Goal: Information Seeking & Learning: Learn about a topic

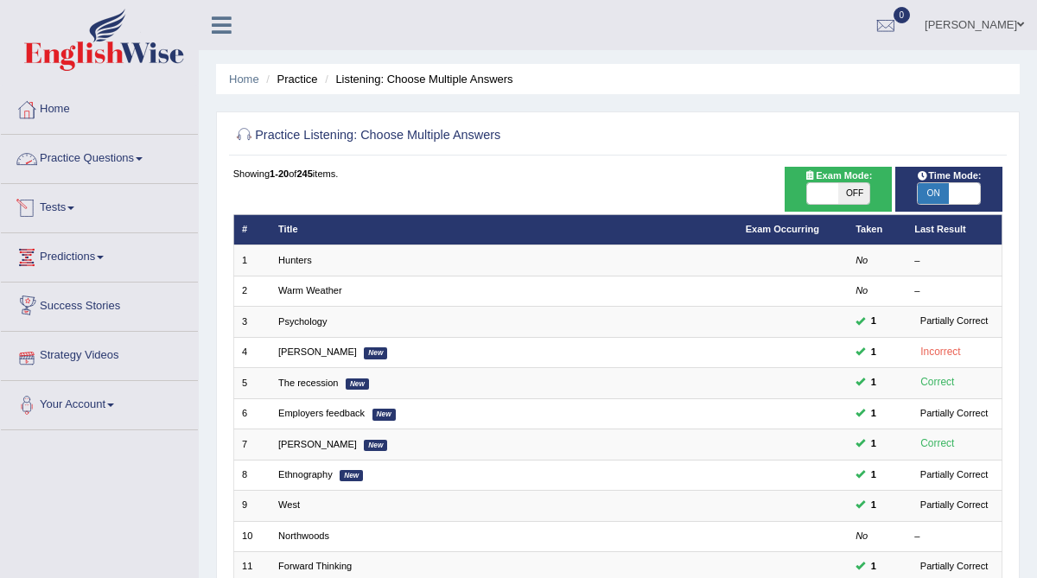
click at [118, 157] on link "Practice Questions" at bounding box center [99, 156] width 197 height 43
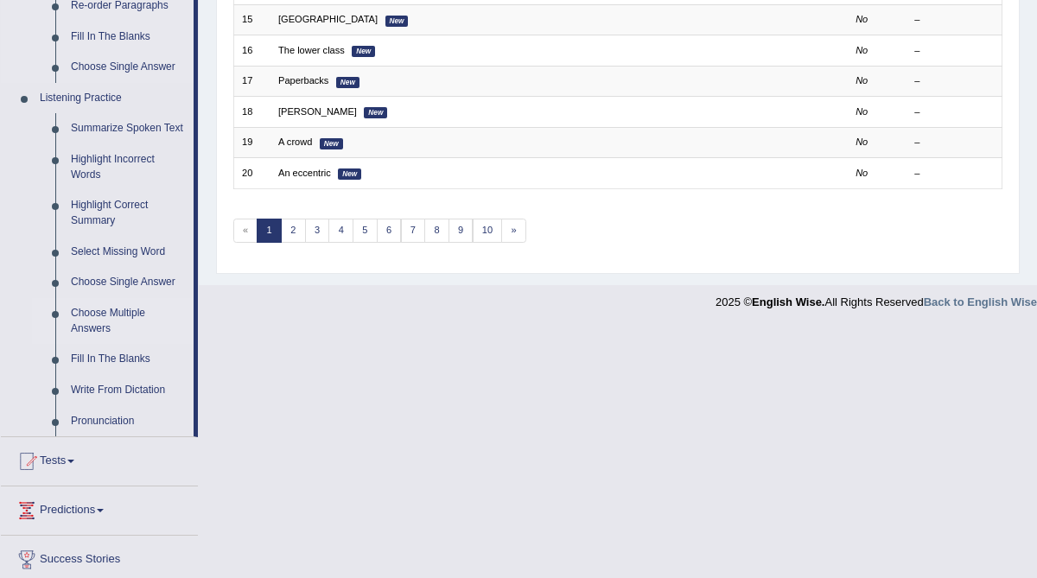
scroll to position [666, 0]
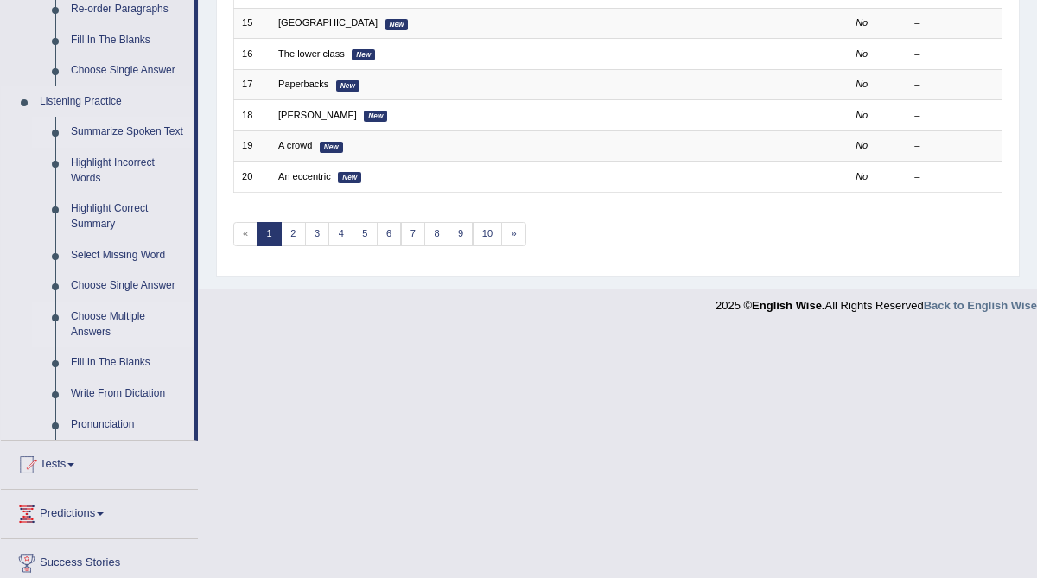
click at [108, 132] on link "Summarize Spoken Text" at bounding box center [128, 132] width 131 height 31
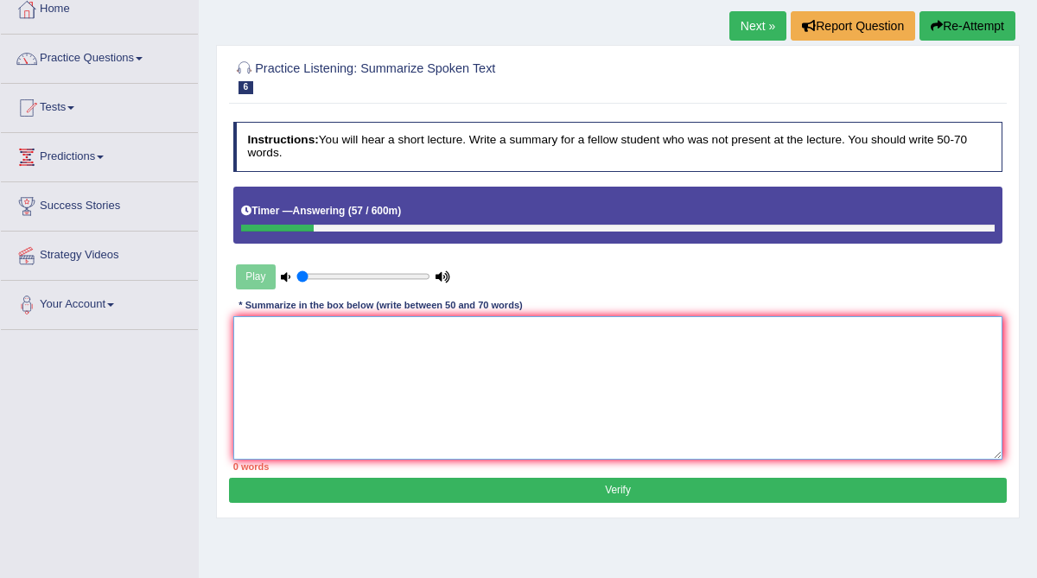
click at [285, 334] on textarea at bounding box center [618, 387] width 770 height 143
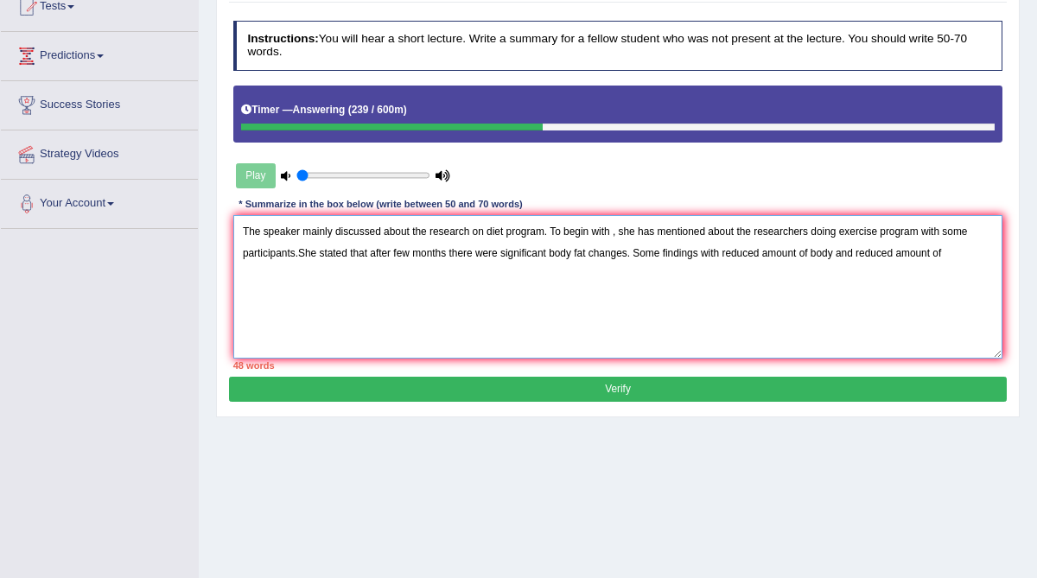
scroll to position [205, 0]
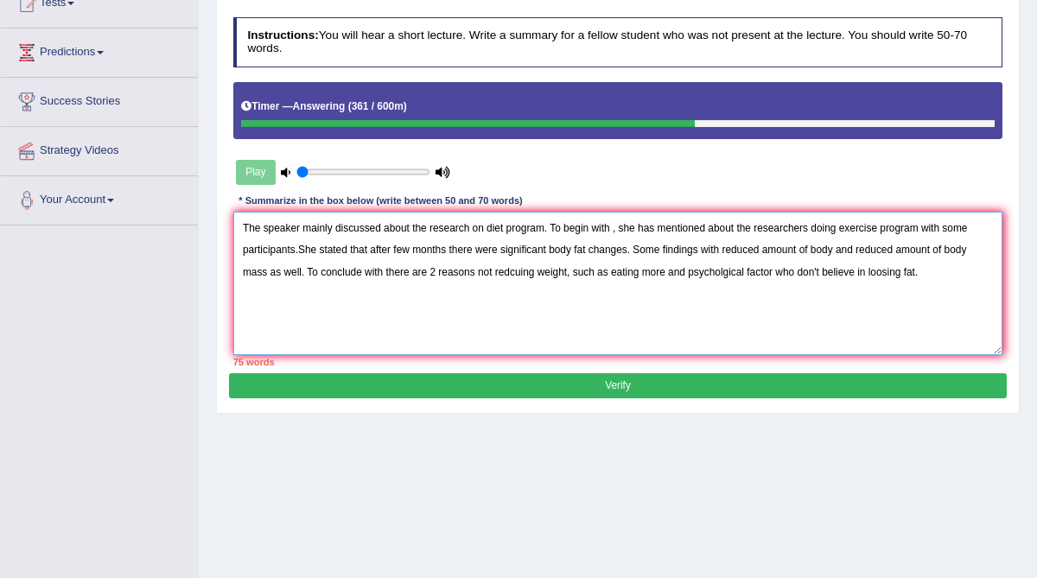
drag, startPoint x: 642, startPoint y: 227, endPoint x: 655, endPoint y: 226, distance: 13.0
click at [655, 226] on textarea "The speaker mainly discussed about the research on diet program. To begin with …" at bounding box center [618, 283] width 770 height 143
drag, startPoint x: 722, startPoint y: 225, endPoint x: 696, endPoint y: 223, distance: 26.0
click at [696, 223] on textarea "The speaker mainly discussed about the research on diet program. To begin with …" at bounding box center [618, 283] width 770 height 143
drag, startPoint x: 935, startPoint y: 230, endPoint x: 901, endPoint y: 230, distance: 34.6
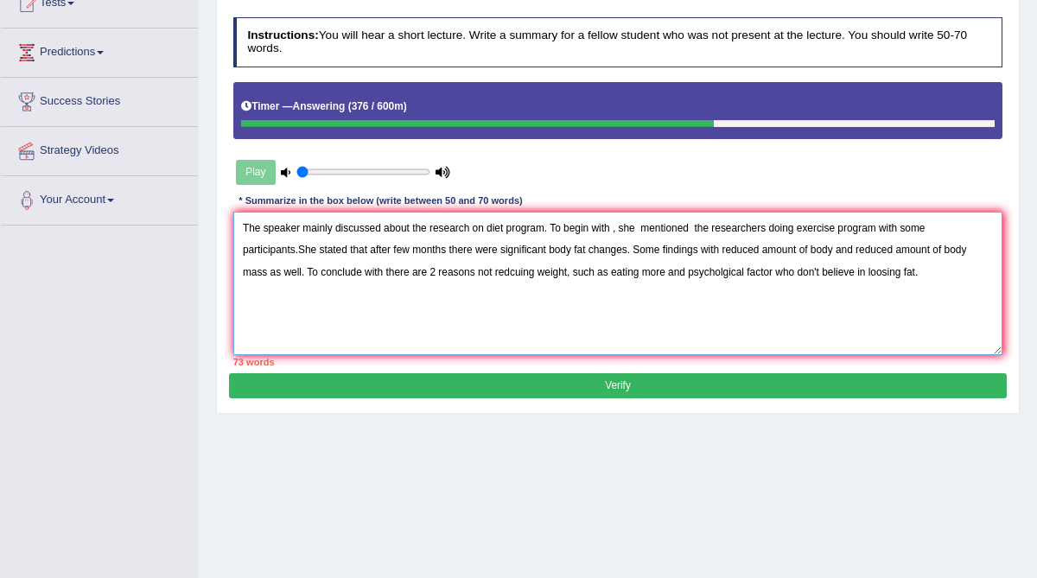
click at [901, 230] on textarea "The speaker mainly discussed about the research on diet program. To begin with …" at bounding box center [618, 283] width 770 height 143
click at [320, 247] on textarea "The speaker mainly discussed about the research on diet program. To begin with …" at bounding box center [618, 283] width 770 height 143
drag, startPoint x: 664, startPoint y: 250, endPoint x: 571, endPoint y: 253, distance: 92.5
click at [570, 253] on textarea "The speaker mainly discussed about the research on diet program. To begin with …" at bounding box center [618, 283] width 770 height 143
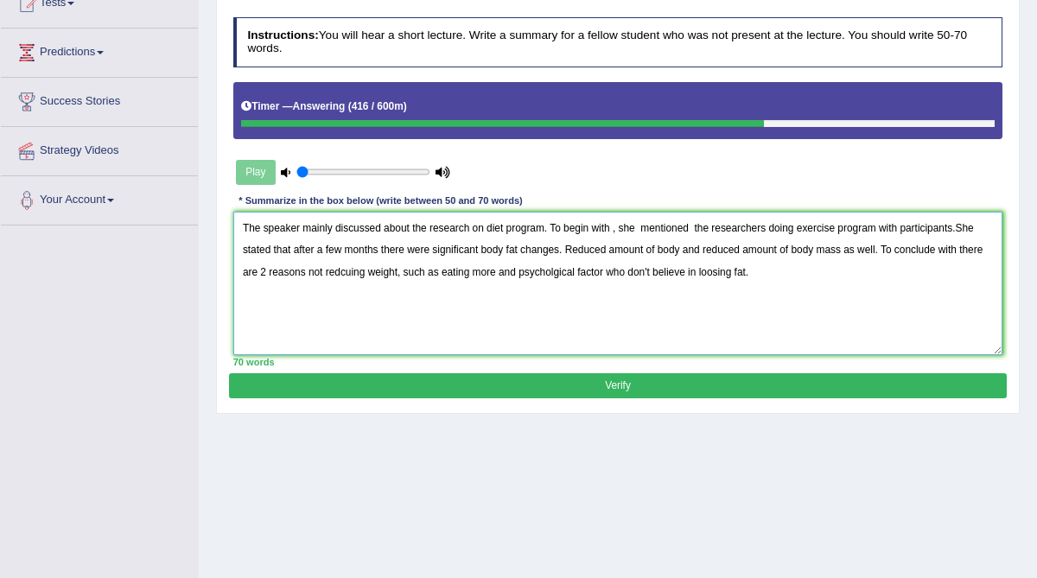
drag, startPoint x: 886, startPoint y: 249, endPoint x: 855, endPoint y: 247, distance: 31.2
click at [855, 247] on textarea "The speaker mainly discussed about the research on diet program. To begin with …" at bounding box center [618, 283] width 770 height 143
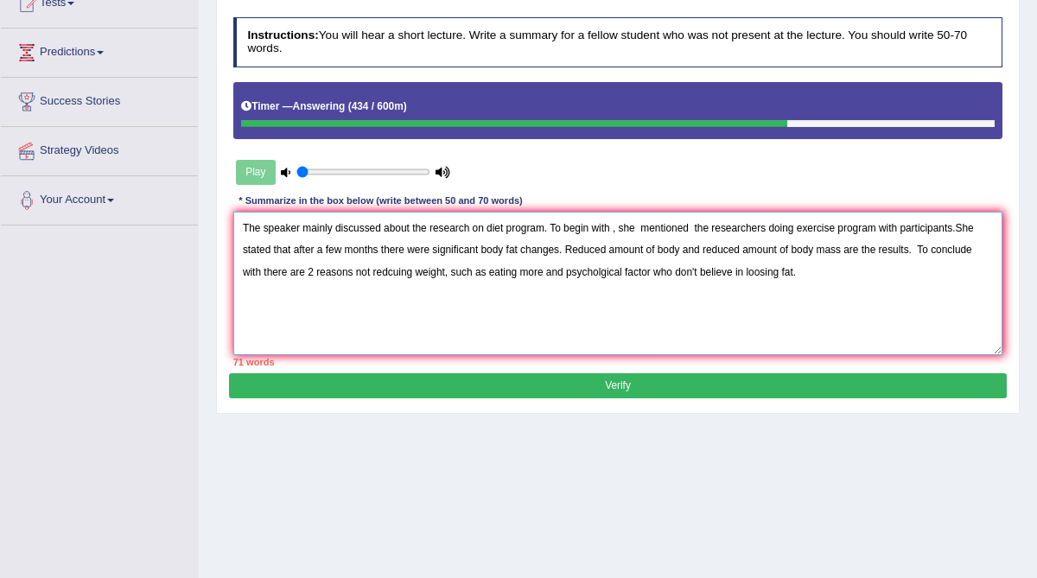
drag, startPoint x: 574, startPoint y: 249, endPoint x: 243, endPoint y: 252, distance: 331.0
click at [243, 252] on textarea "The speaker mainly discussed about the research on diet program. To begin with …" at bounding box center [618, 283] width 770 height 143
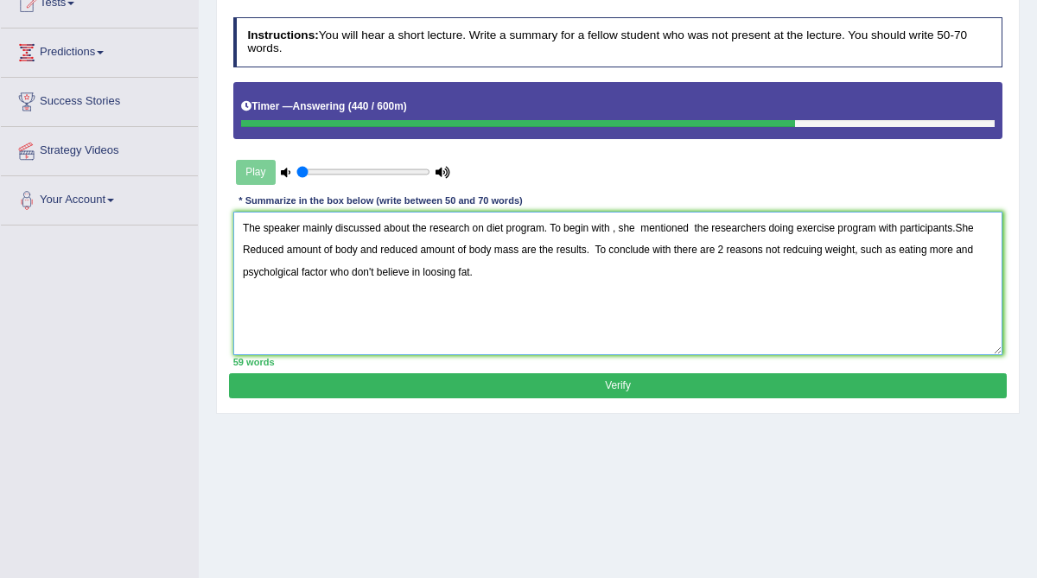
click at [365, 249] on textarea "The speaker mainly discussed about the research on diet program. To begin with …" at bounding box center [618, 283] width 770 height 143
drag, startPoint x: 608, startPoint y: 249, endPoint x: 541, endPoint y: 246, distance: 66.6
click at [541, 246] on textarea "The speaker mainly discussed about the research on diet program. To begin with …" at bounding box center [618, 283] width 770 height 143
click at [932, 250] on textarea "The speaker mainly discussed about the research on diet program. To begin with …" at bounding box center [618, 283] width 770 height 143
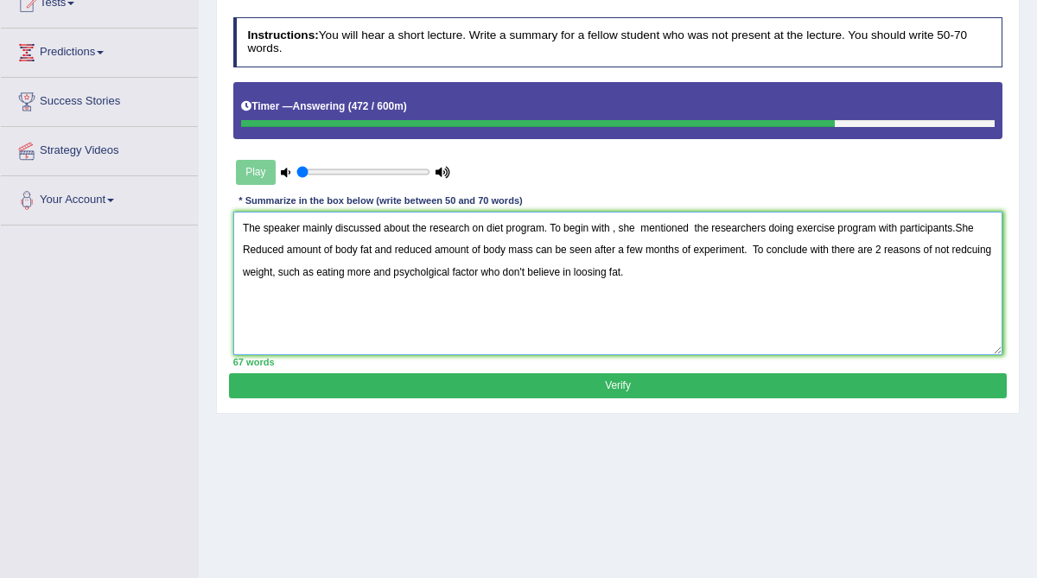
drag, startPoint x: 359, startPoint y: 271, endPoint x: 317, endPoint y: 271, distance: 41.5
click at [317, 271] on textarea "The speaker mainly discussed about the research on diet program. To begin with …" at bounding box center [618, 283] width 770 height 143
click at [318, 276] on textarea "The speaker mainly discussed about the research on diet program. To begin with …" at bounding box center [618, 283] width 770 height 143
drag, startPoint x: 401, startPoint y: 276, endPoint x: 315, endPoint y: 269, distance: 86.7
click at [315, 269] on textarea "The speaker mainly discussed about the research on diet program. To begin with …" at bounding box center [618, 283] width 770 height 143
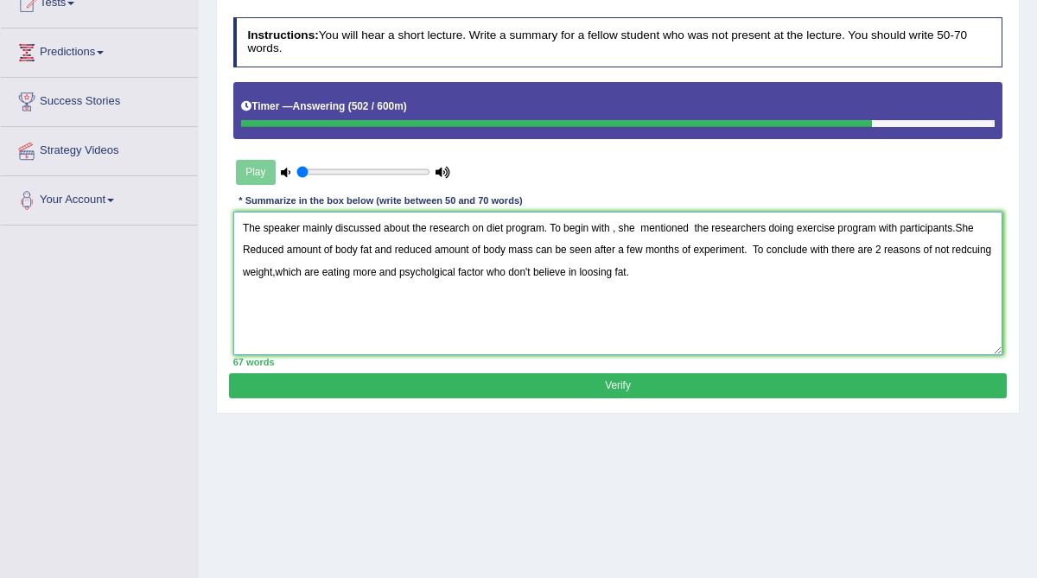
type textarea "The speaker mainly discussed about the research on diet program. To begin with …"
click at [443, 382] on button "Verify" at bounding box center [617, 385] width 777 height 25
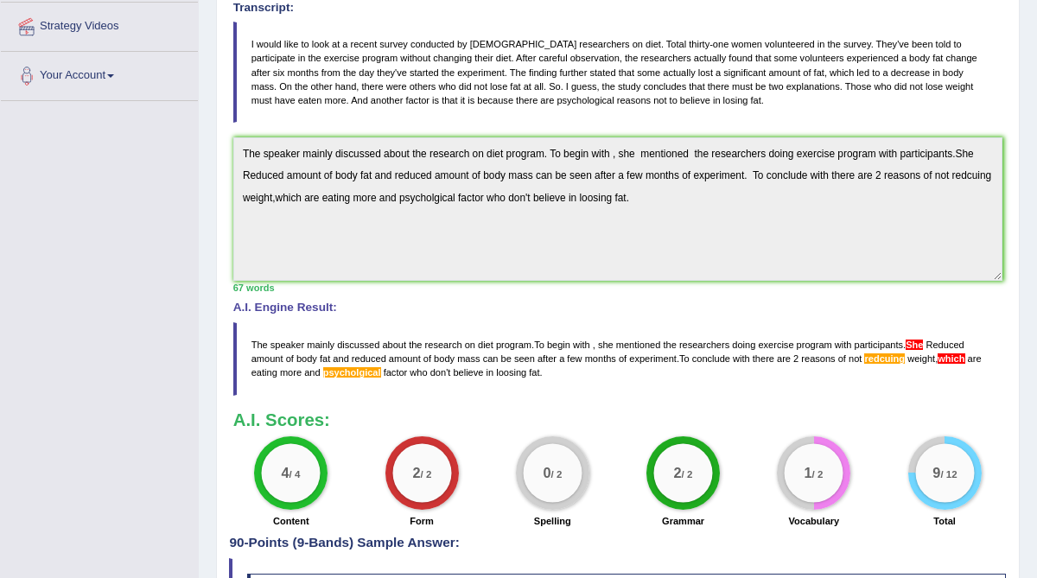
scroll to position [328, 0]
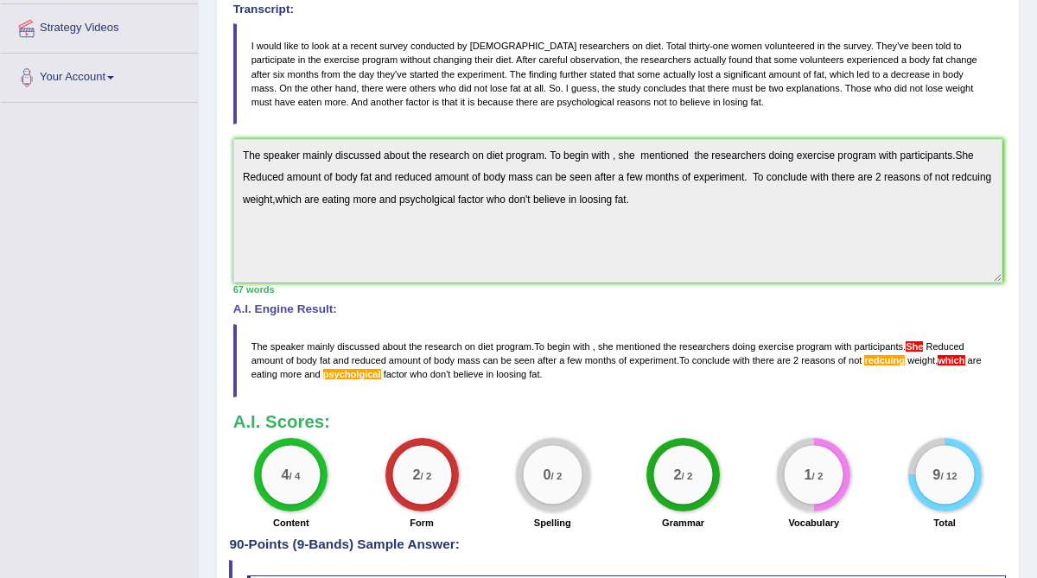
click at [965, 359] on span "which" at bounding box center [951, 360] width 27 height 10
click at [959, 359] on span "which" at bounding box center [951, 360] width 27 height 10
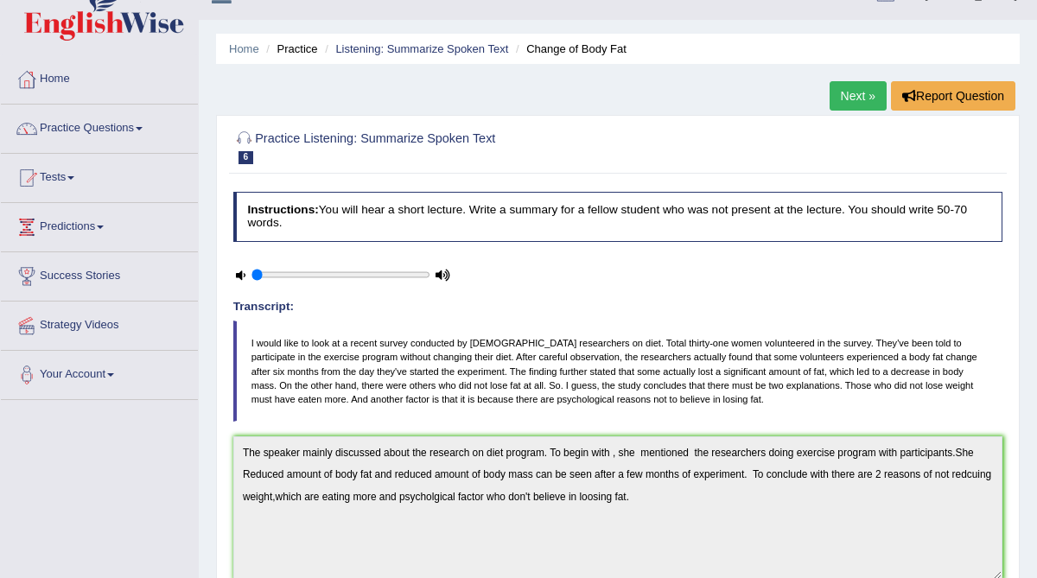
scroll to position [0, 0]
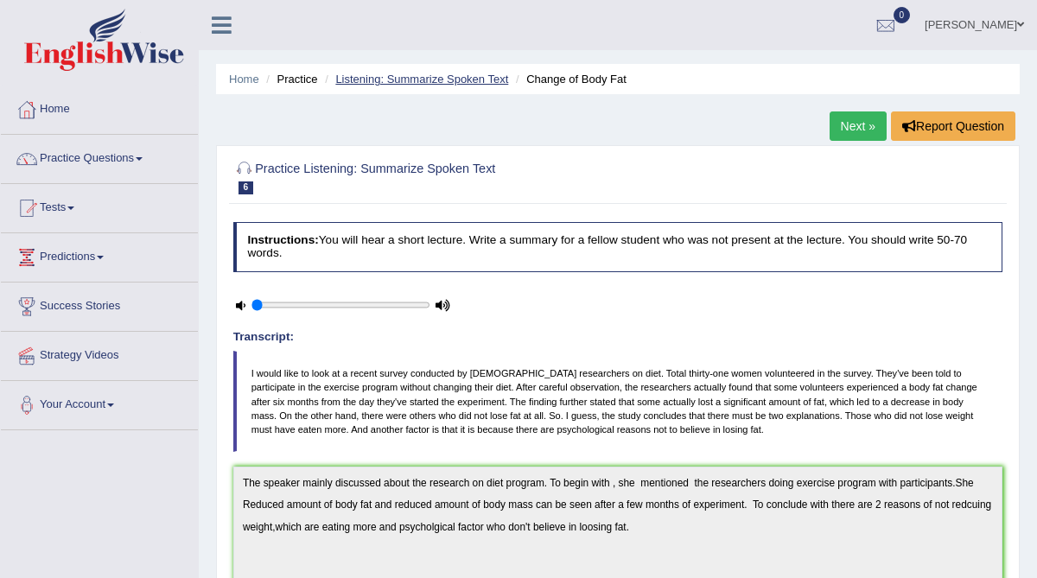
click at [390, 80] on link "Listening: Summarize Spoken Text" at bounding box center [421, 79] width 173 height 13
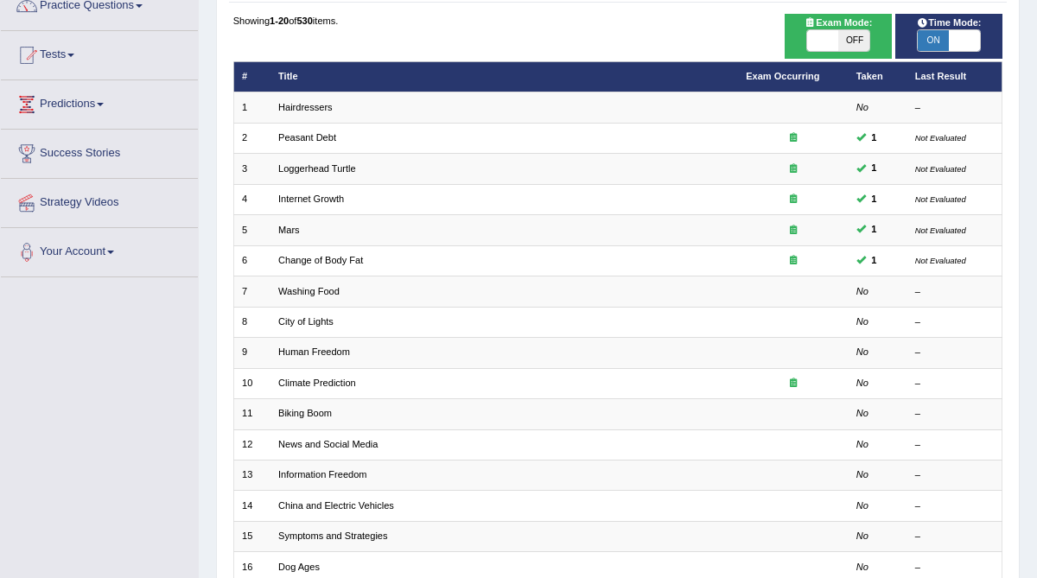
scroll to position [157, 0]
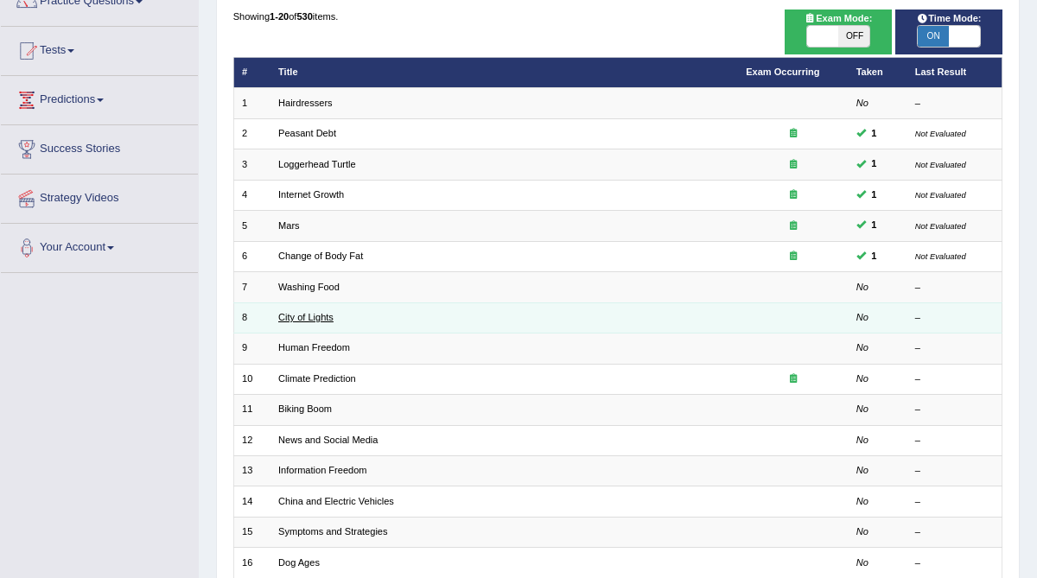
click at [307, 317] on link "City of Lights" at bounding box center [305, 317] width 55 height 10
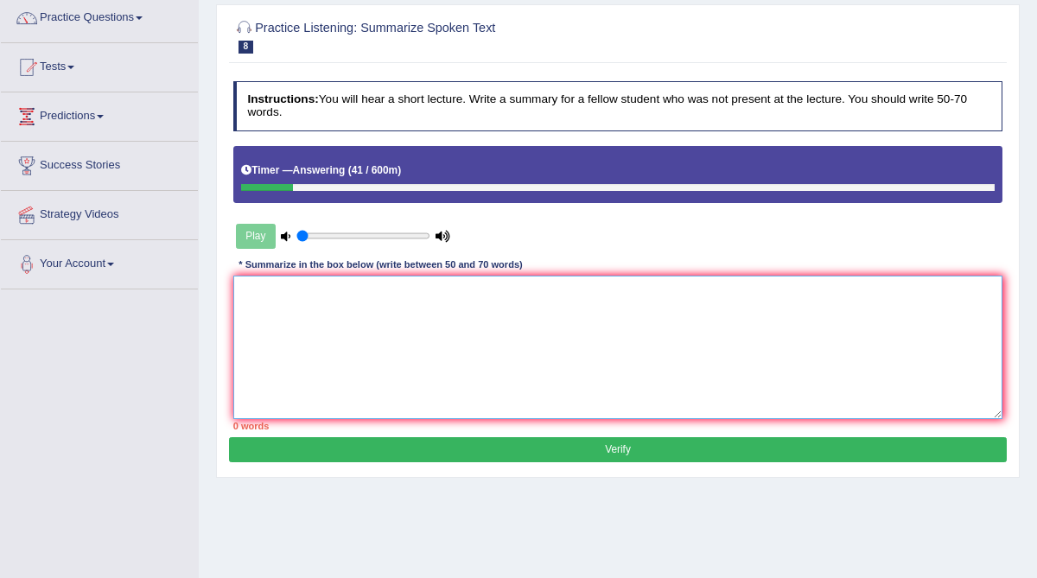
click at [307, 317] on textarea at bounding box center [618, 347] width 770 height 143
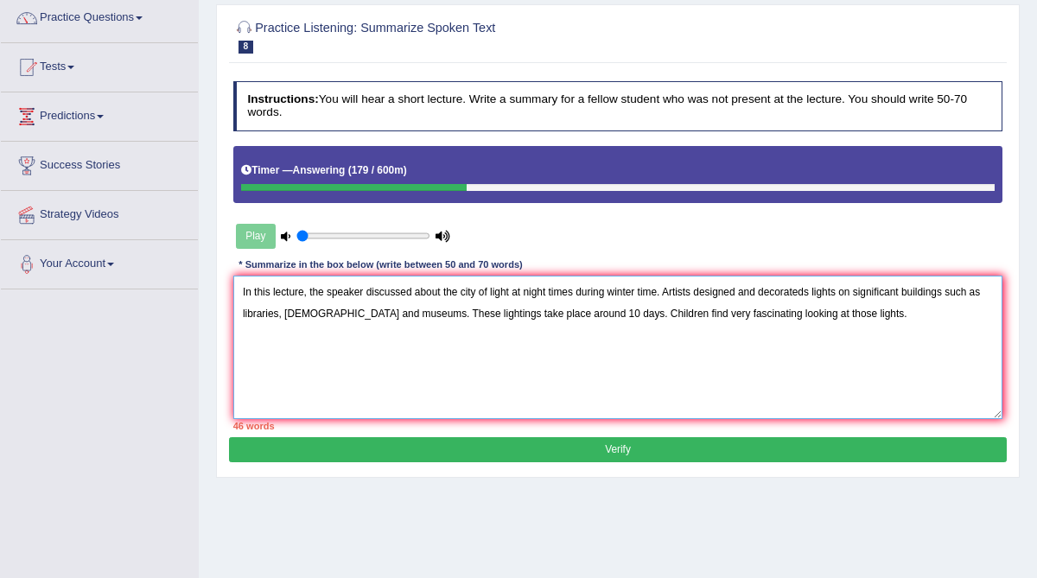
drag, startPoint x: 820, startPoint y: 290, endPoint x: 795, endPoint y: 290, distance: 25.1
click at [795, 290] on textarea "In this lecture, the speaker discussed about the city of light at night times d…" at bounding box center [618, 347] width 770 height 143
click at [863, 319] on textarea "In this lecture, the speaker discussed about the city of light at night times d…" at bounding box center [618, 347] width 770 height 143
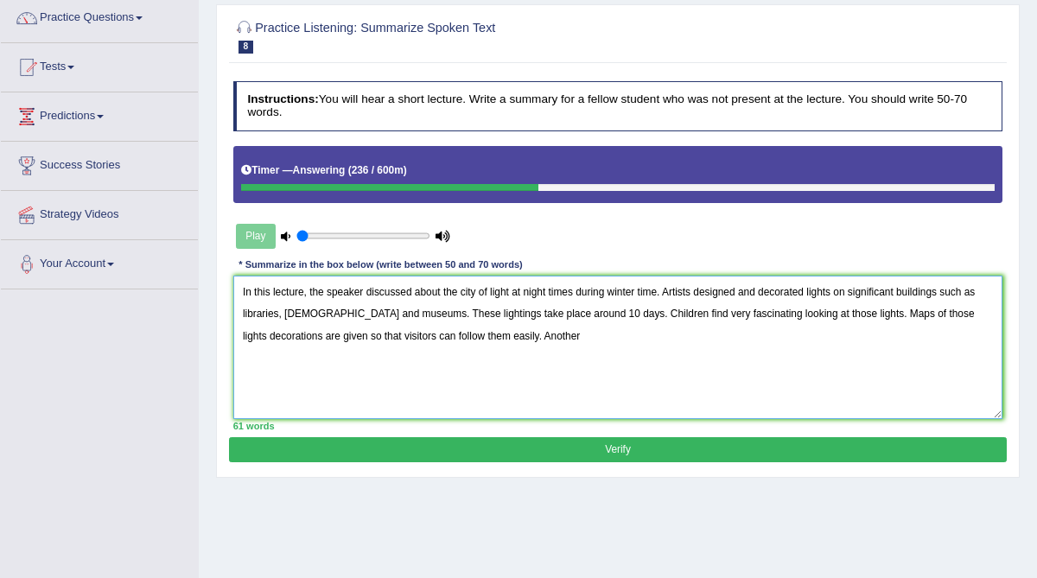
click at [863, 319] on textarea "In this lecture, the speaker discussed about the city of light at night times d…" at bounding box center [618, 347] width 770 height 143
click at [593, 328] on textarea "In this lecture, the speaker discussed about the city of light at night times d…" at bounding box center [618, 347] width 770 height 143
click at [626, 335] on textarea "In this lecture, the speaker discussed about the city of light at night times d…" at bounding box center [618, 347] width 770 height 143
click at [517, 293] on textarea "In this lecture, the speaker discussed about the city of light at night times d…" at bounding box center [618, 347] width 770 height 143
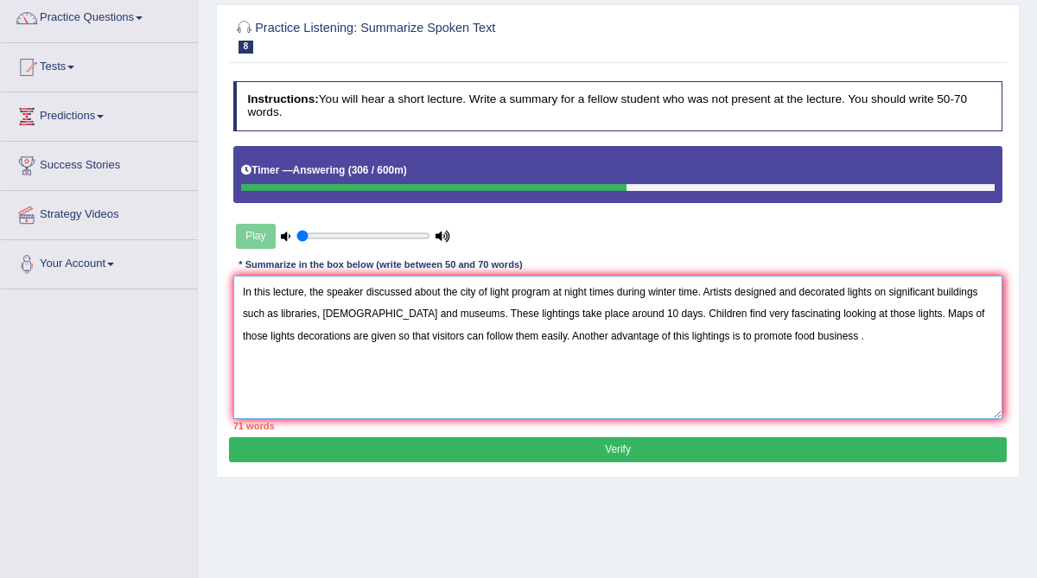
drag, startPoint x: 622, startPoint y: 293, endPoint x: 594, endPoint y: 291, distance: 28.6
click at [594, 291] on textarea "In this lecture, the speaker discussed about the city of light program at night…" at bounding box center [618, 347] width 770 height 143
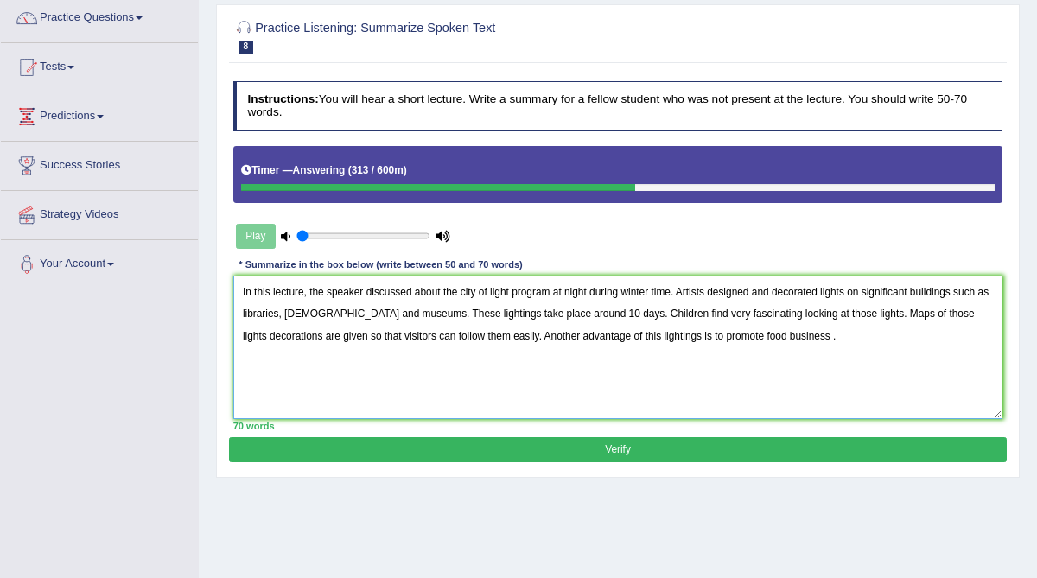
drag, startPoint x: 684, startPoint y: 334, endPoint x: 640, endPoint y: 334, distance: 44.1
click at [640, 334] on textarea "In this lecture, the speaker discussed about the city of light program at night…" at bounding box center [618, 347] width 770 height 143
click at [570, 309] on textarea "In this lecture, the speaker discussed about the city of light program at night…" at bounding box center [618, 347] width 770 height 143
drag, startPoint x: 747, startPoint y: 309, endPoint x: 734, endPoint y: 309, distance: 13.0
click at [734, 309] on textarea "In this lecture, the speaker discussed about the city of light program at night…" at bounding box center [618, 347] width 770 height 143
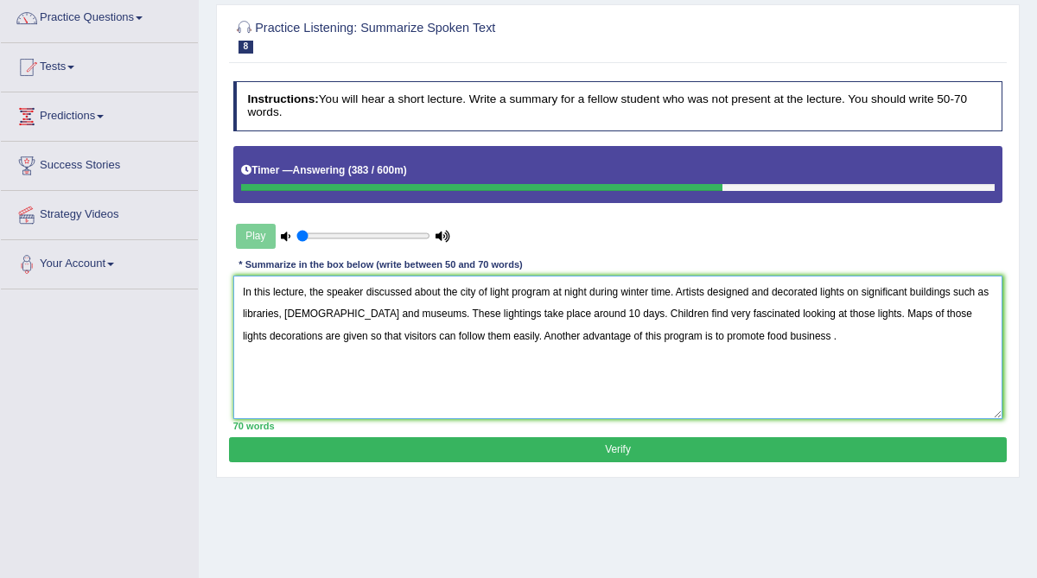
type textarea "In this lecture, the speaker discussed about the city of light program at night…"
click at [622, 443] on button "Verify" at bounding box center [617, 449] width 777 height 25
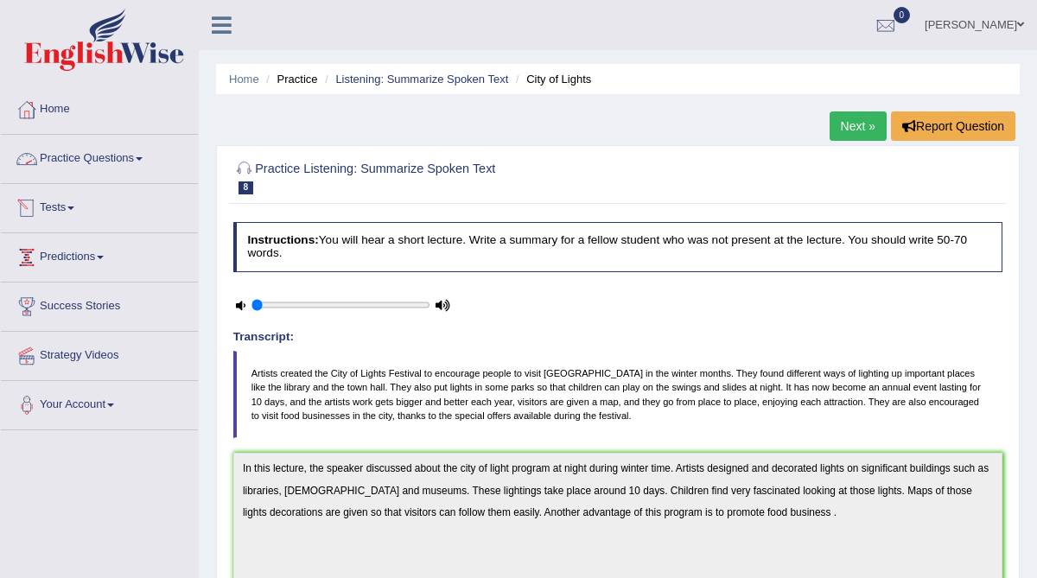
click at [124, 155] on link "Practice Questions" at bounding box center [99, 156] width 197 height 43
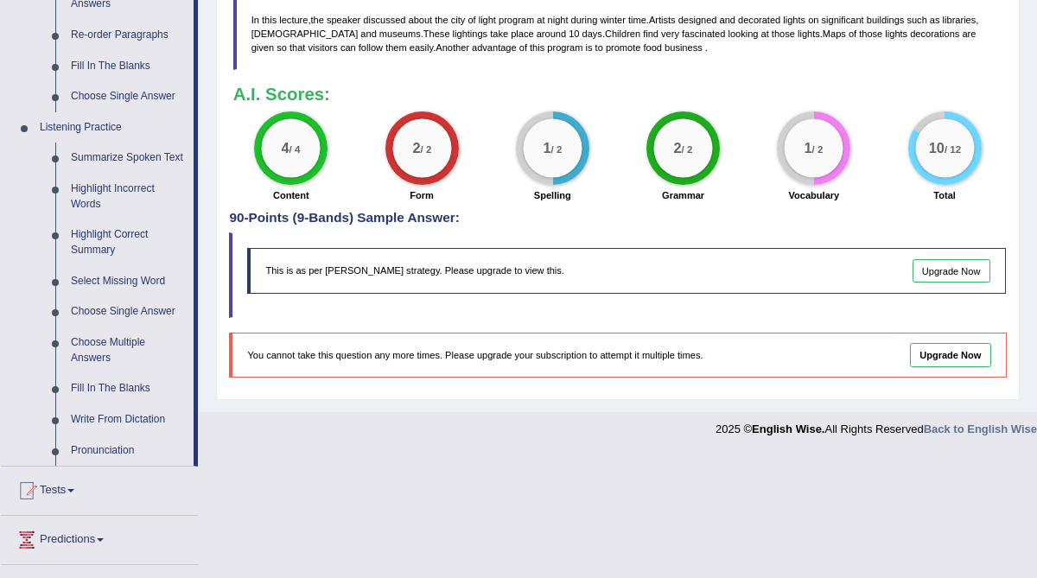
scroll to position [653, 0]
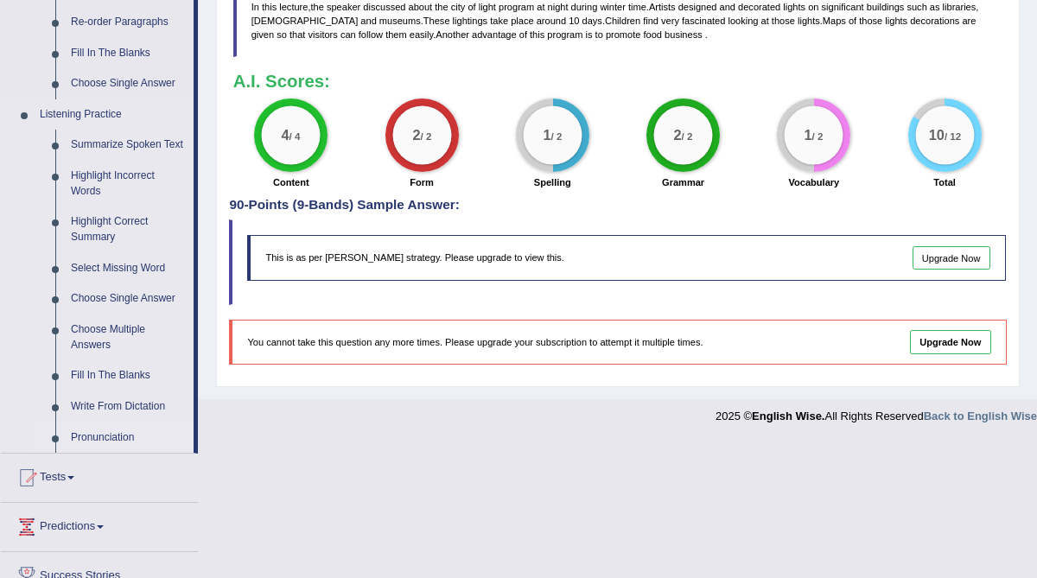
click at [91, 451] on link "Pronunciation" at bounding box center [128, 438] width 131 height 31
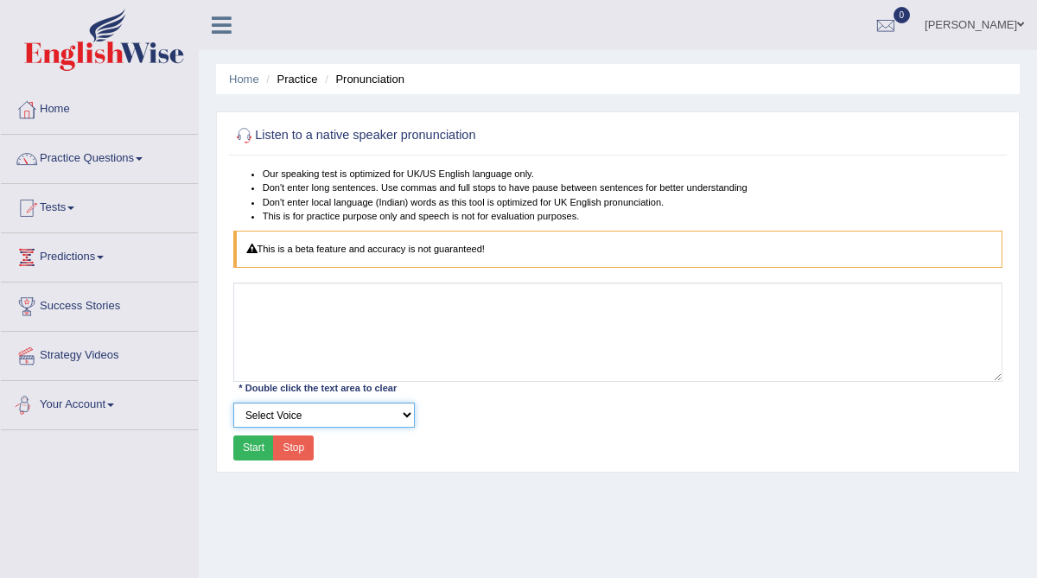
click at [408, 412] on select "Select Voice UK English Female UK English Male" at bounding box center [324, 415] width 182 height 25
select select "182"
click at [233, 403] on select "Select Voice UK English Female UK English Male" at bounding box center [324, 415] width 182 height 25
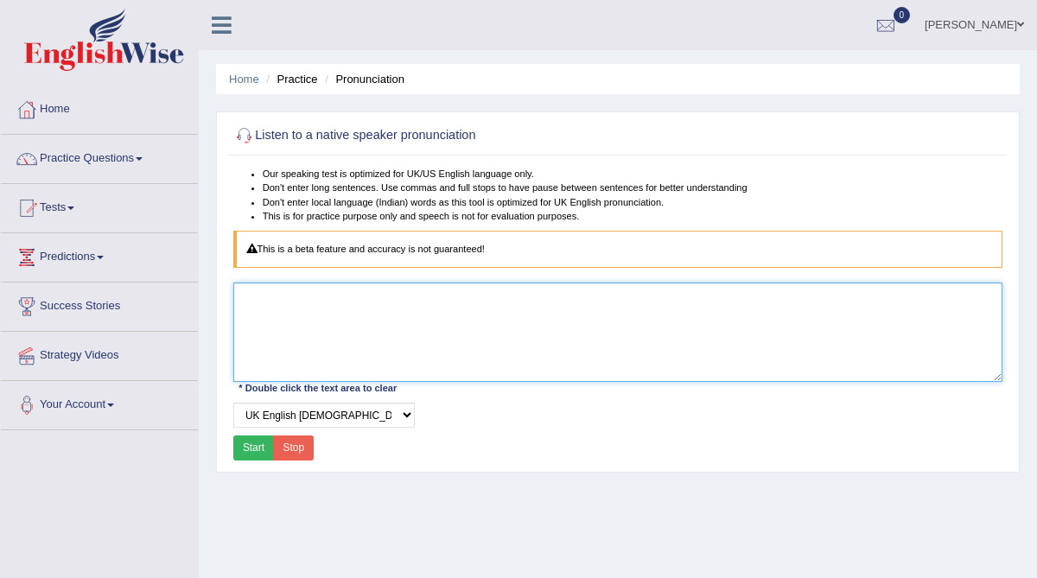
click at [298, 293] on textarea at bounding box center [618, 332] width 770 height 99
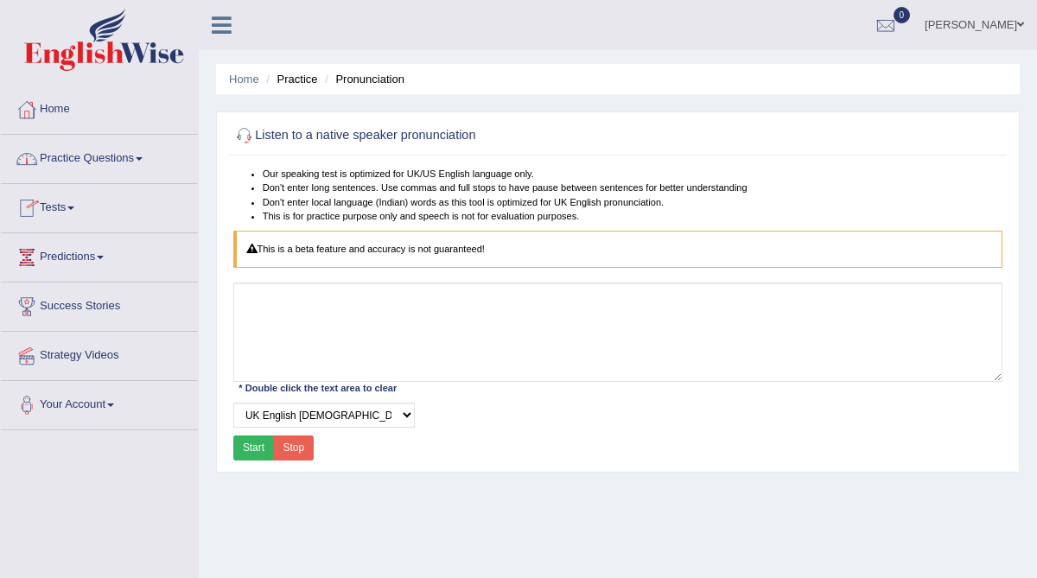
click at [97, 161] on link "Practice Questions" at bounding box center [99, 156] width 197 height 43
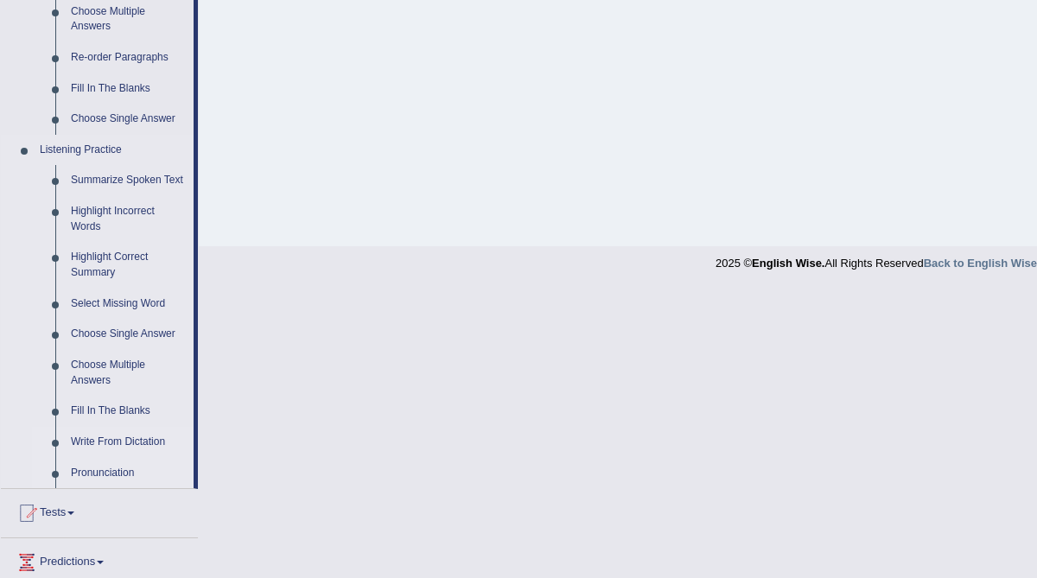
scroll to position [620, 0]
click at [101, 454] on link "Write From Dictation" at bounding box center [128, 440] width 131 height 31
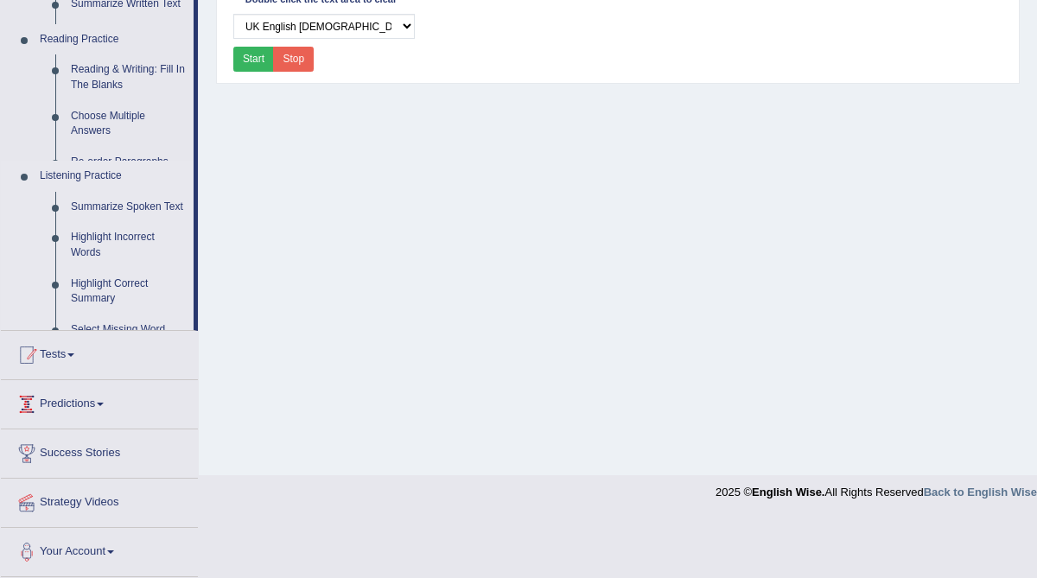
scroll to position [329, 0]
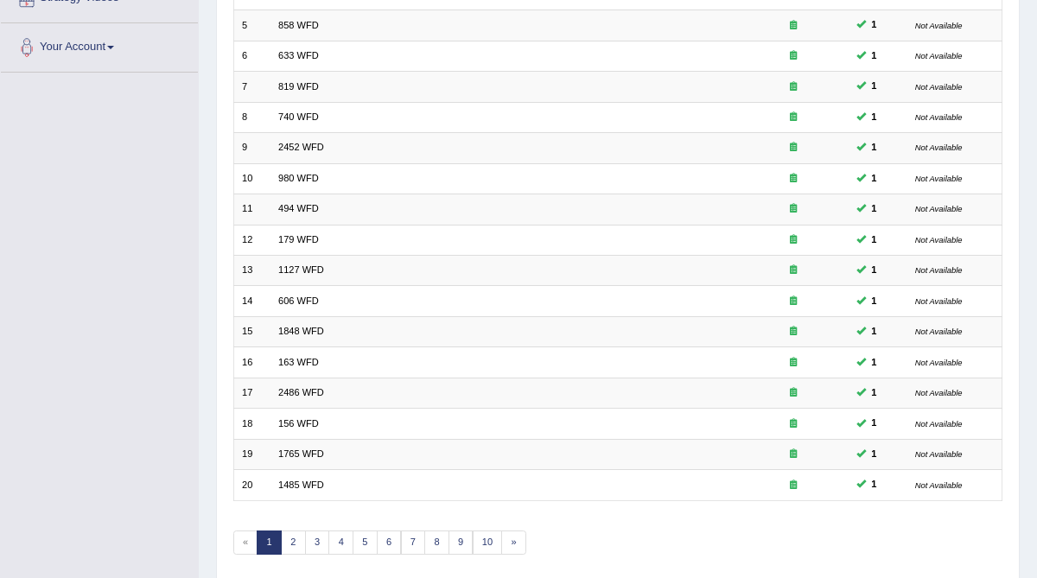
scroll to position [364, 0]
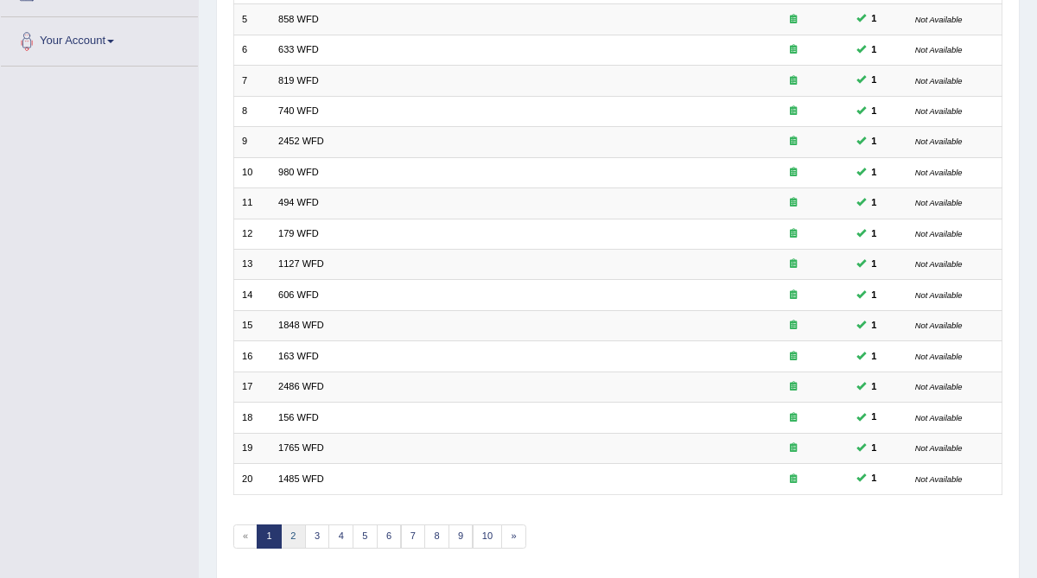
click at [285, 526] on link "2" at bounding box center [293, 537] width 25 height 24
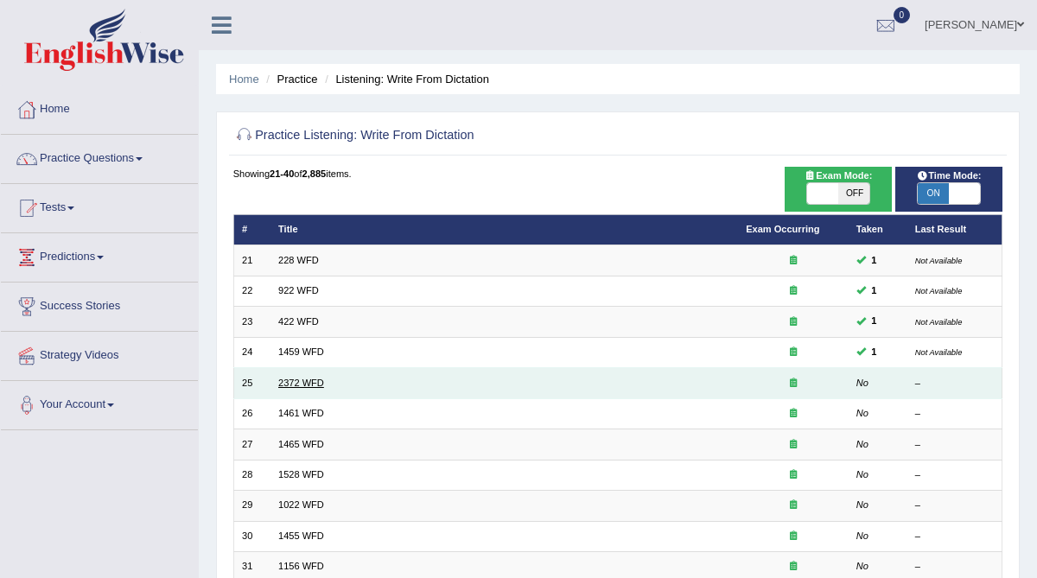
click at [303, 381] on link "2372 WFD" at bounding box center [301, 383] width 46 height 10
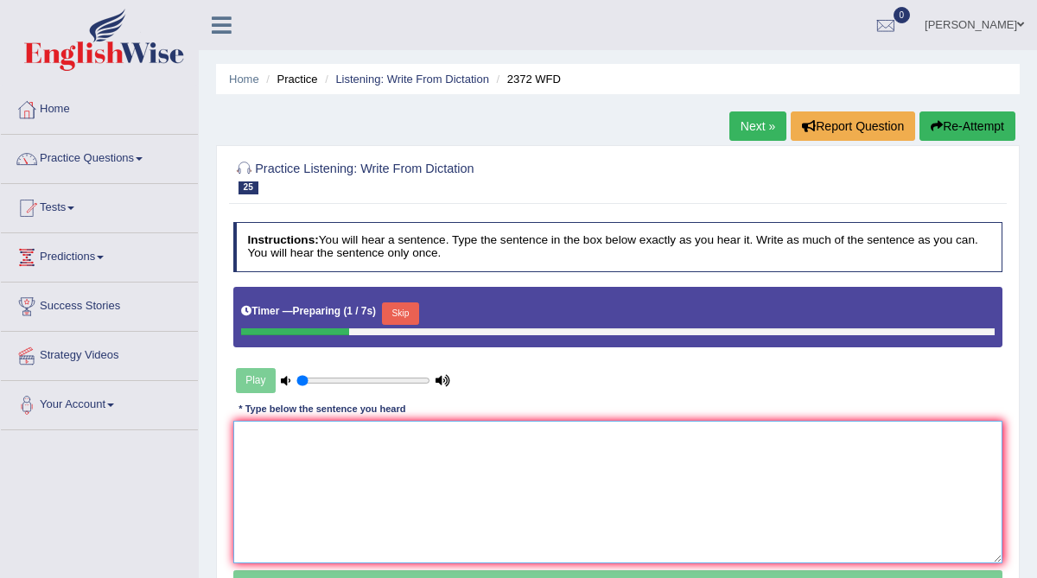
click at [280, 455] on textarea at bounding box center [618, 492] width 770 height 143
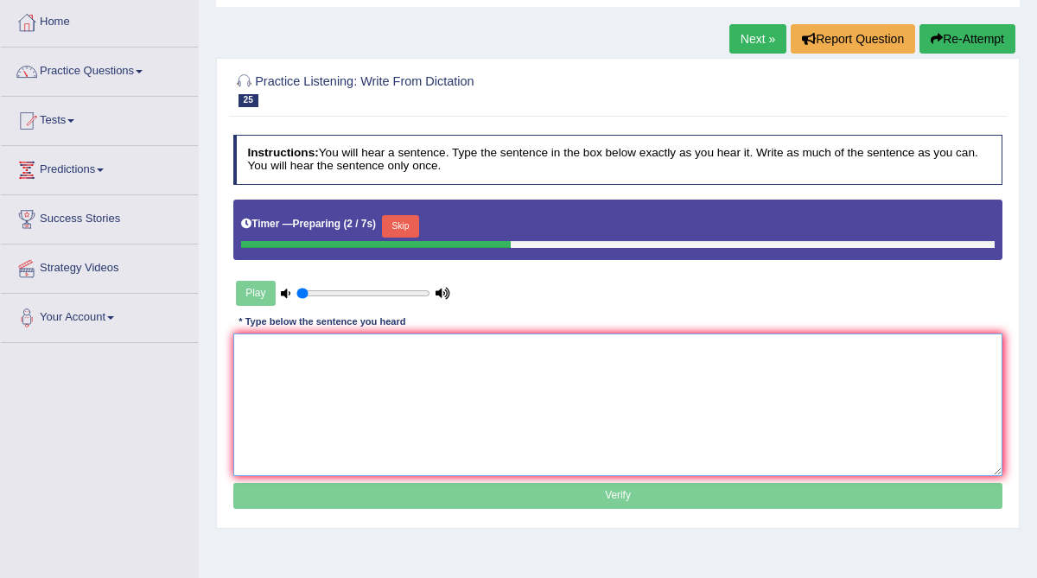
scroll to position [92, 0]
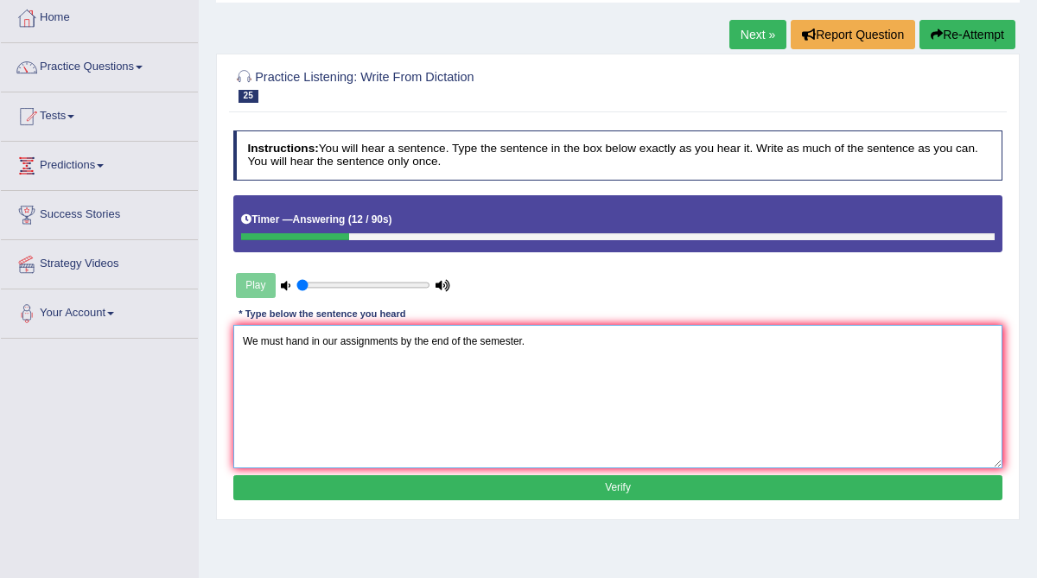
type textarea "We must hand in our assignments by the end of the semester."
click at [349, 480] on button "Verify" at bounding box center [618, 487] width 770 height 25
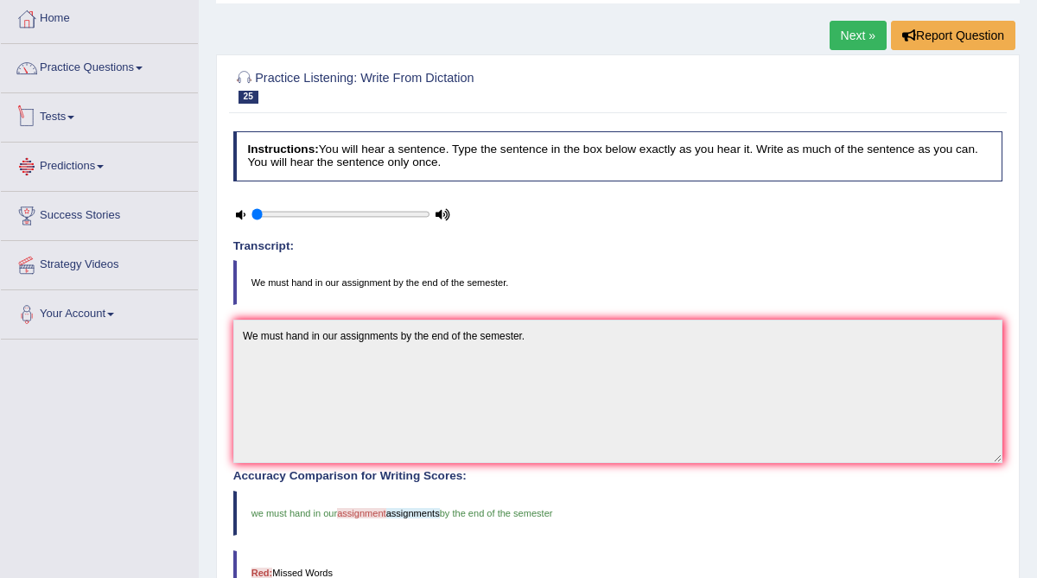
scroll to position [0, 0]
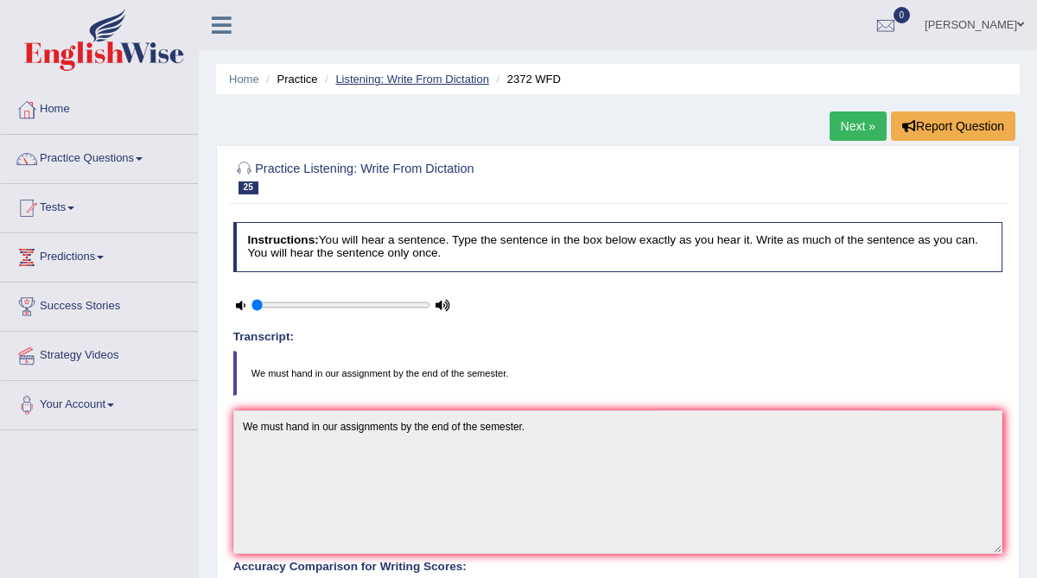
click at [456, 82] on link "Listening: Write From Dictation" at bounding box center [412, 79] width 154 height 13
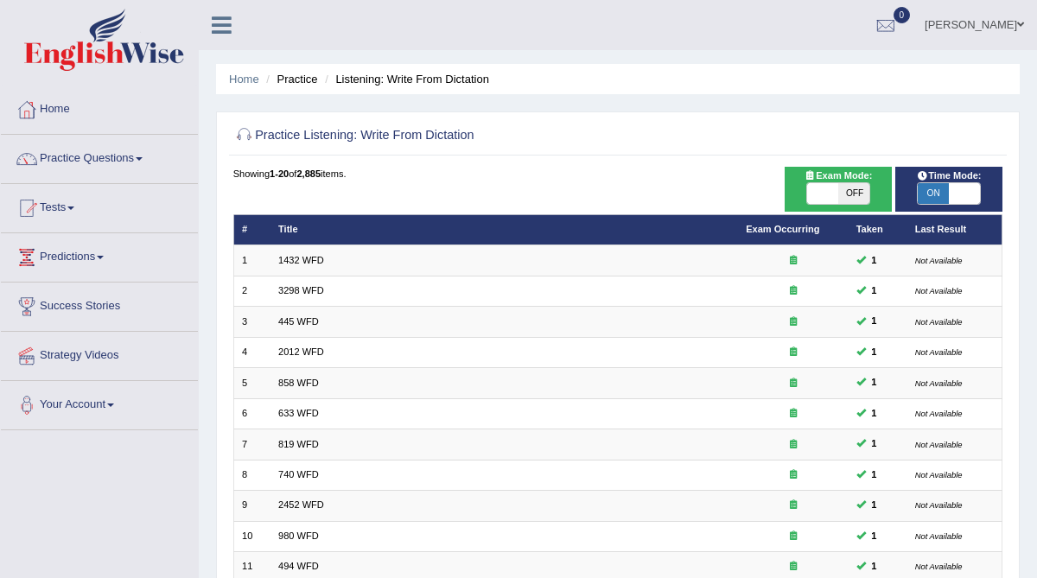
click at [935, 189] on span "ON" at bounding box center [933, 193] width 31 height 21
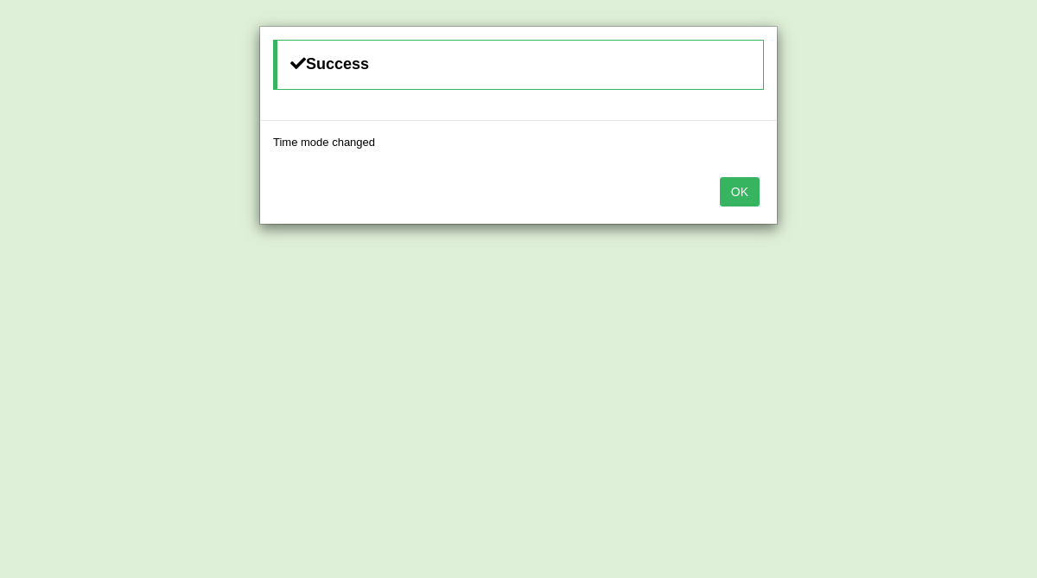
click at [747, 196] on button "OK" at bounding box center [740, 191] width 40 height 29
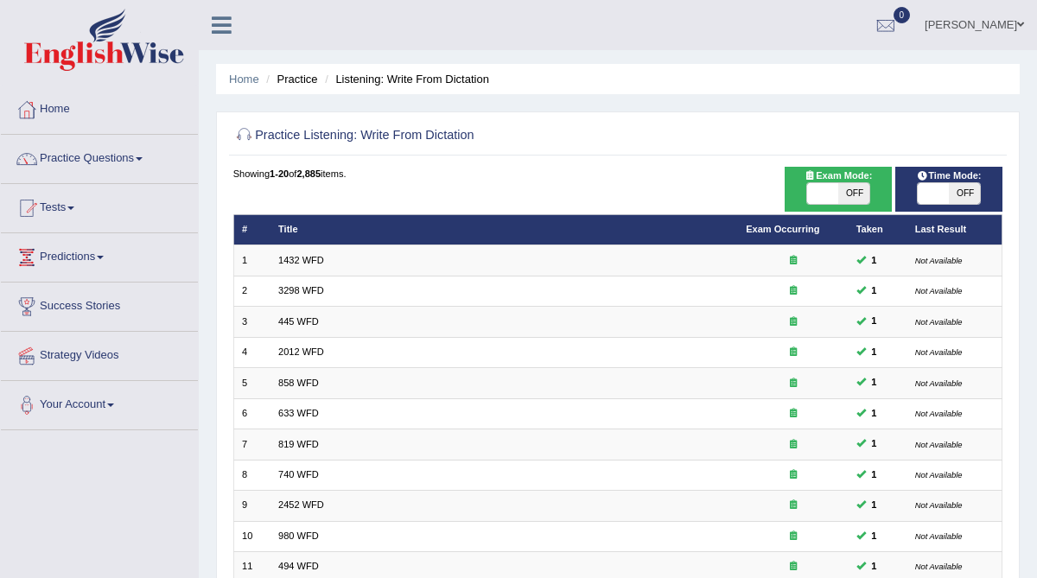
click at [964, 196] on span "OFF" at bounding box center [964, 193] width 31 height 21
checkbox input "true"
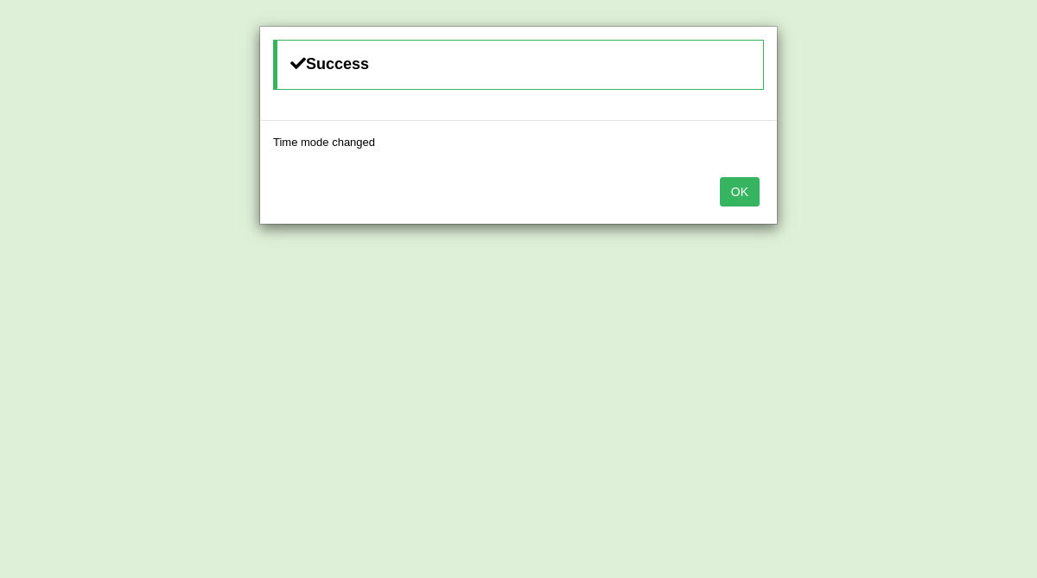
click at [746, 194] on button "OK" at bounding box center [740, 191] width 40 height 29
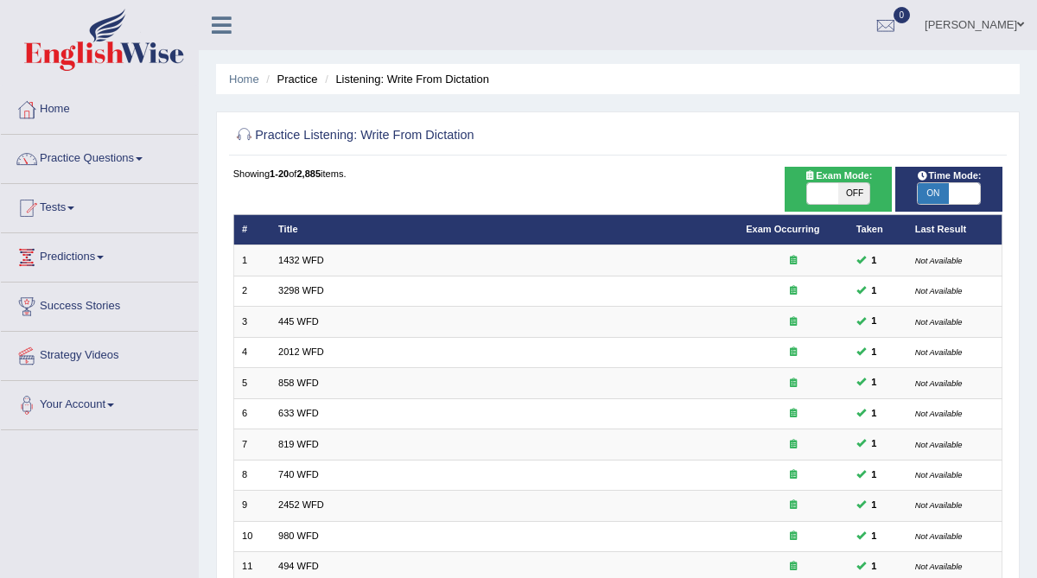
click at [855, 193] on span "OFF" at bounding box center [853, 193] width 31 height 21
checkbox input "true"
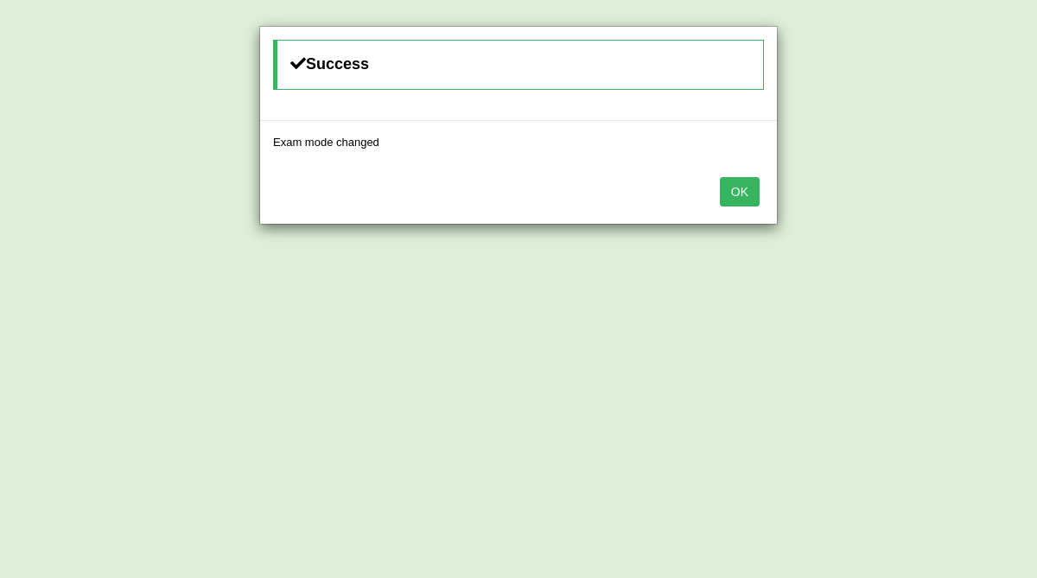
click at [749, 191] on button "OK" at bounding box center [740, 191] width 40 height 29
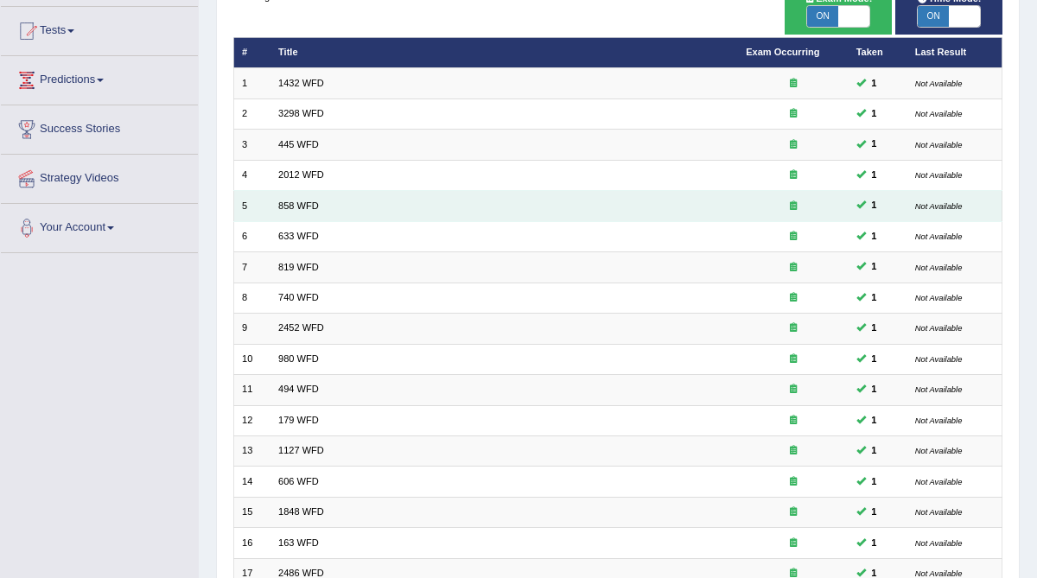
scroll to position [409, 0]
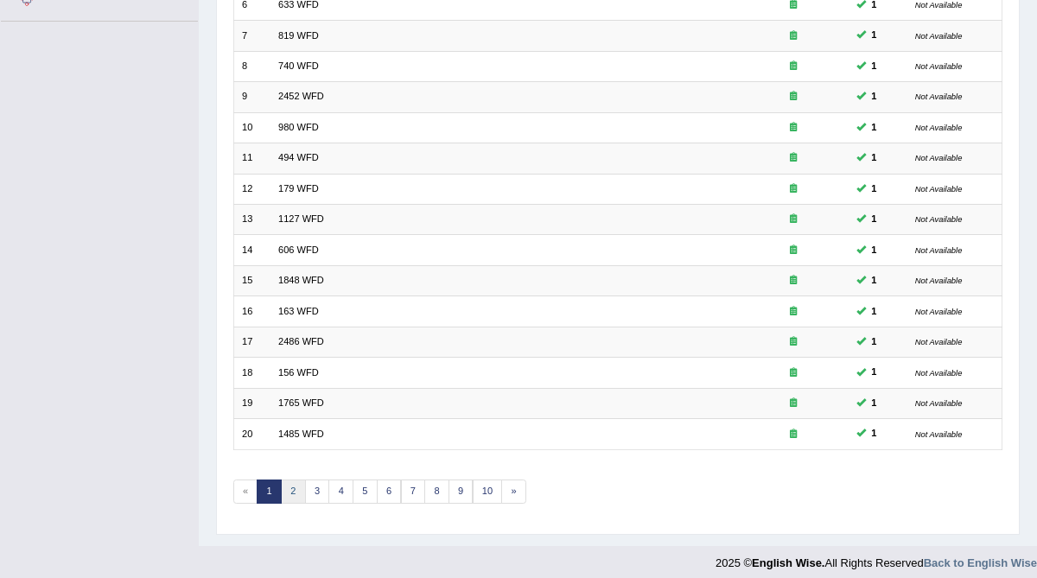
click at [287, 481] on link "2" at bounding box center [293, 492] width 25 height 24
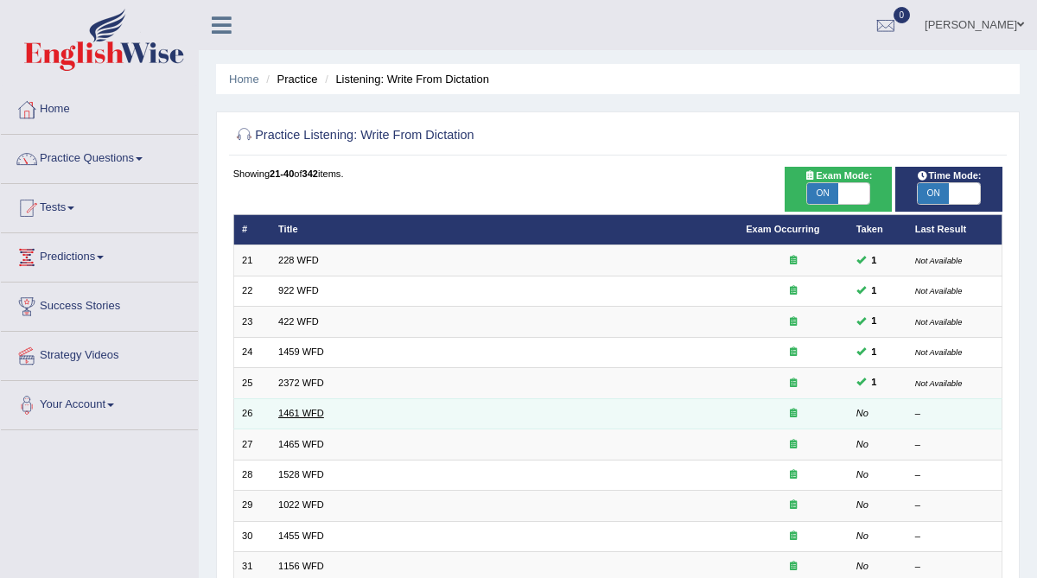
click at [305, 412] on link "1461 WFD" at bounding box center [301, 413] width 46 height 10
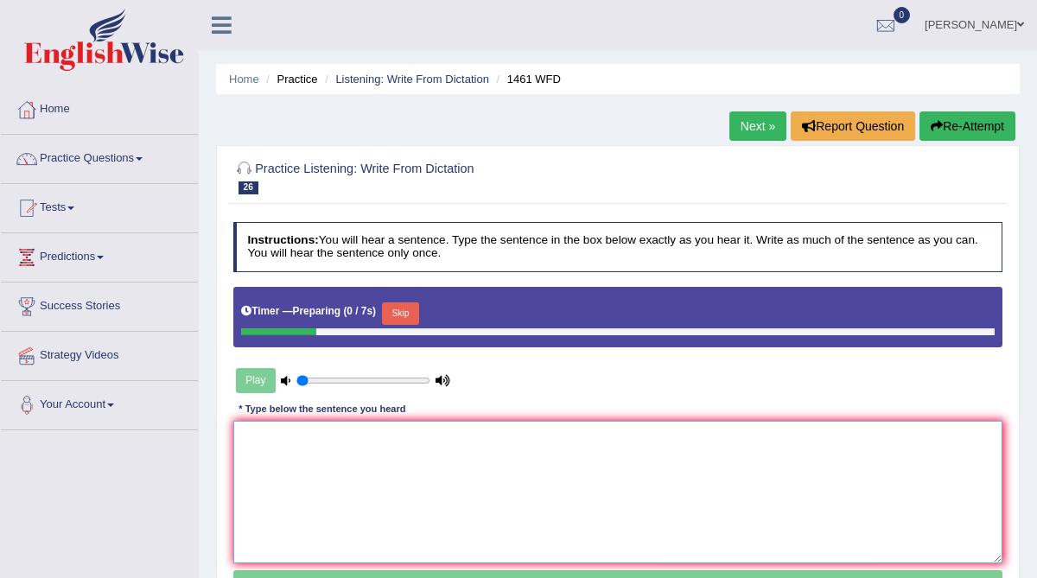
click at [282, 447] on textarea at bounding box center [618, 492] width 770 height 143
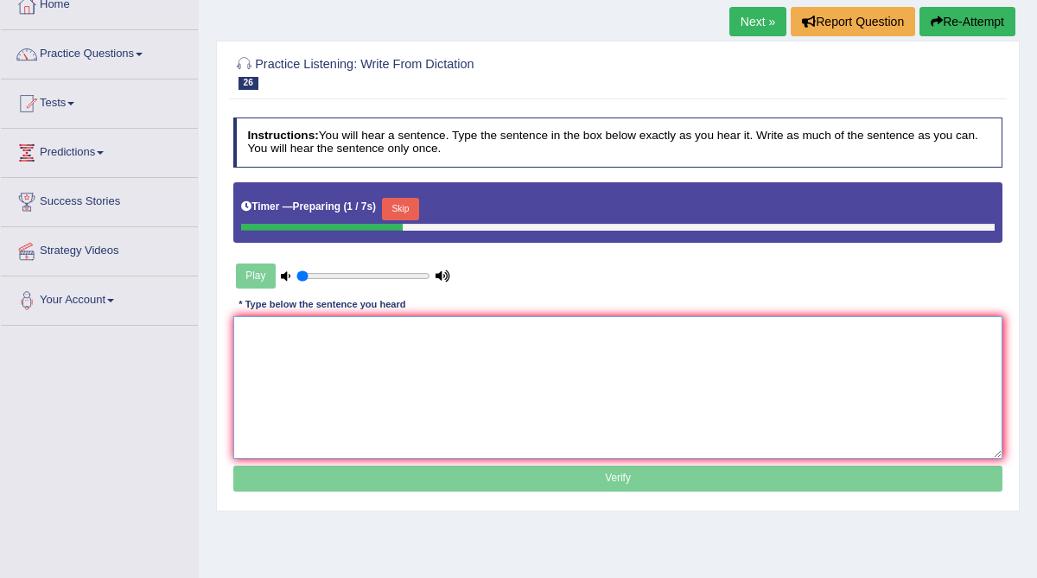
scroll to position [111, 0]
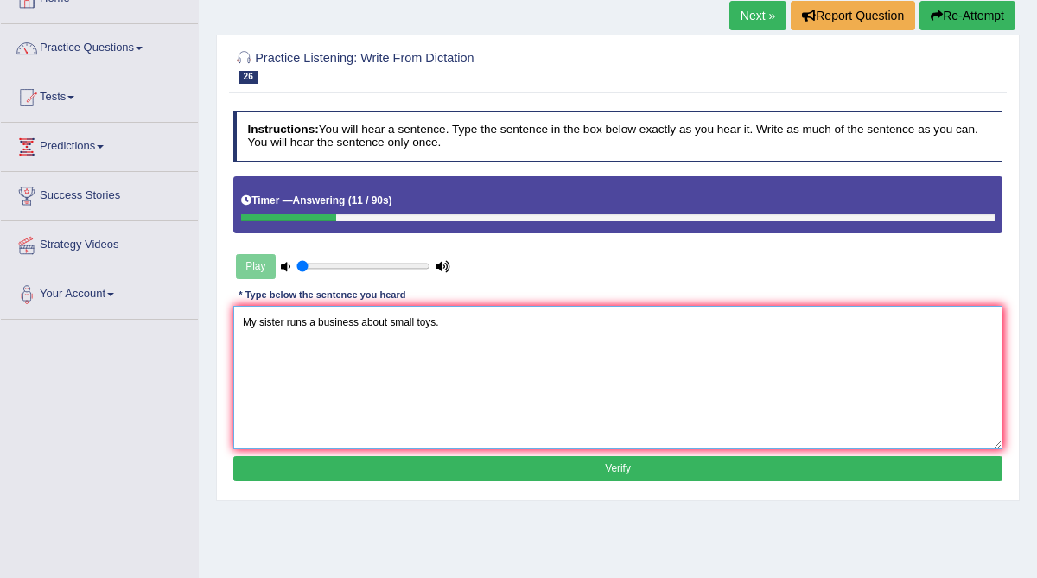
type textarea "My sister runs a business about small toys."
click at [337, 465] on button "Verify" at bounding box center [618, 468] width 770 height 25
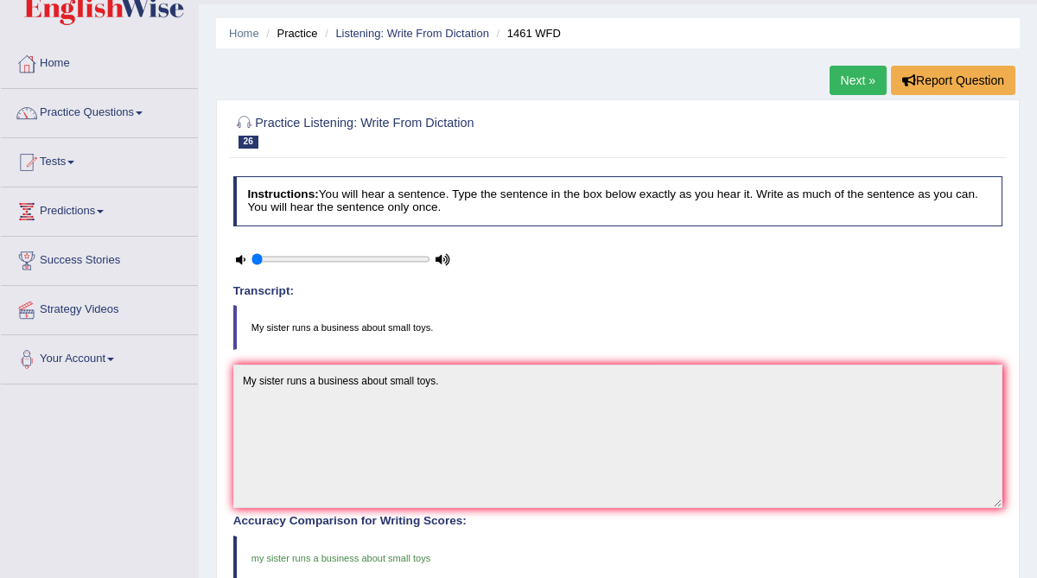
scroll to position [28, 0]
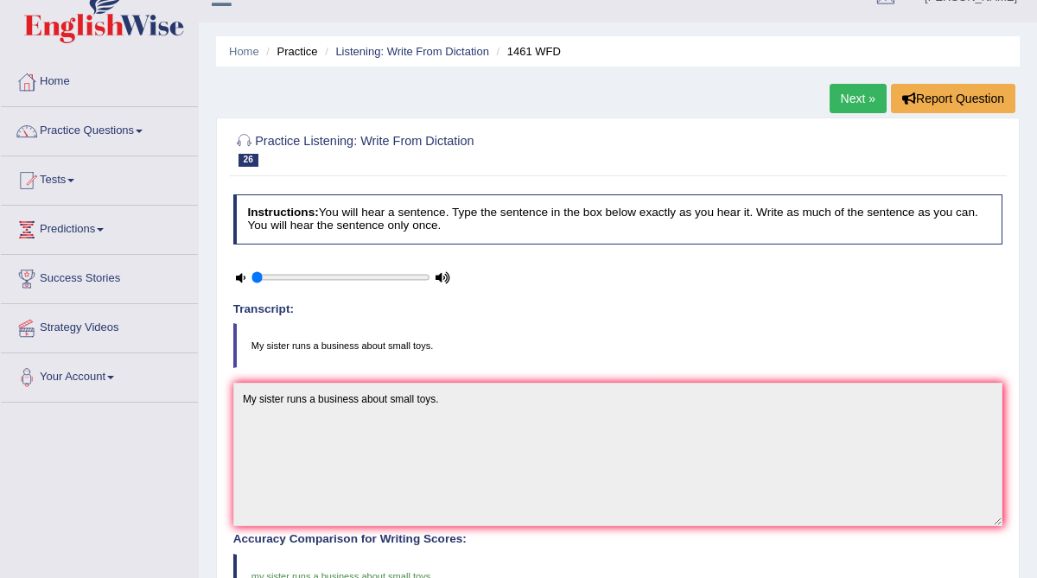
click at [841, 92] on link "Next »" at bounding box center [858, 98] width 57 height 29
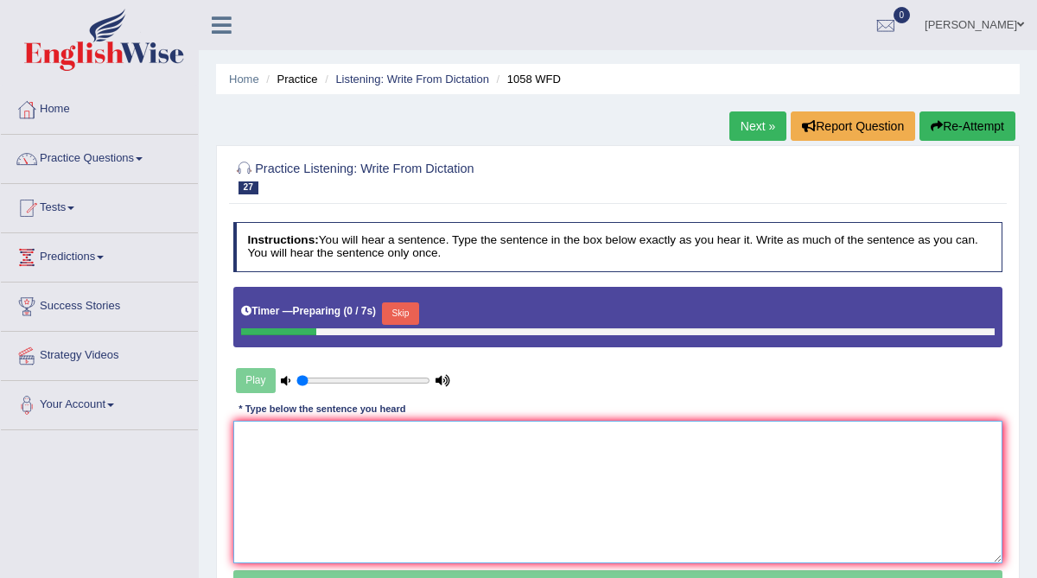
click at [360, 445] on textarea at bounding box center [618, 492] width 770 height 143
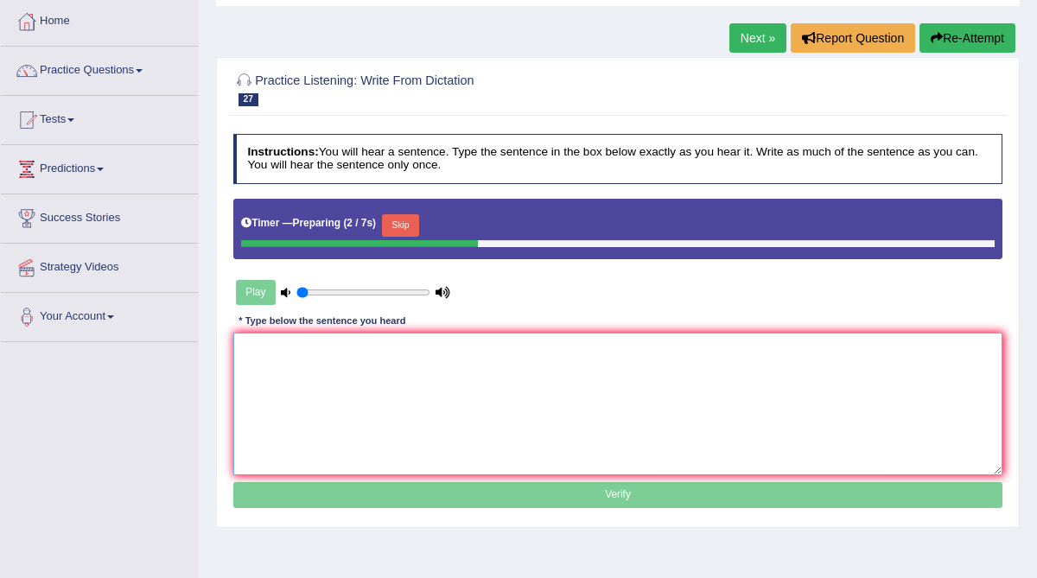
scroll to position [89, 0]
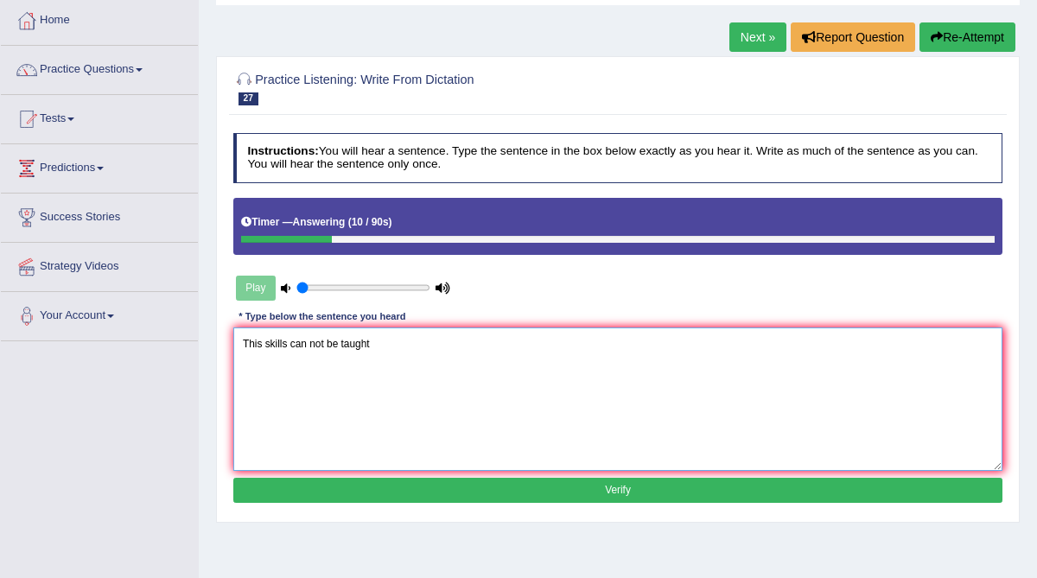
click at [290, 342] on textarea "This skills can not be taught" at bounding box center [618, 399] width 770 height 143
type textarea "This skills at greater languages can not be taught"
click at [336, 486] on button "Verify" at bounding box center [618, 490] width 770 height 25
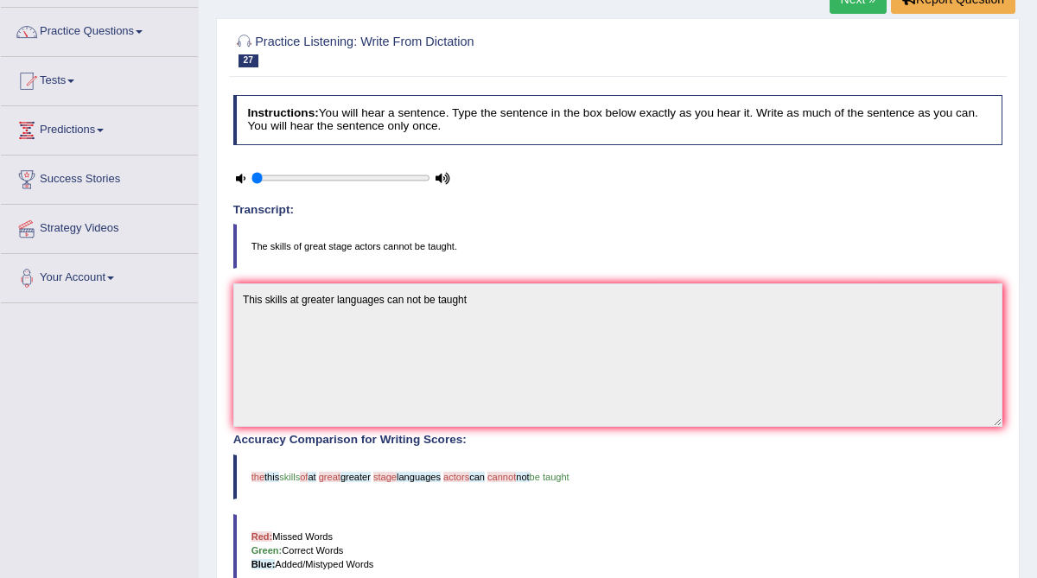
scroll to position [108, 0]
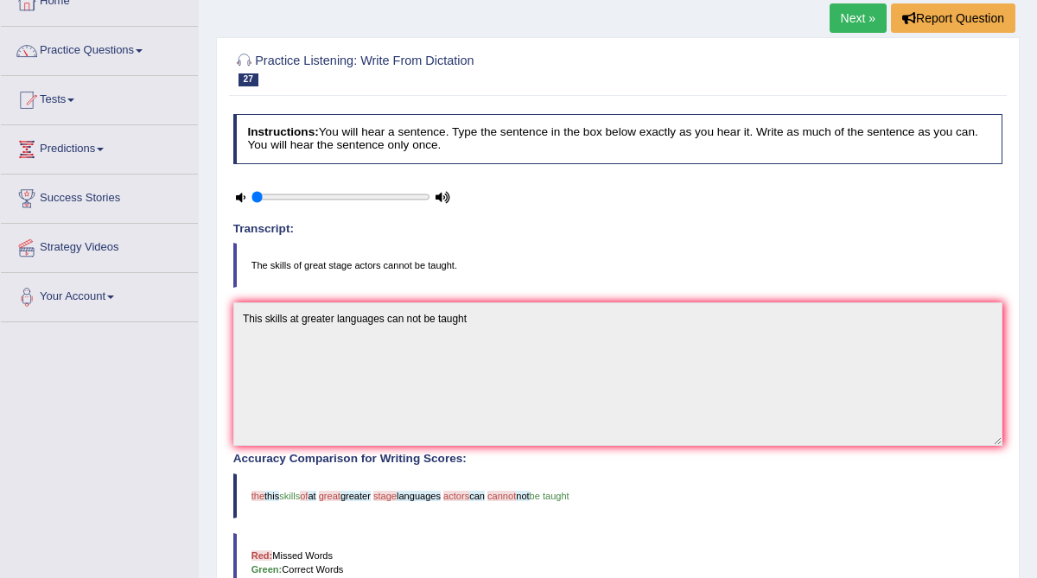
click at [853, 17] on link "Next »" at bounding box center [858, 17] width 57 height 29
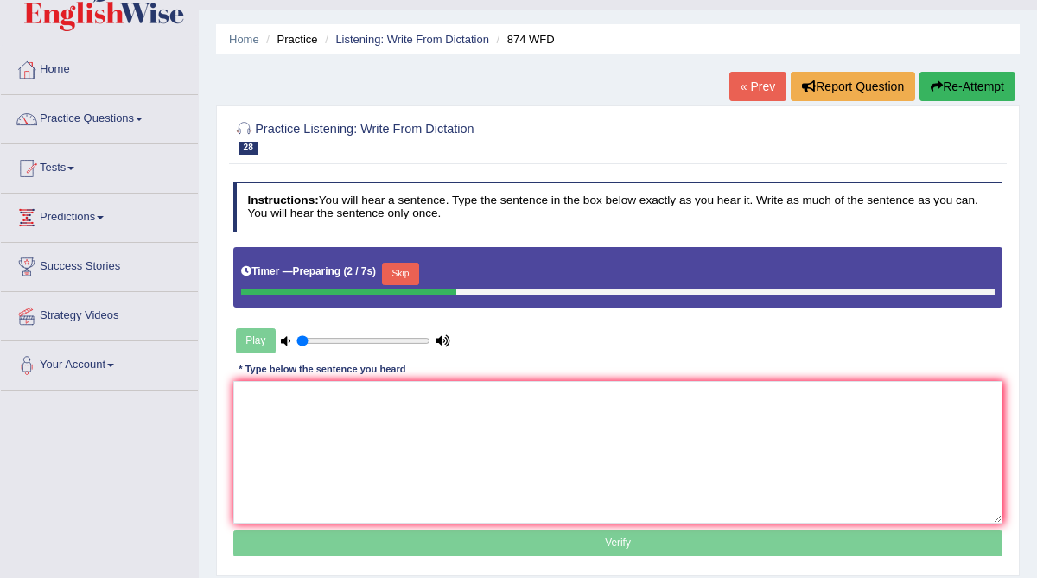
scroll to position [41, 0]
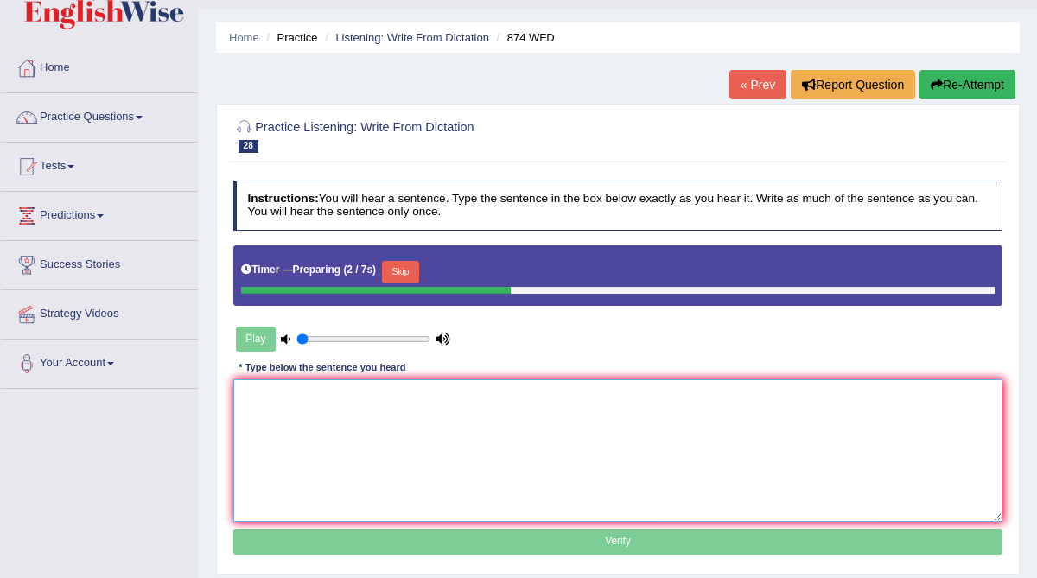
click at [320, 430] on textarea at bounding box center [618, 450] width 770 height 143
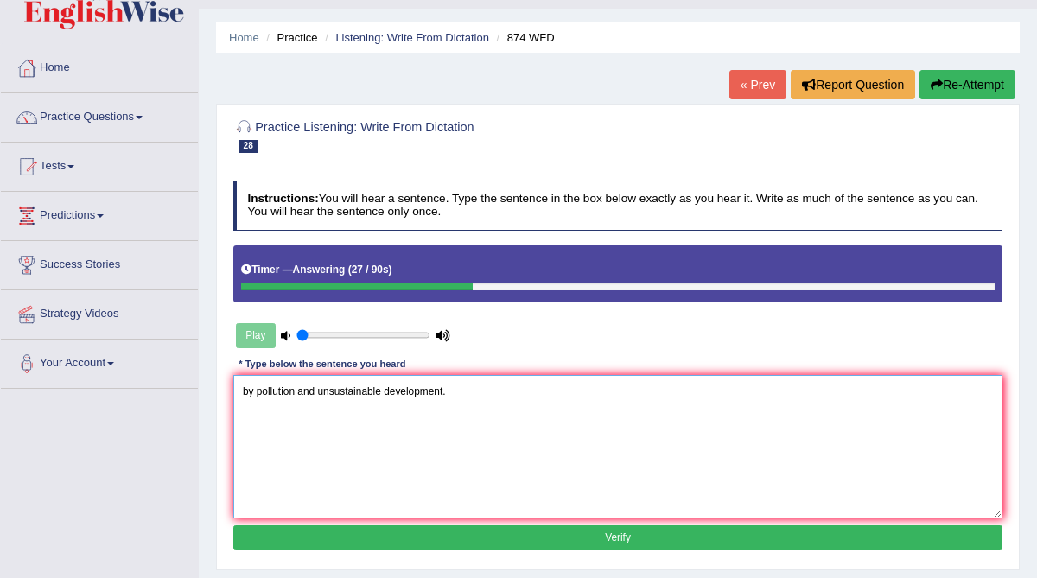
click at [245, 392] on textarea "by pollution and unsustainable development." at bounding box center [618, 446] width 770 height 143
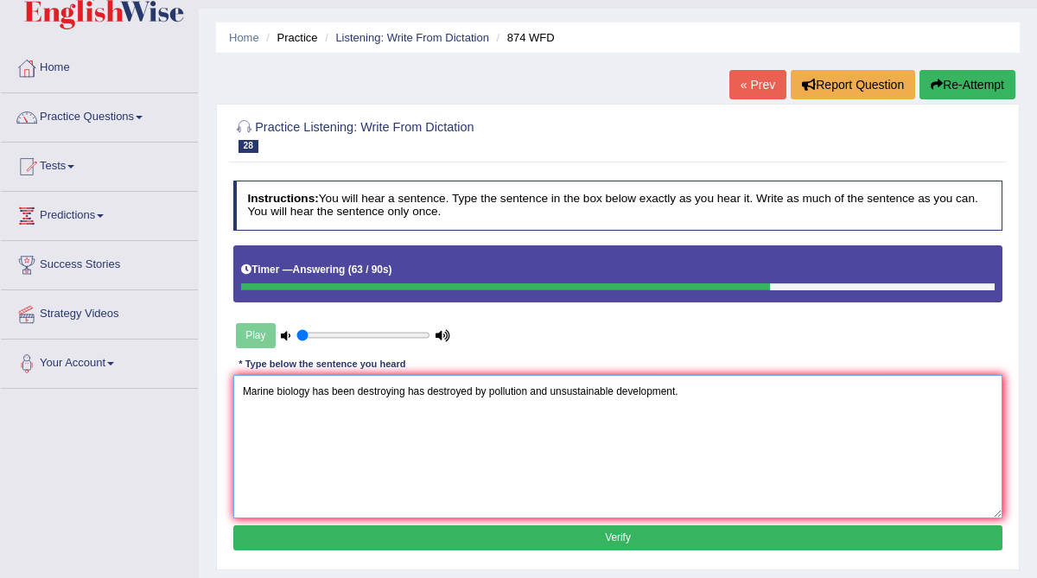
type textarea "Marine biology has been destroying has destroyed by pollution and unsustainable…"
click at [450, 528] on button "Verify" at bounding box center [618, 538] width 770 height 25
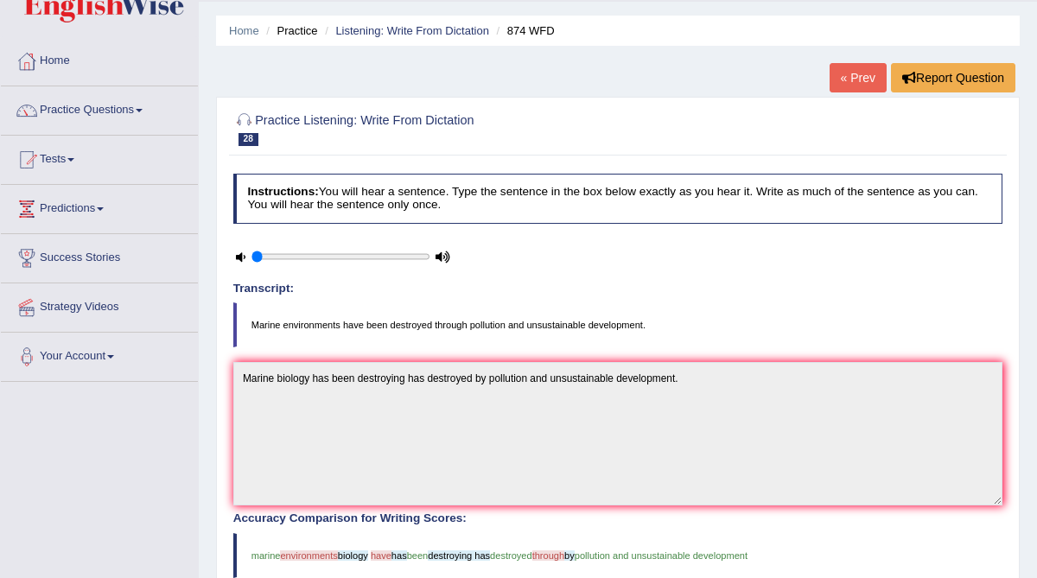
scroll to position [39, 0]
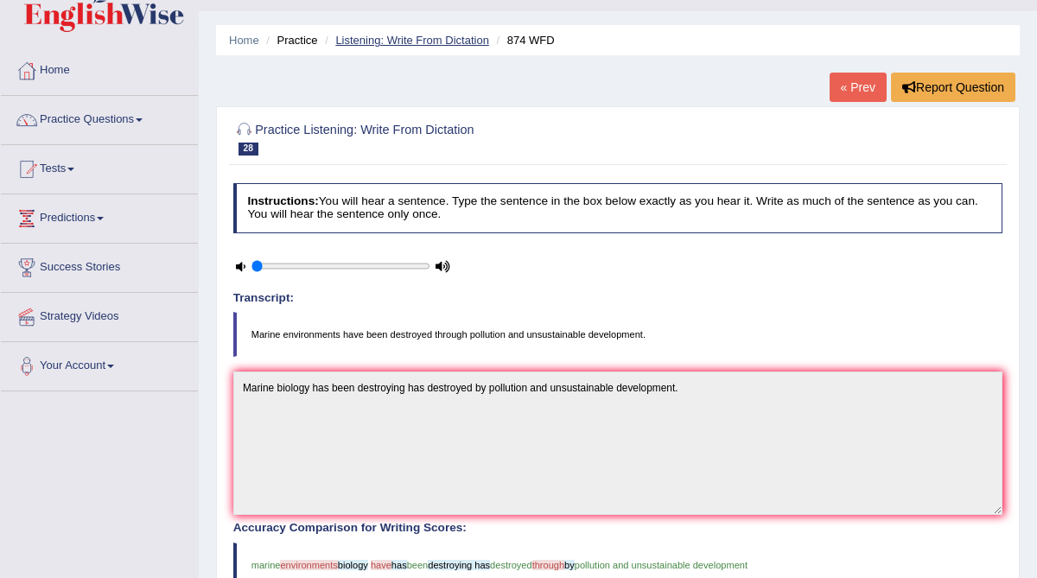
click at [437, 41] on link "Listening: Write From Dictation" at bounding box center [412, 40] width 154 height 13
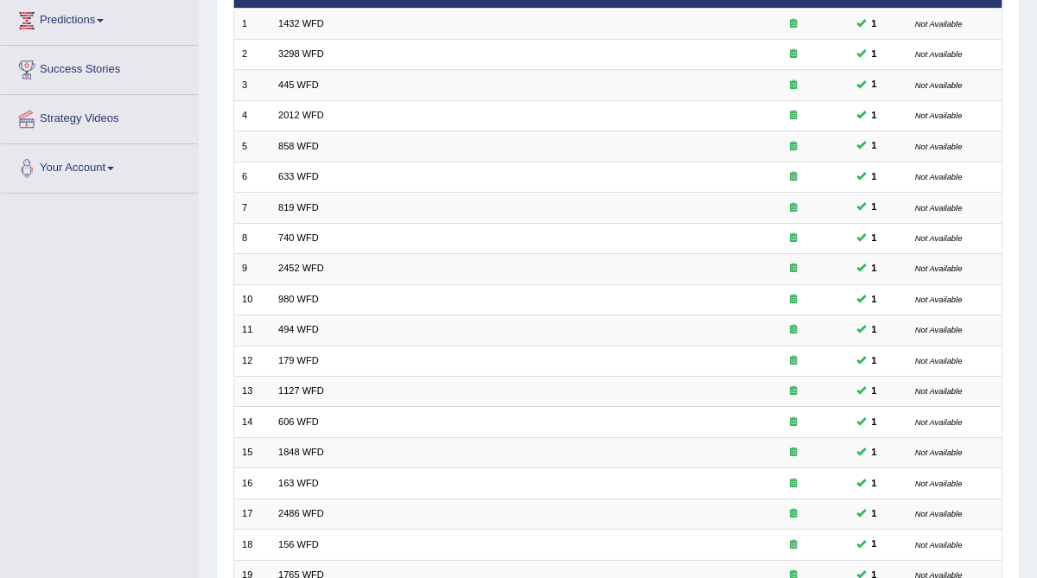
scroll to position [409, 0]
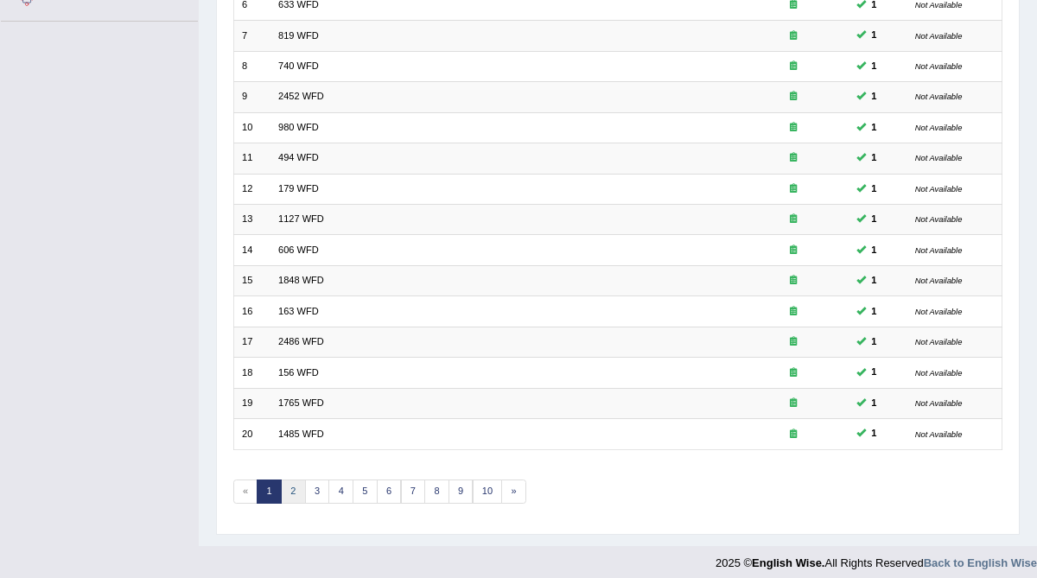
click at [285, 481] on link "2" at bounding box center [293, 492] width 25 height 24
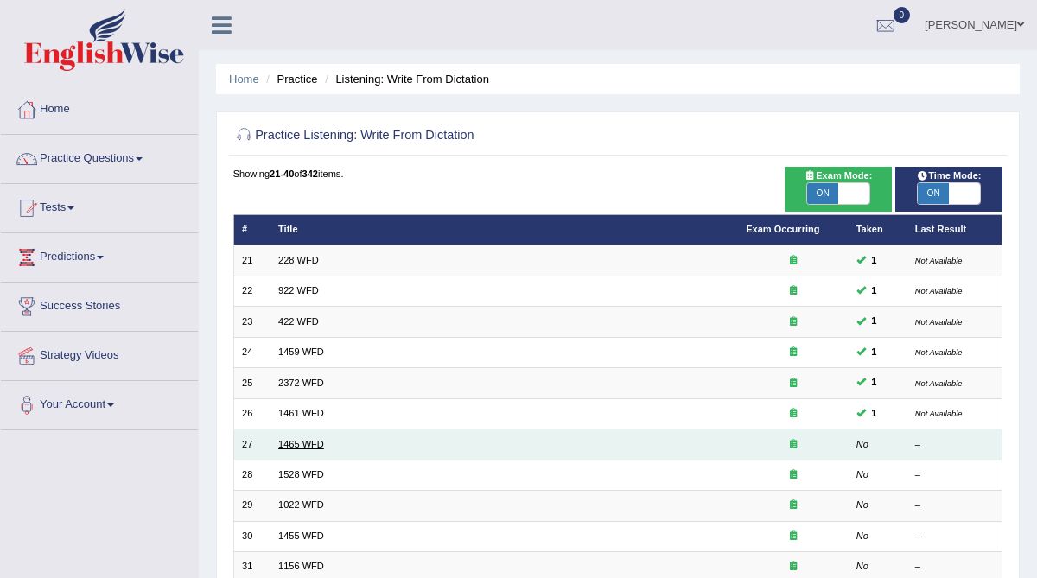
click at [297, 441] on link "1465 WFD" at bounding box center [301, 444] width 46 height 10
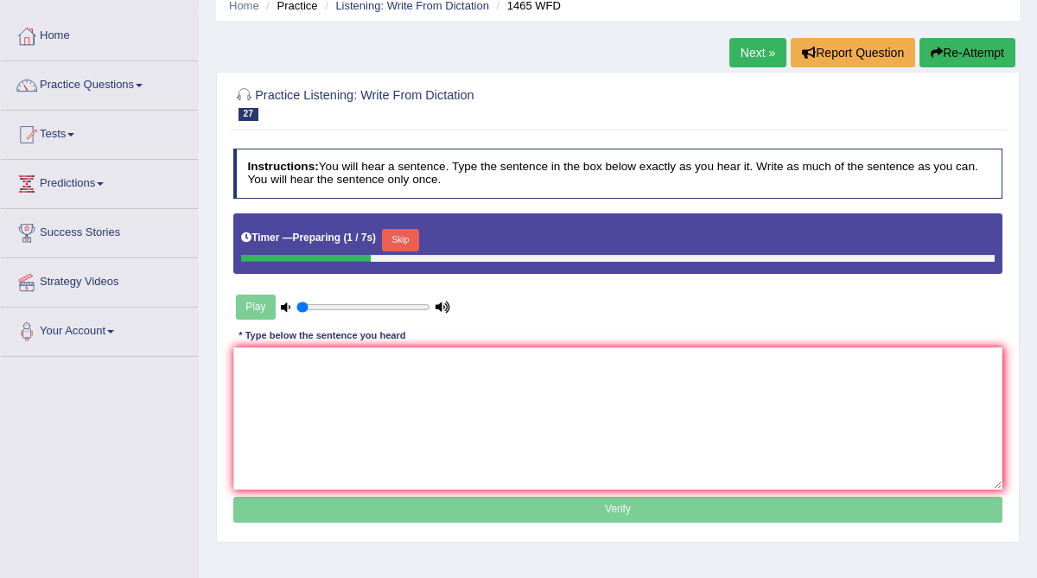
scroll to position [78, 0]
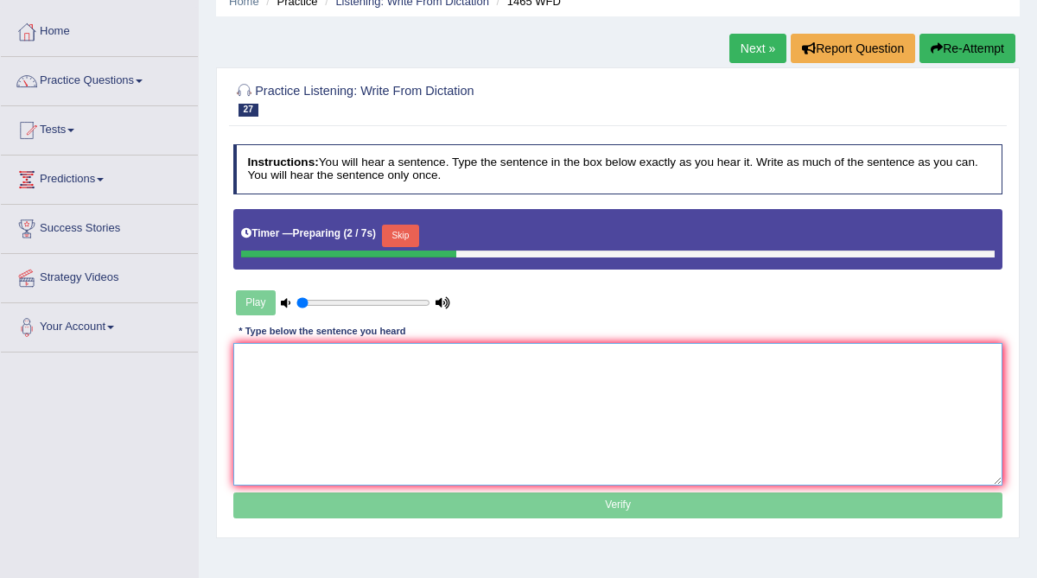
click at [286, 376] on textarea at bounding box center [618, 414] width 770 height 143
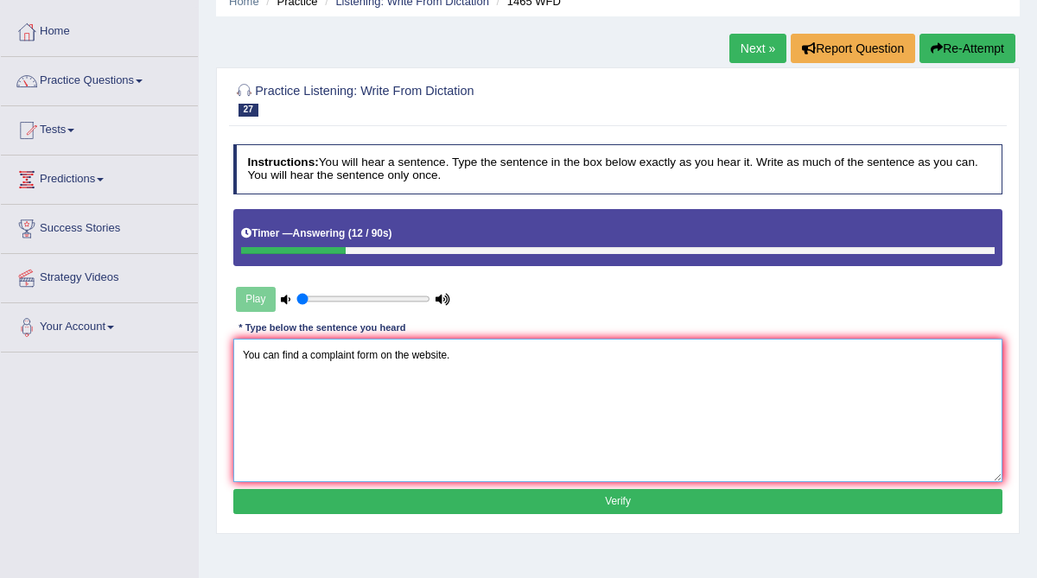
type textarea "You can find a complaint form on the website."
click at [329, 494] on button "Verify" at bounding box center [618, 501] width 770 height 25
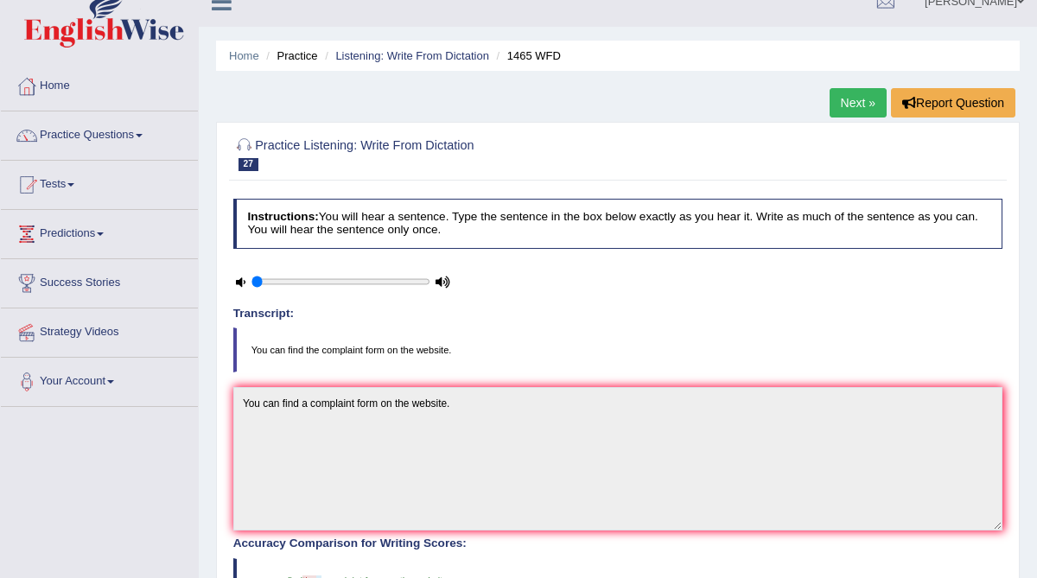
scroll to position [20, 0]
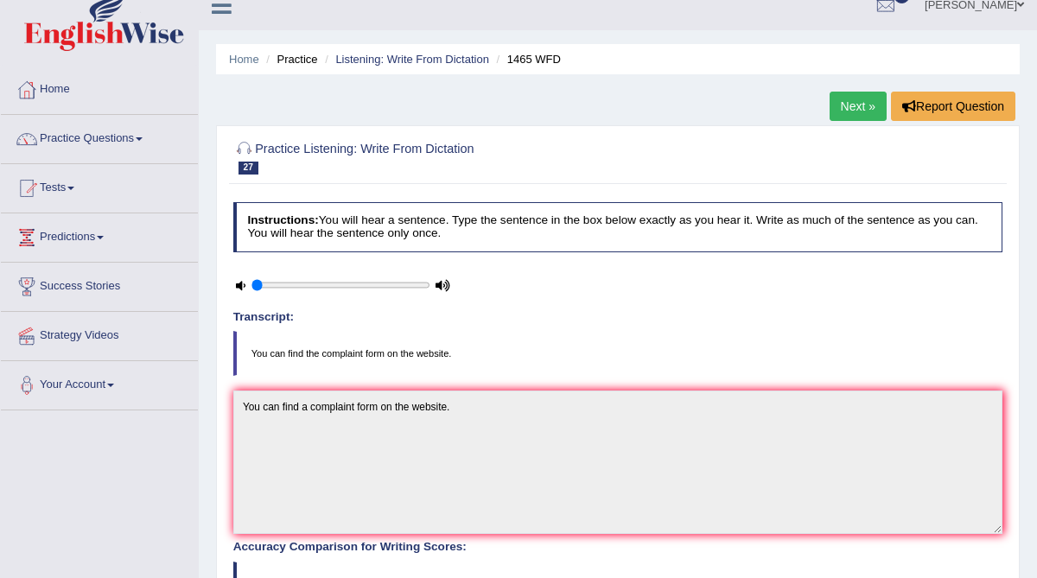
click at [847, 111] on link "Next »" at bounding box center [858, 106] width 57 height 29
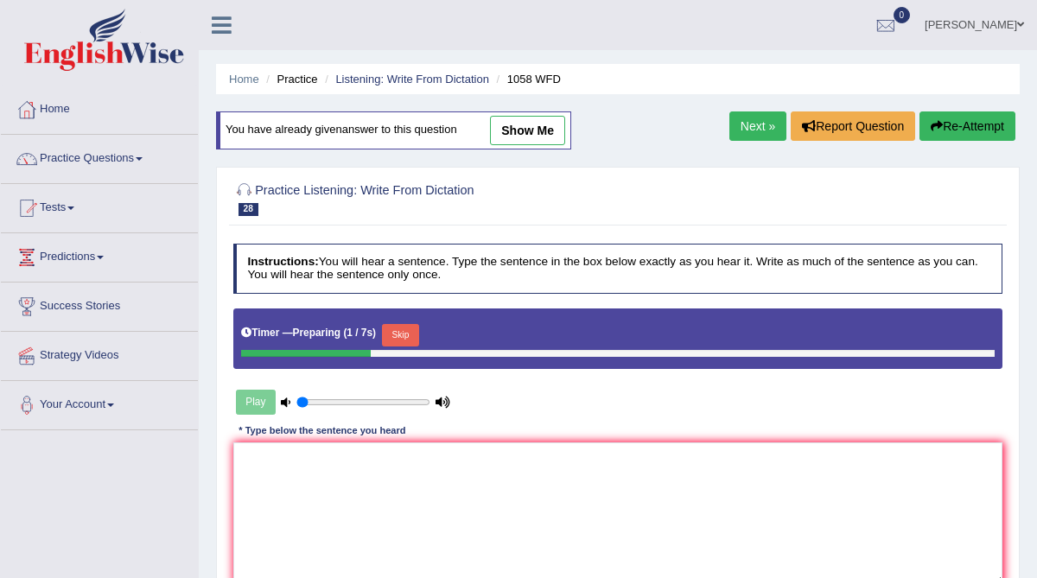
scroll to position [131, 0]
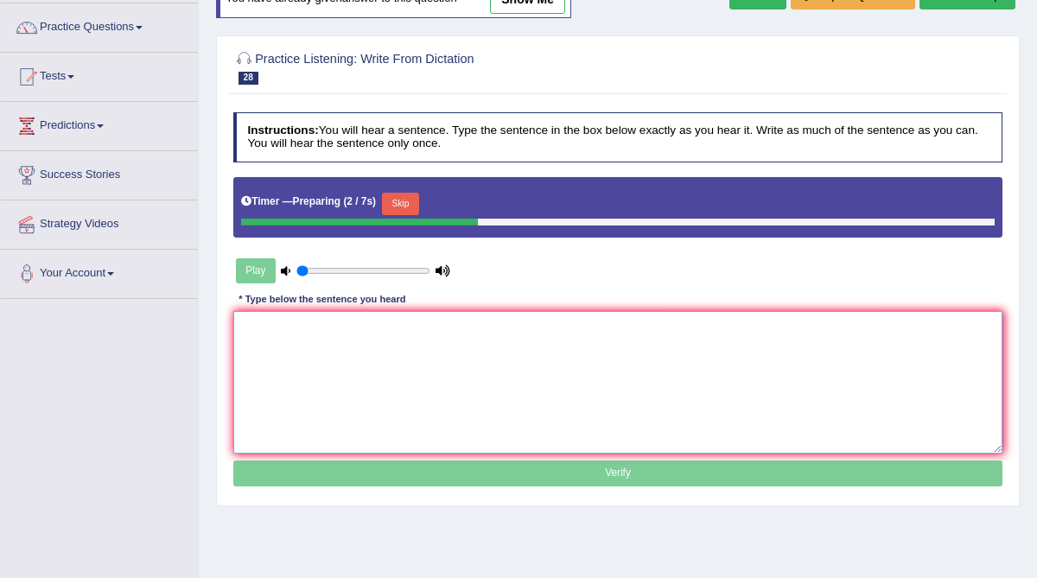
click at [277, 356] on textarea at bounding box center [618, 382] width 770 height 143
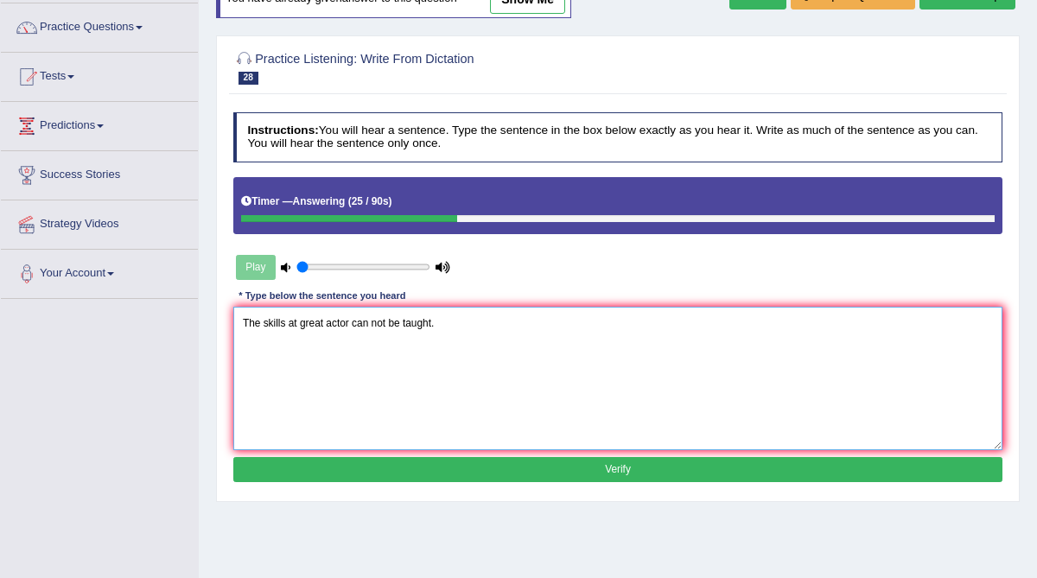
click at [300, 322] on textarea "The skills at great actor can not be taught." at bounding box center [618, 378] width 770 height 143
type textarea "The skills at the stage of great actor can not be taught."
click at [375, 470] on button "Verify" at bounding box center [618, 469] width 770 height 25
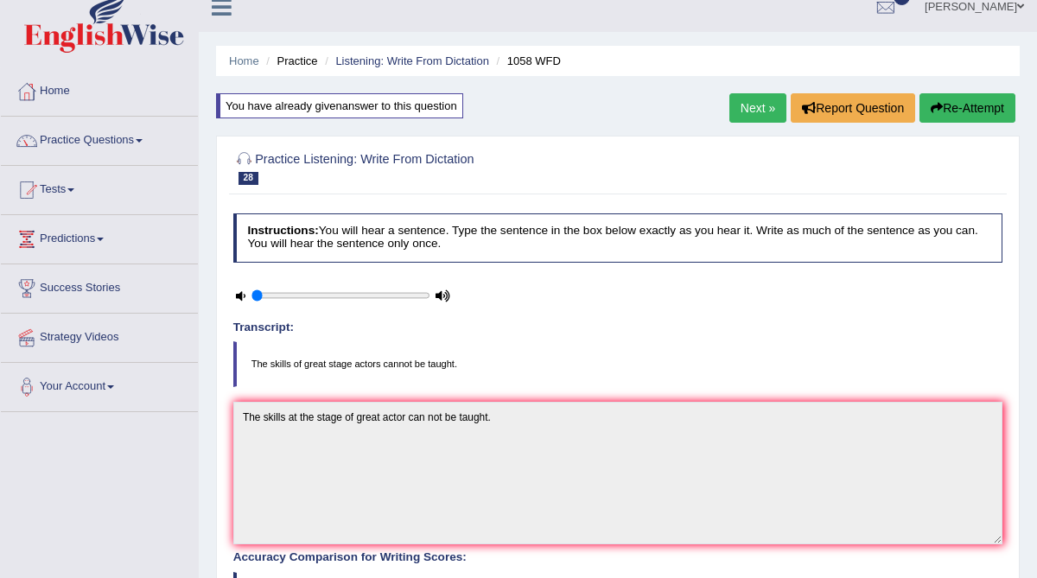
scroll to position [0, 0]
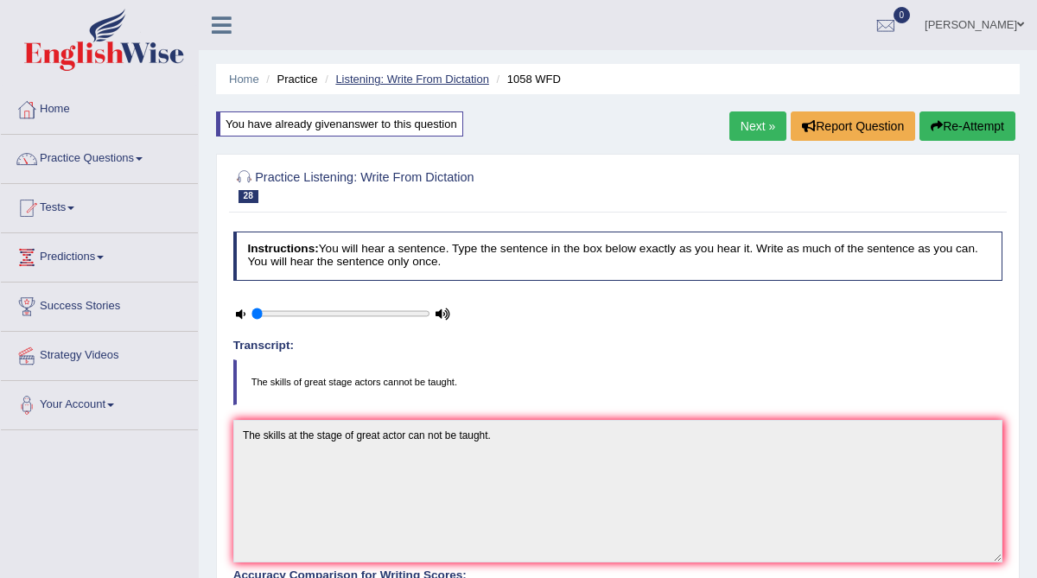
click at [429, 81] on link "Listening: Write From Dictation" at bounding box center [412, 79] width 154 height 13
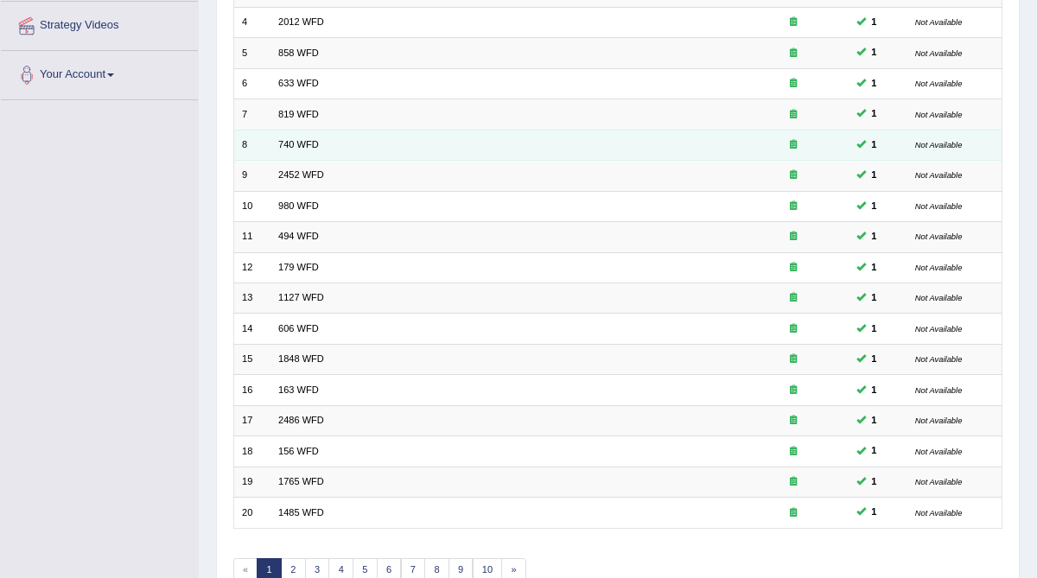
scroll to position [409, 0]
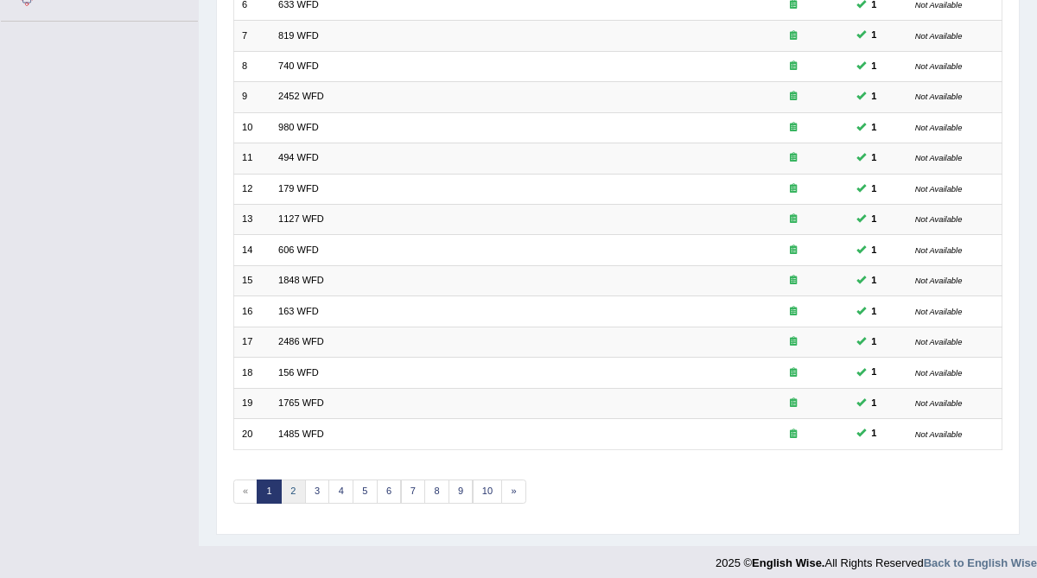
click at [290, 480] on link "2" at bounding box center [293, 492] width 25 height 24
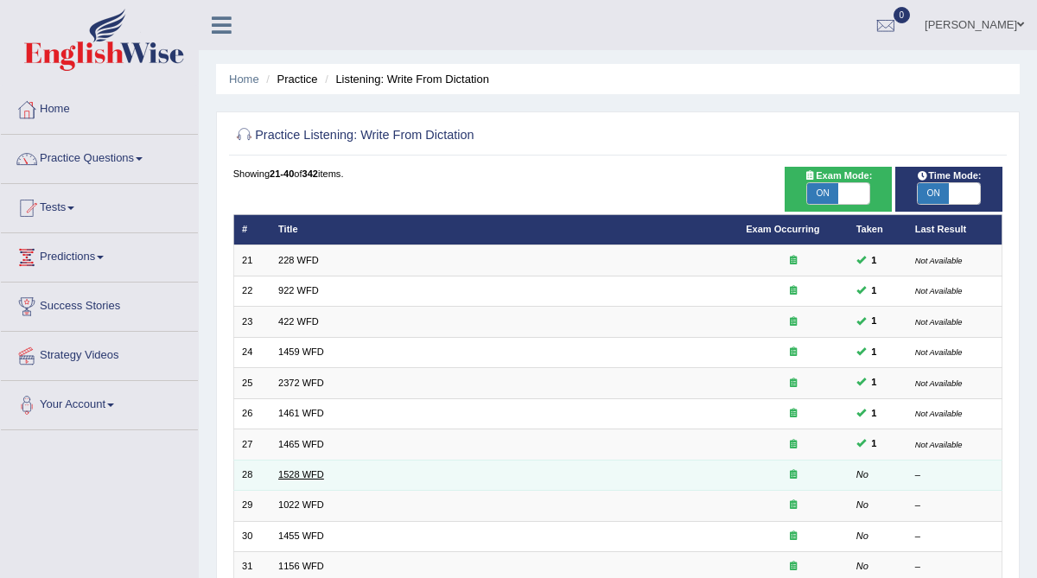
click at [290, 470] on link "1528 WFD" at bounding box center [301, 474] width 46 height 10
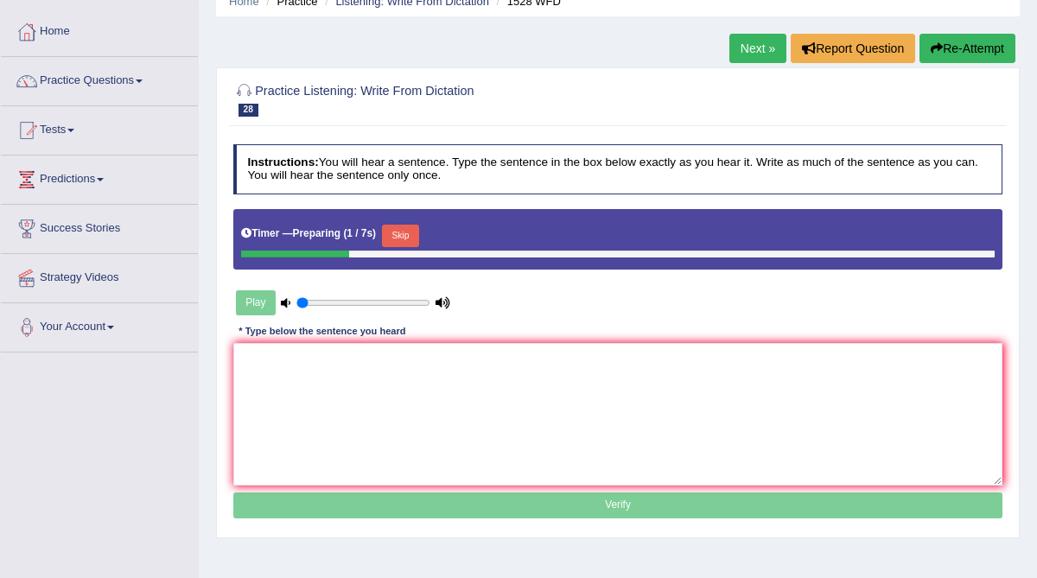
scroll to position [100, 0]
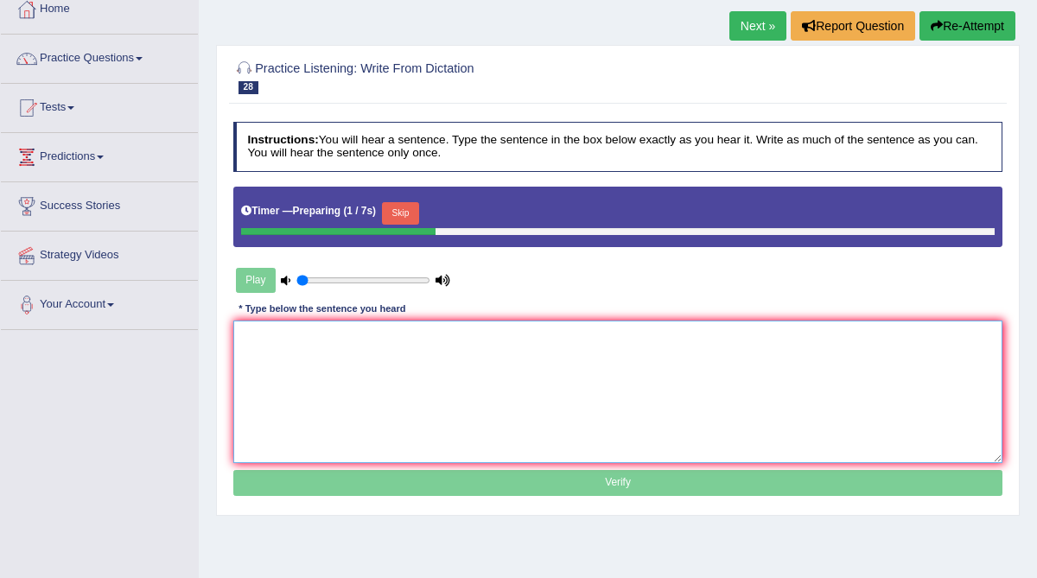
click at [290, 373] on textarea at bounding box center [618, 392] width 770 height 143
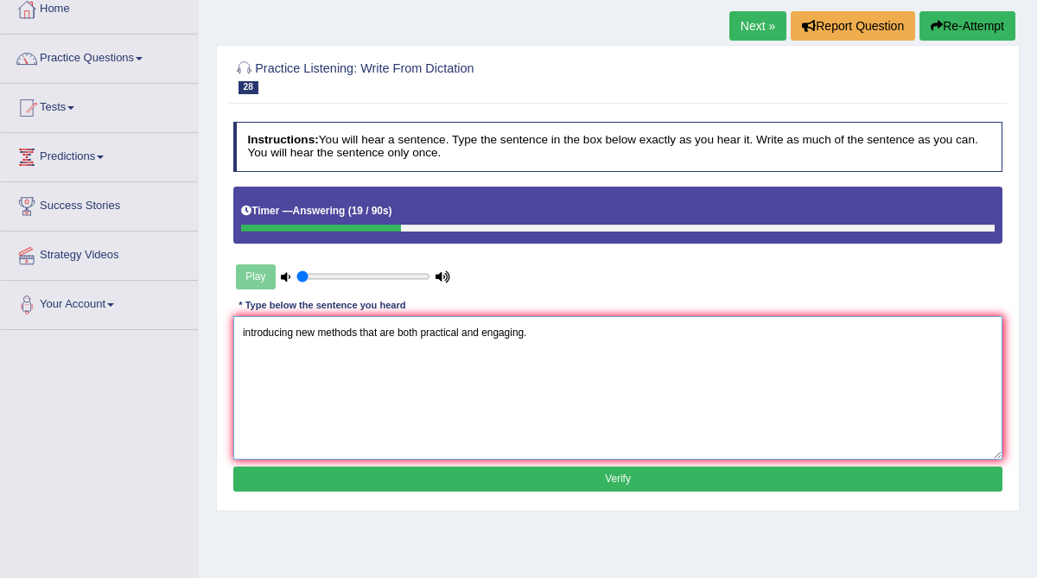
click at [240, 334] on textarea "introducing new methods that are both practical and engaging." at bounding box center [618, 387] width 770 height 143
type textarea "We are looking at the introducing new methods that are both practical and engag…"
click at [455, 482] on button "Verify" at bounding box center [618, 479] width 770 height 25
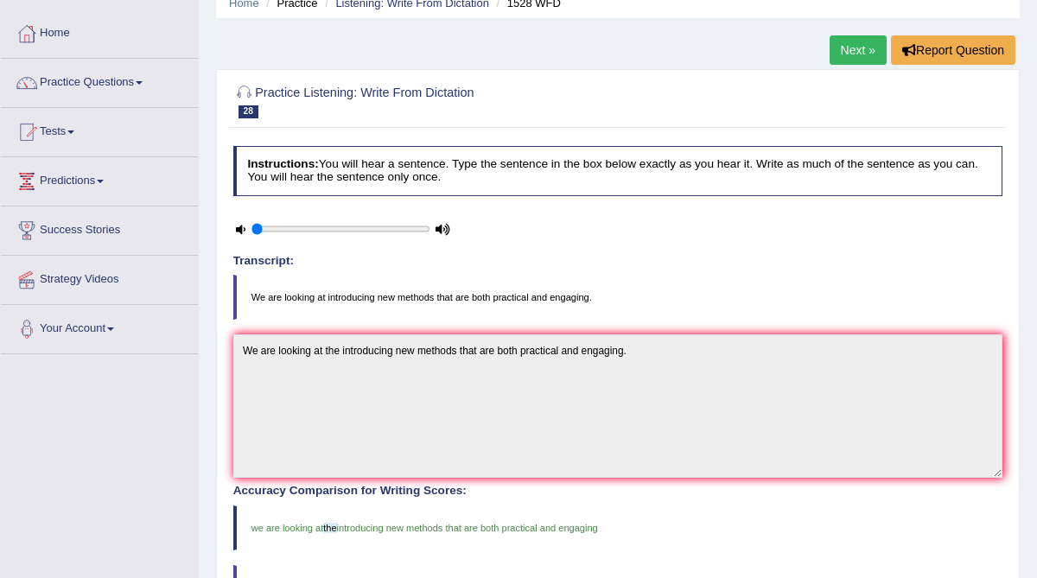
scroll to position [70, 0]
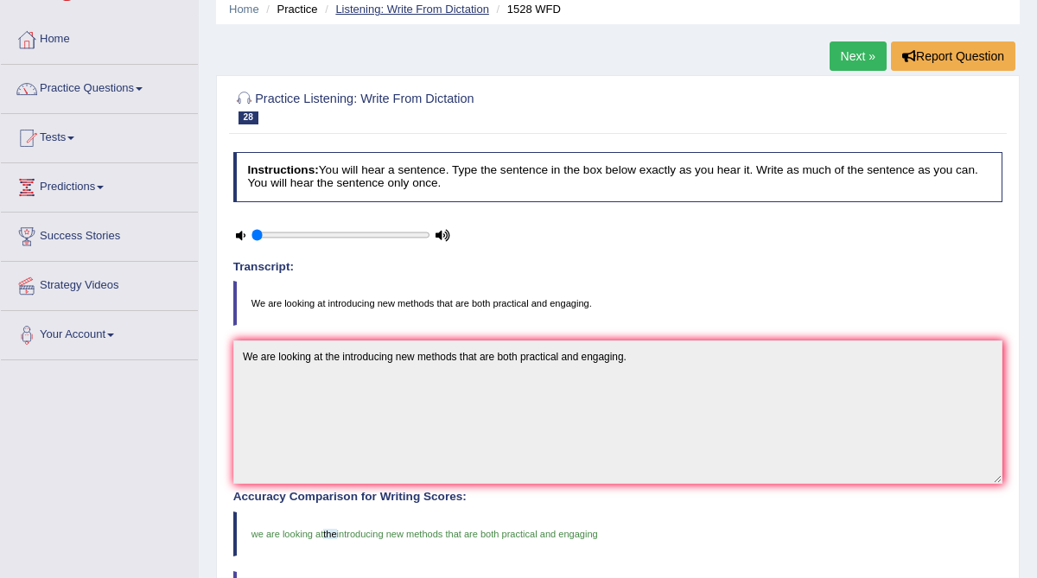
click at [445, 6] on link "Listening: Write From Dictation" at bounding box center [412, 9] width 154 height 13
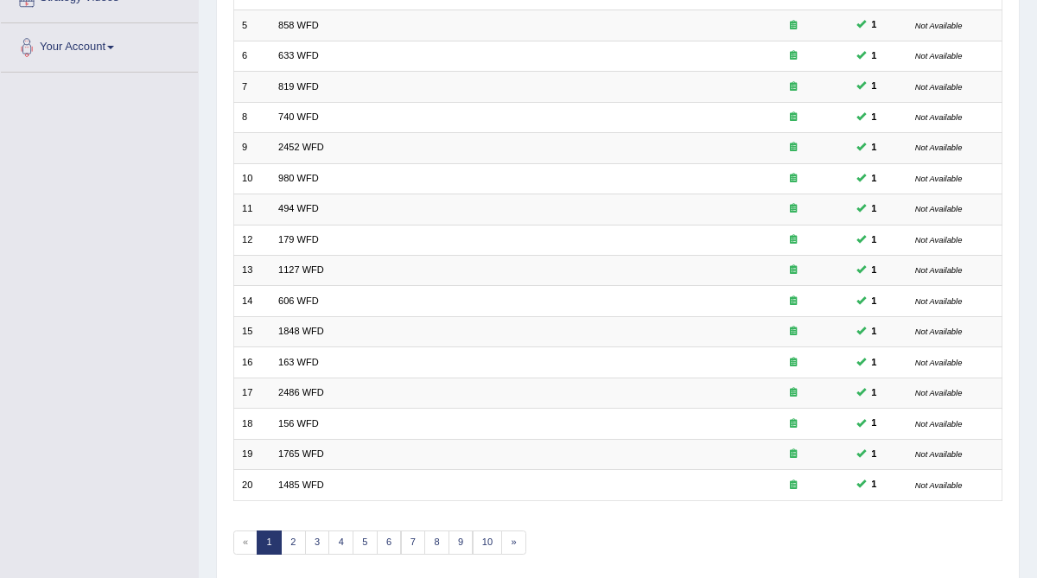
scroll to position [409, 0]
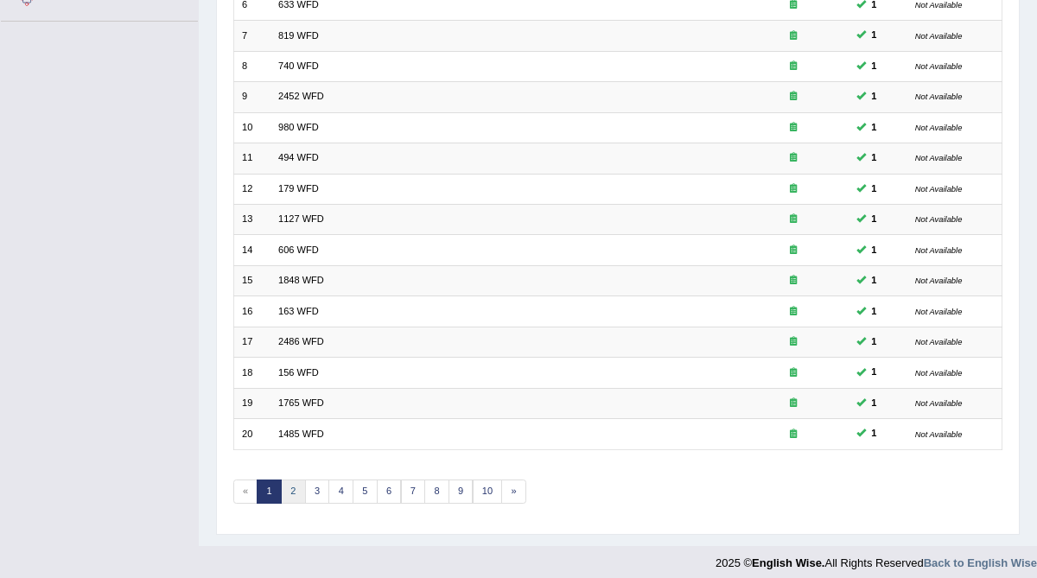
click at [287, 480] on link "2" at bounding box center [293, 492] width 25 height 24
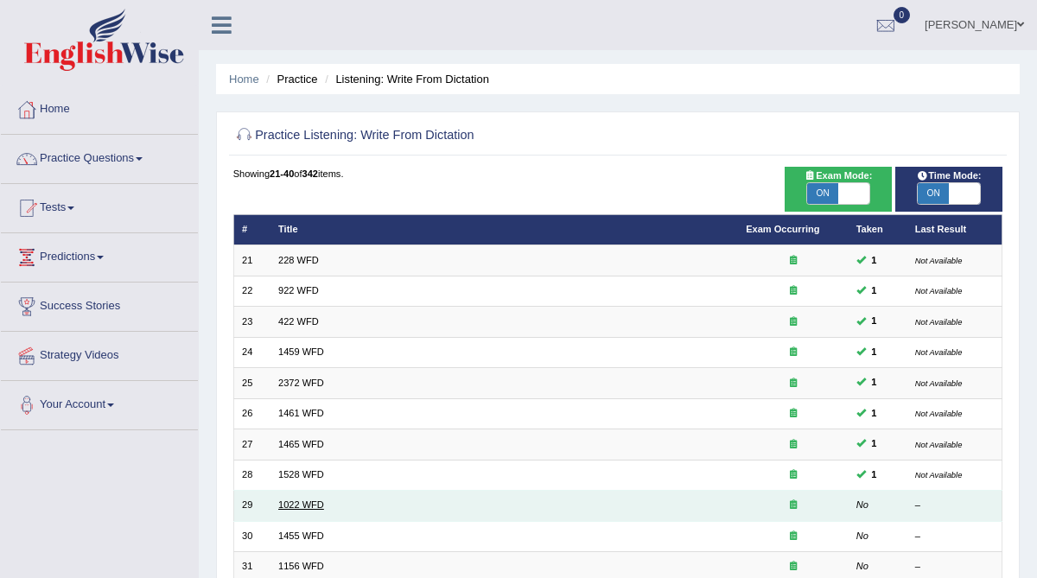
click at [293, 501] on link "1022 WFD" at bounding box center [301, 505] width 46 height 10
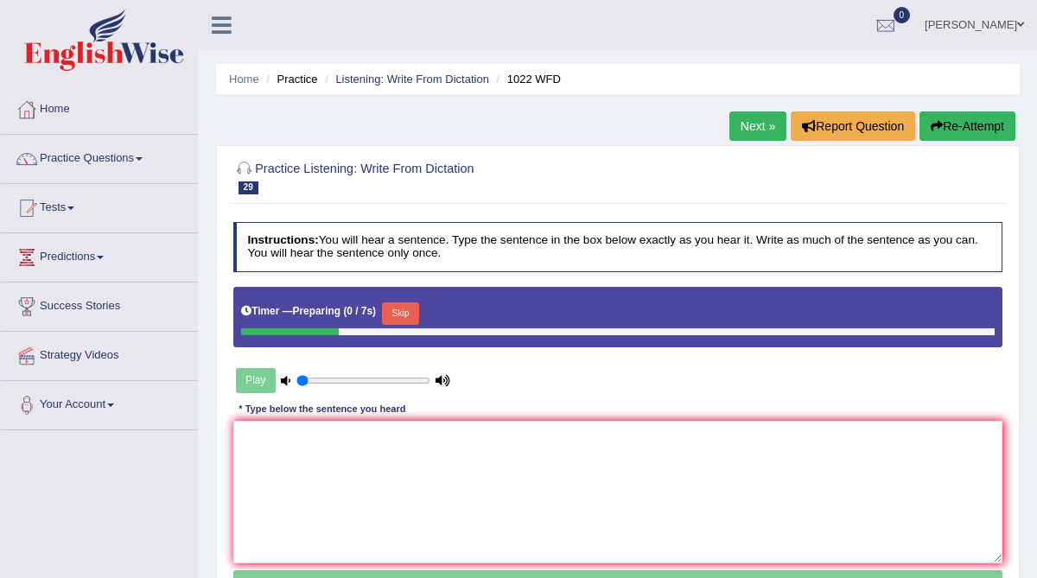
scroll to position [102, 0]
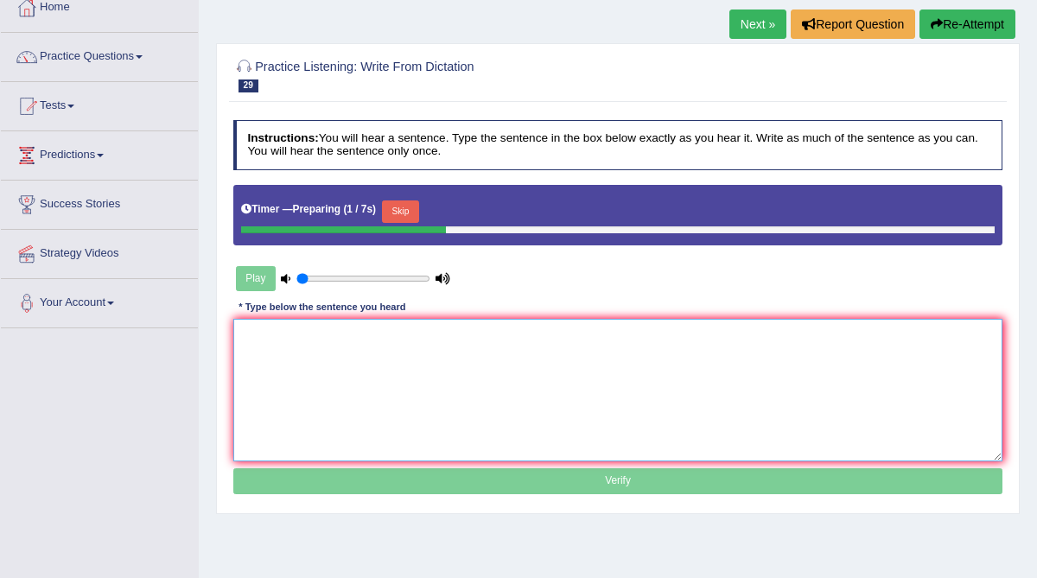
click at [278, 361] on textarea at bounding box center [618, 390] width 770 height 143
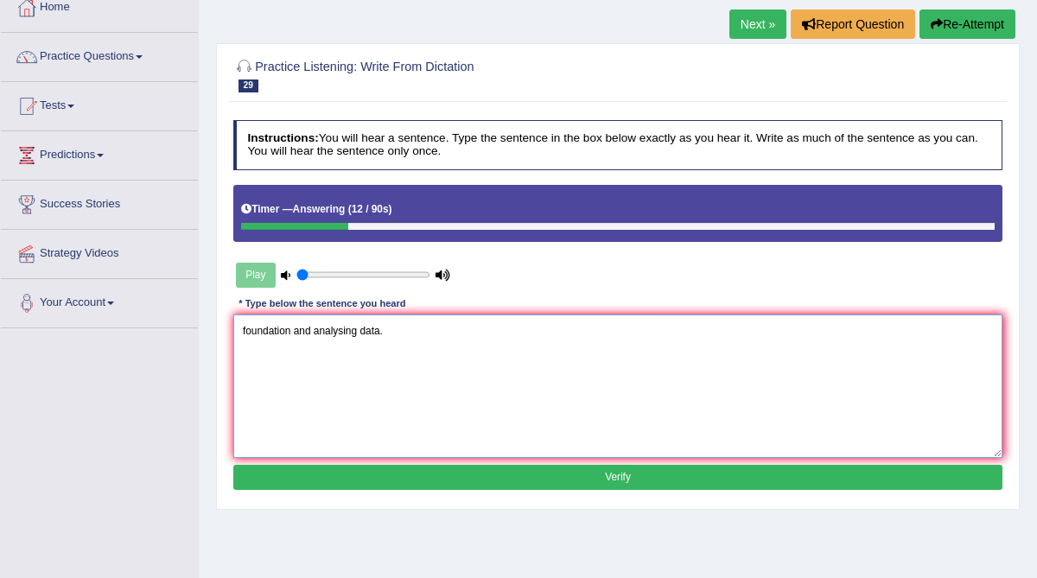
click at [242, 331] on textarea "foundation and analysing data." at bounding box center [618, 386] width 770 height 143
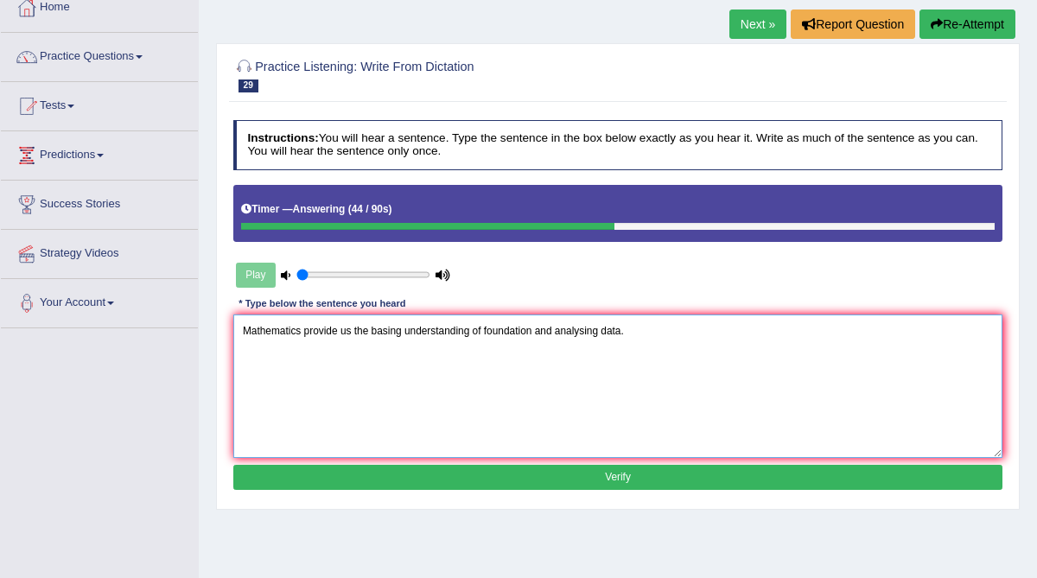
drag, startPoint x: 405, startPoint y: 329, endPoint x: 393, endPoint y: 329, distance: 12.1
click at [393, 329] on textarea "Mathematics provide us the basing understanding of foundation and analysing dat…" at bounding box center [618, 386] width 770 height 143
click at [481, 327] on textarea "Mathematics provide us the basic understanding of foundation and analysing data." at bounding box center [618, 386] width 770 height 143
type textarea "Mathematics provide us the basic understanding of basic foundation and analysin…"
click at [498, 475] on button "Verify" at bounding box center [618, 477] width 770 height 25
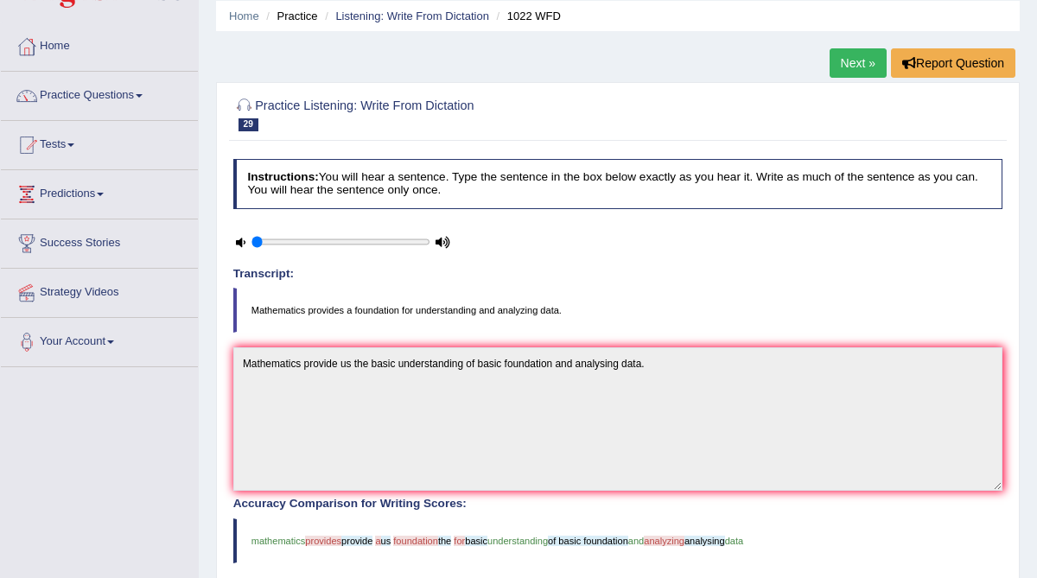
scroll to position [62, 0]
click at [424, 20] on link "Listening: Write From Dictation" at bounding box center [412, 16] width 154 height 13
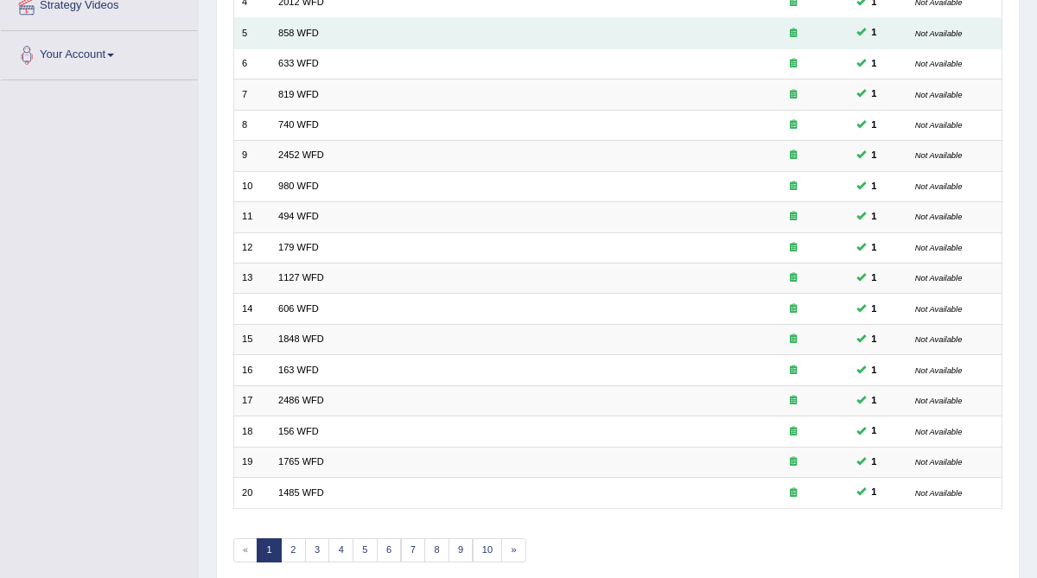
scroll to position [409, 0]
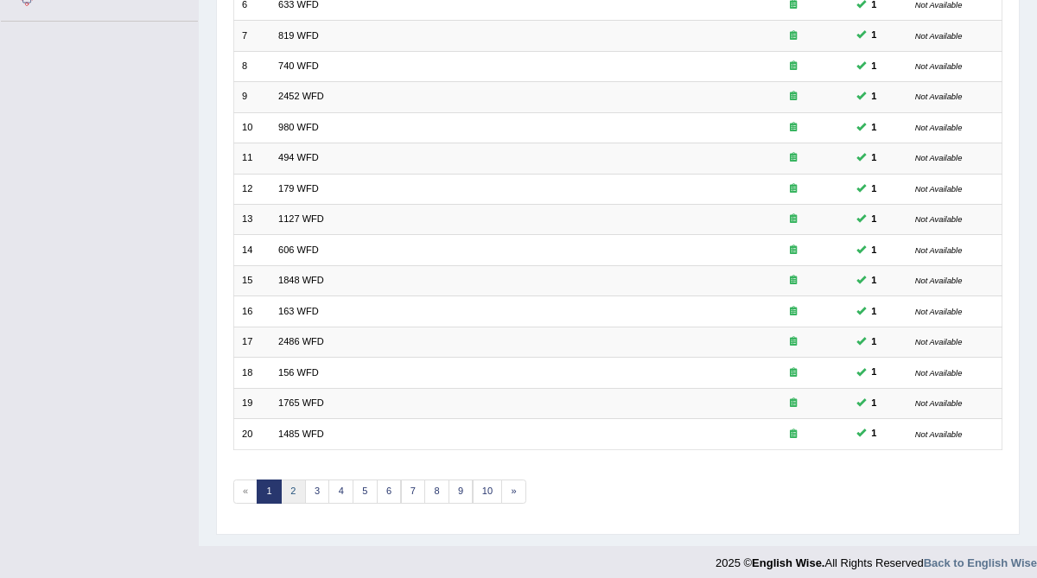
click at [289, 483] on link "2" at bounding box center [293, 492] width 25 height 24
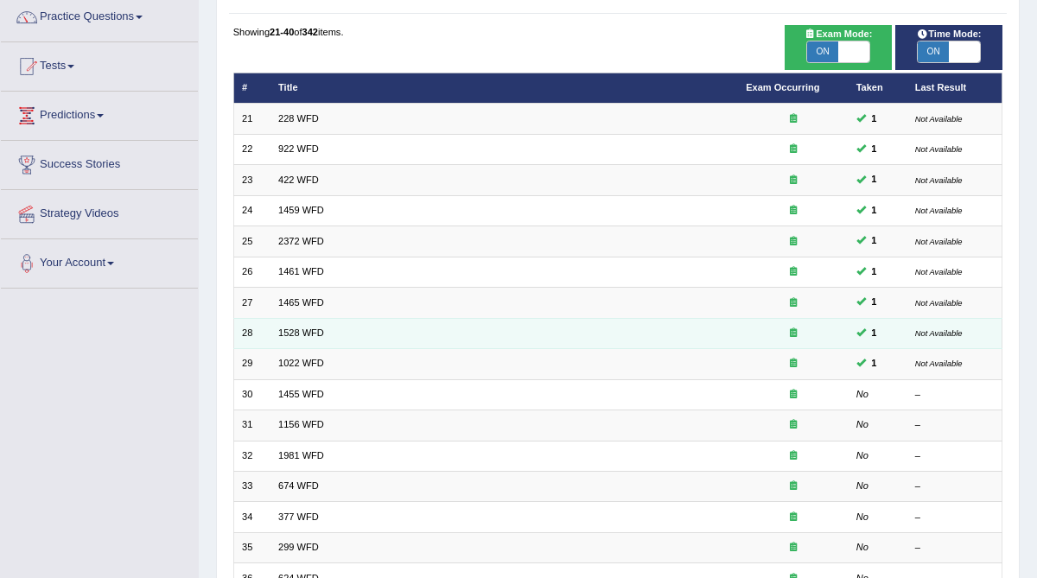
scroll to position [143, 0]
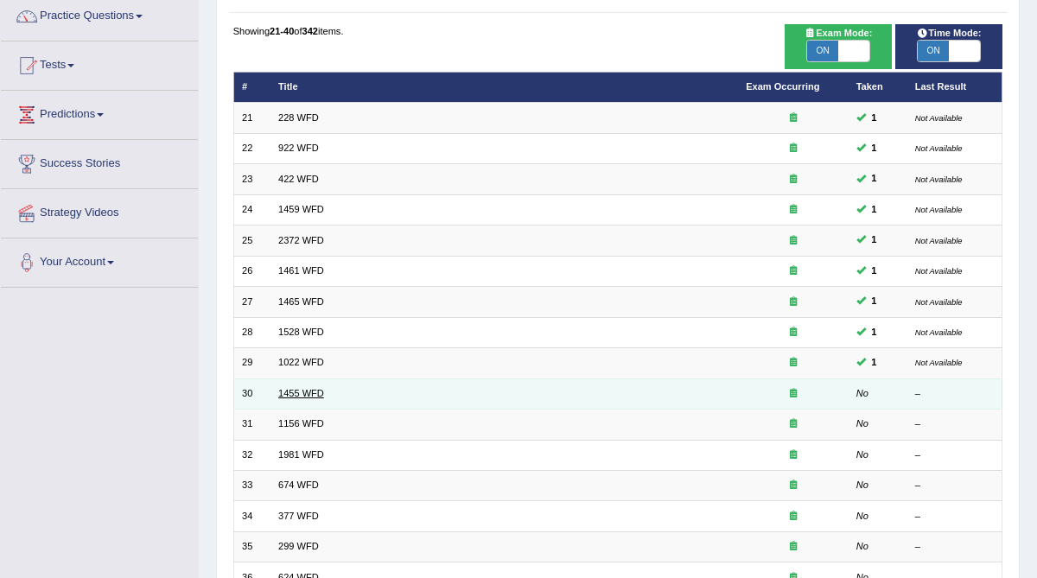
click at [301, 388] on link "1455 WFD" at bounding box center [301, 393] width 46 height 10
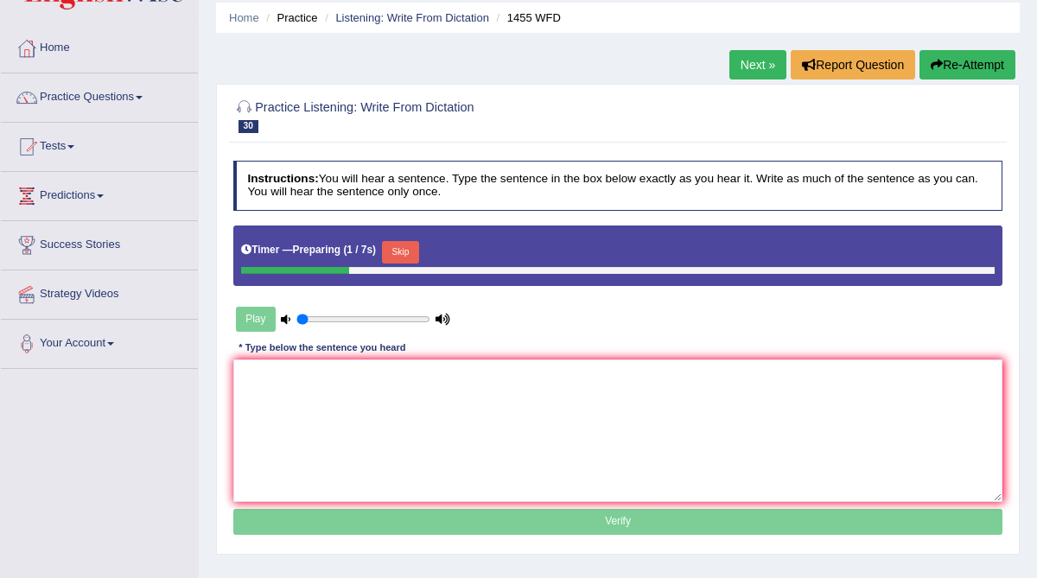
scroll to position [72, 0]
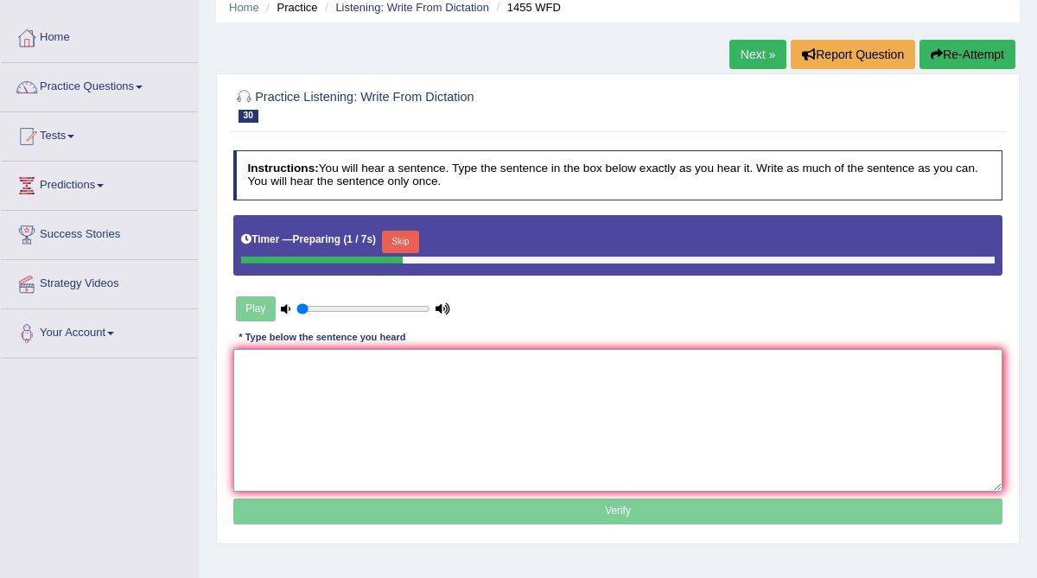
click at [295, 387] on textarea at bounding box center [618, 420] width 770 height 143
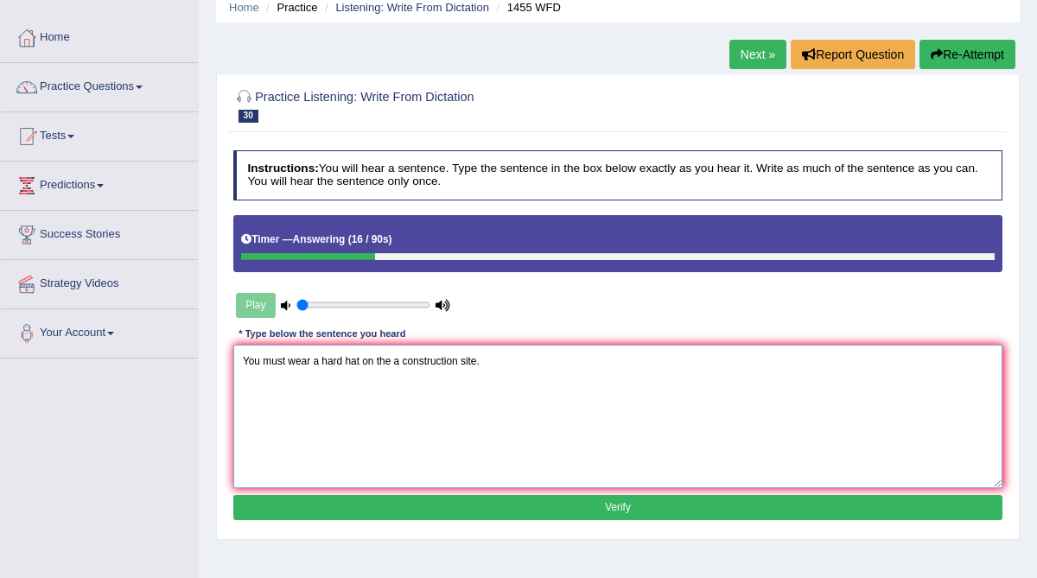
type textarea "You must wear a hard hat on the a construction site."
click at [396, 498] on button "Verify" at bounding box center [618, 507] width 770 height 25
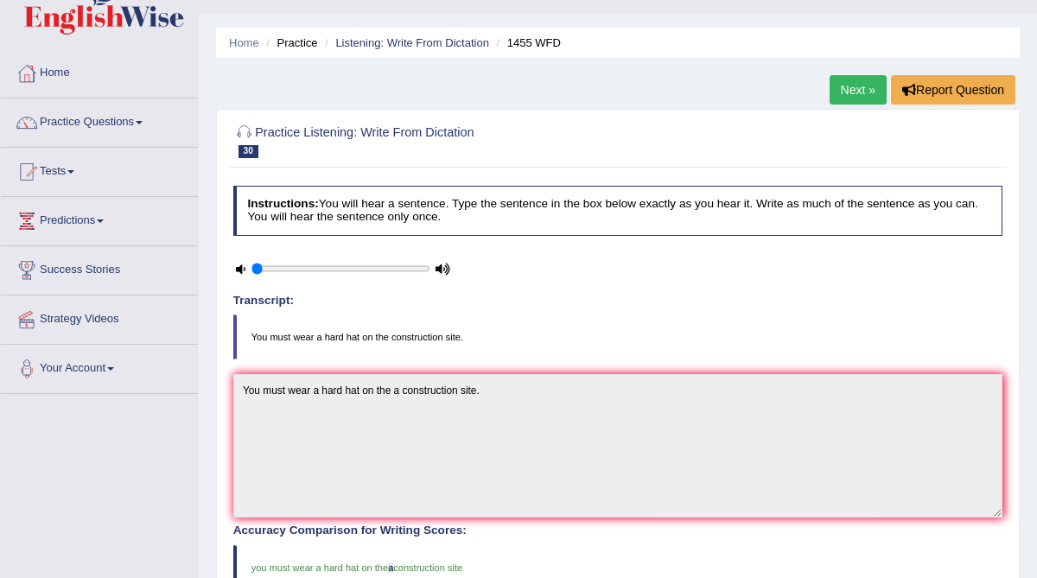
scroll to position [35, 0]
click at [418, 41] on link "Listening: Write From Dictation" at bounding box center [412, 43] width 154 height 13
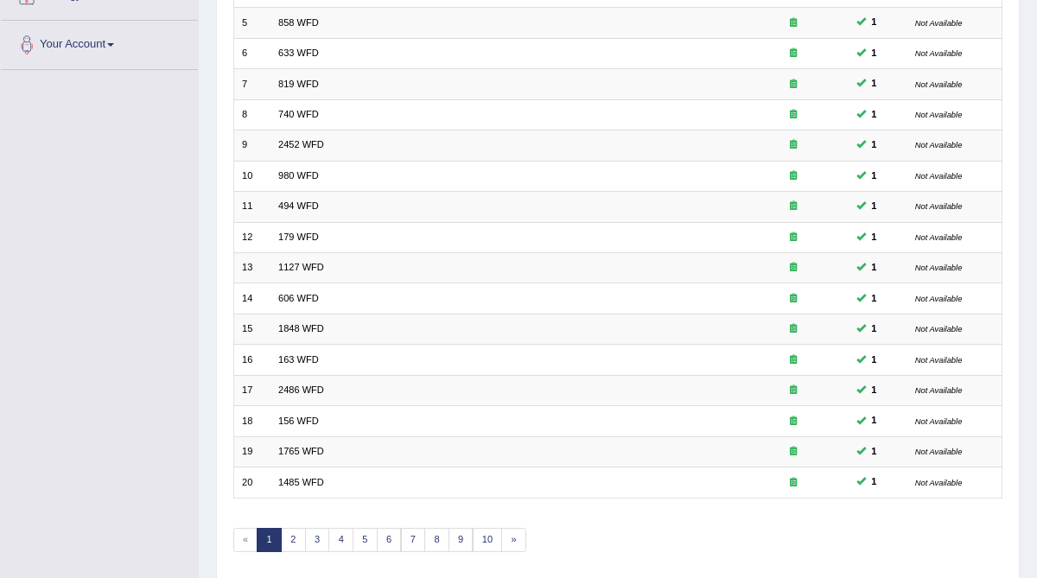
scroll to position [409, 0]
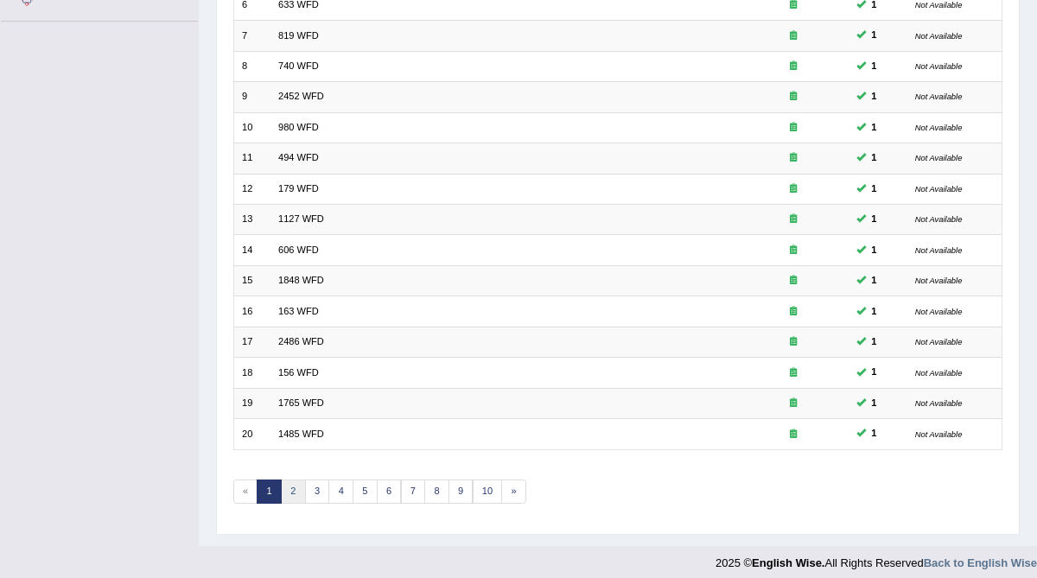
click at [283, 480] on link "2" at bounding box center [293, 492] width 25 height 24
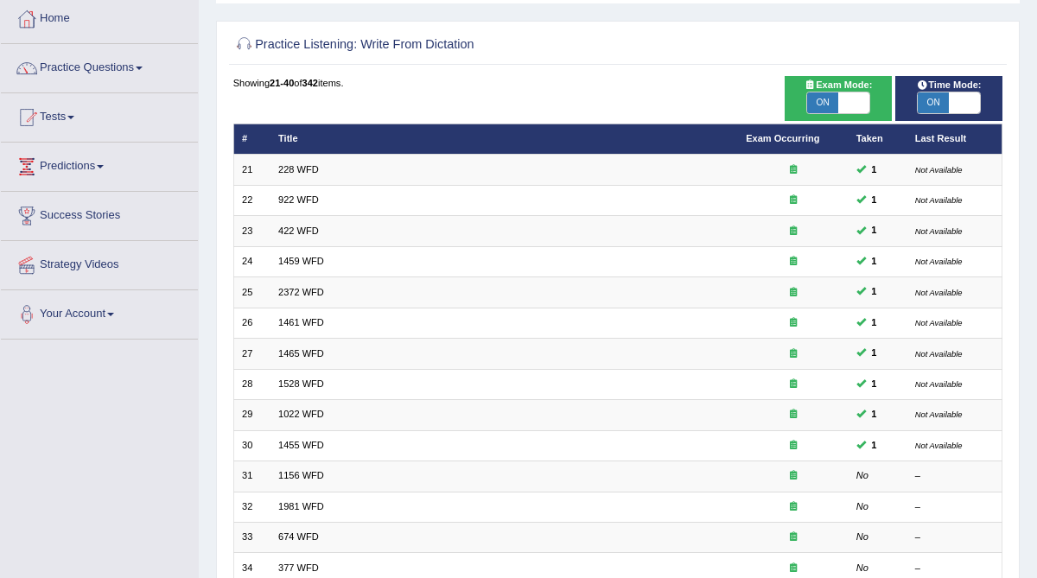
scroll to position [99, 0]
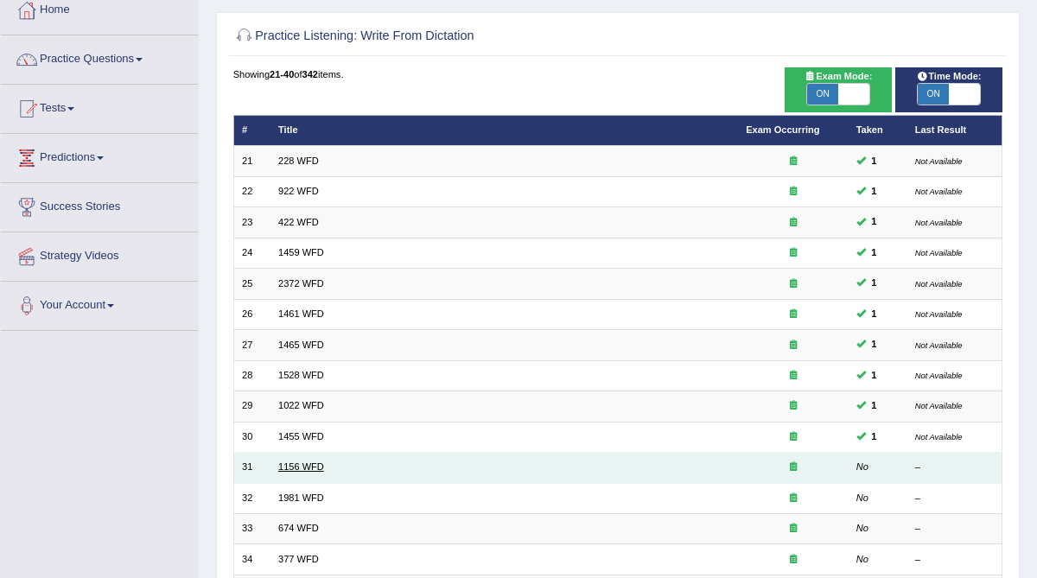
click at [294, 462] on link "1156 WFD" at bounding box center [301, 467] width 46 height 10
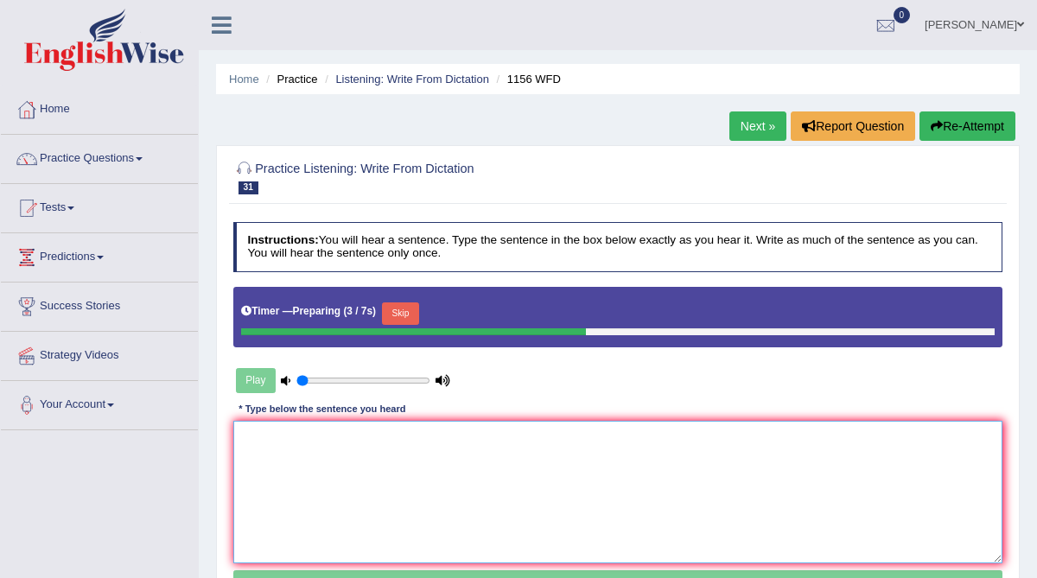
click at [294, 462] on textarea at bounding box center [618, 492] width 770 height 143
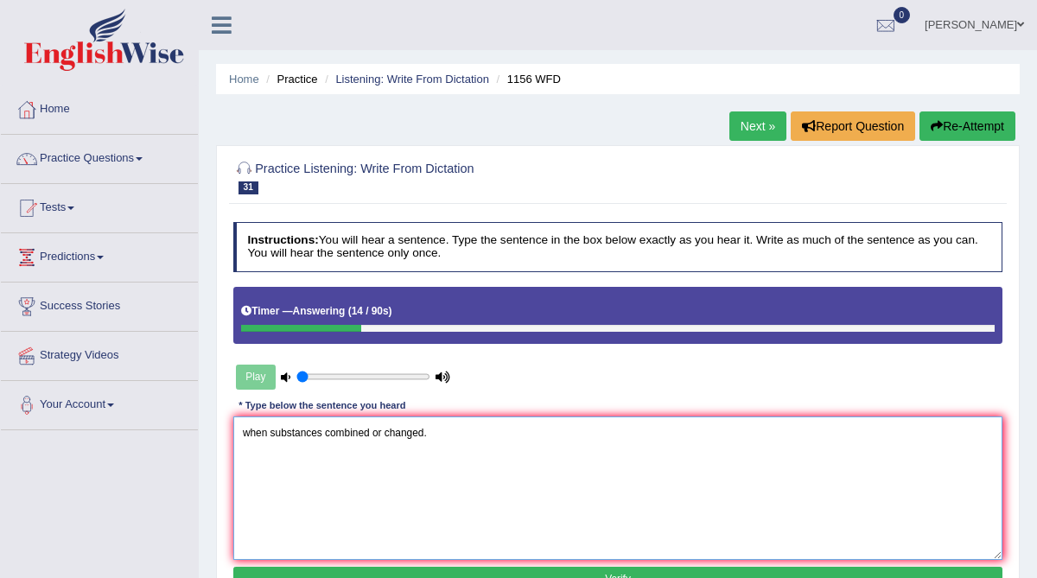
click at [245, 433] on textarea "when substances combined or changed." at bounding box center [618, 488] width 770 height 143
click at [325, 431] on textarea "Chemical reaction occurs occurwhen substances combined or changed." at bounding box center [618, 488] width 770 height 143
click at [395, 432] on textarea "Chemical reactions occurs occurwhen substances combined or changed." at bounding box center [618, 488] width 770 height 143
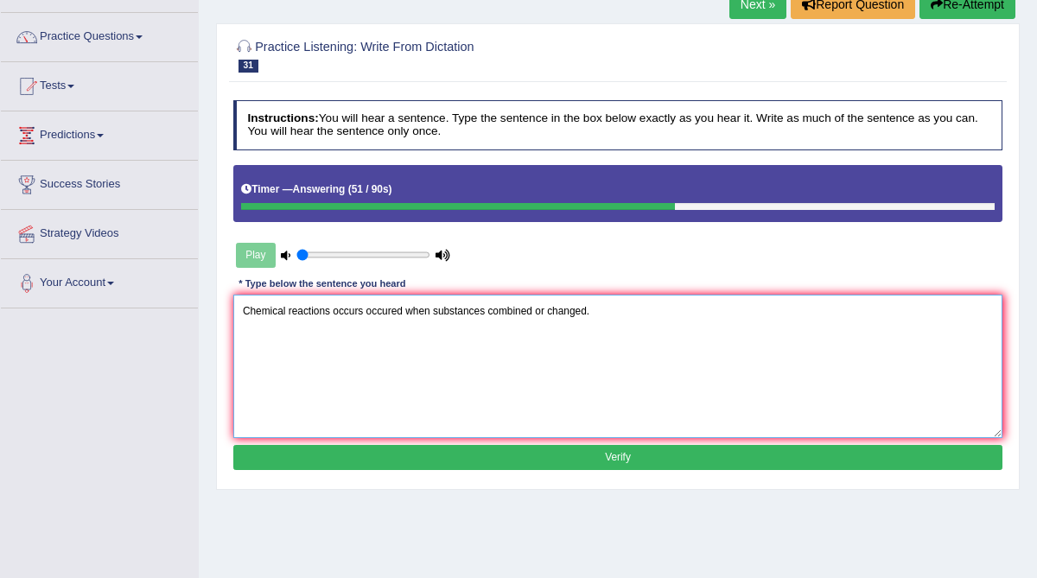
scroll to position [124, 0]
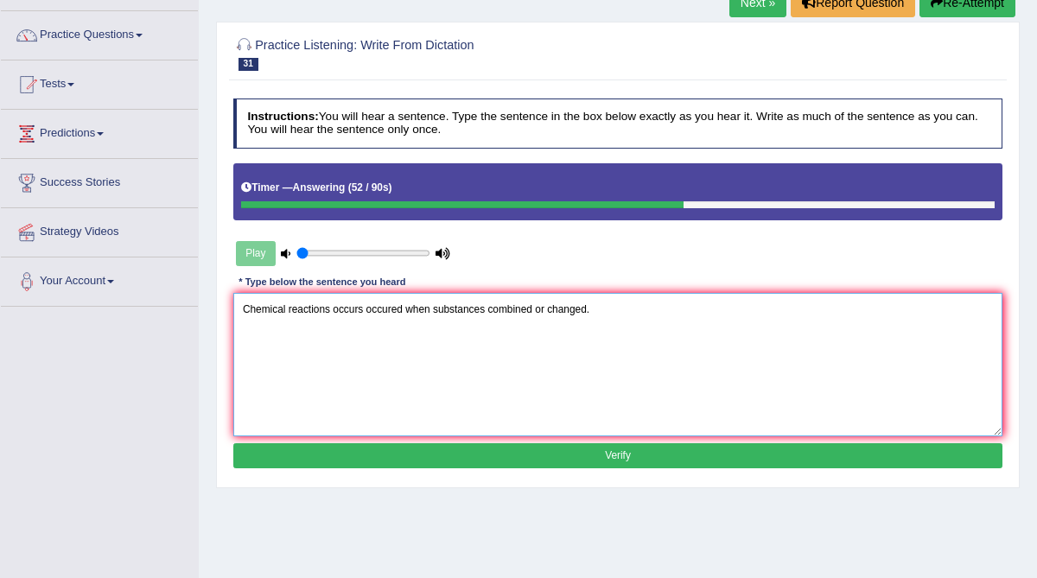
type textarea "Chemical reactions occurs occured when substances combined or changed."
click at [536, 455] on button "Verify" at bounding box center [618, 455] width 770 height 25
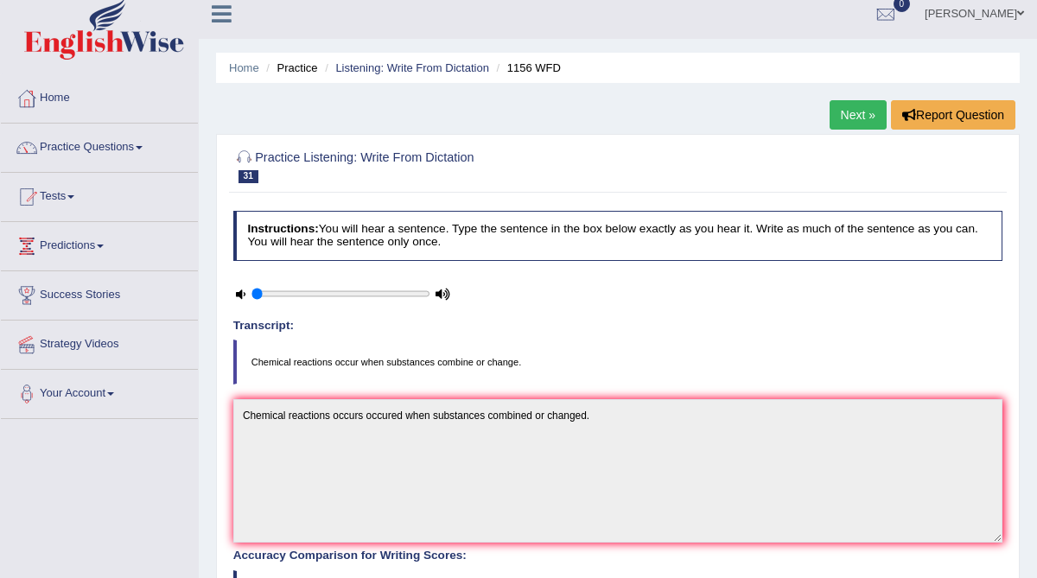
scroll to position [9, 0]
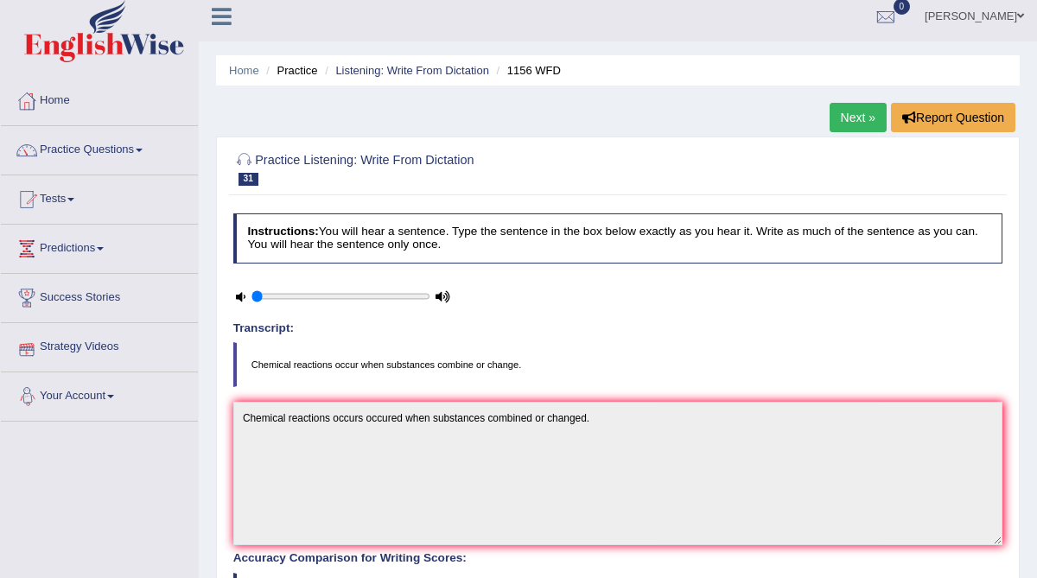
click at [110, 343] on link "Strategy Videos" at bounding box center [99, 344] width 197 height 43
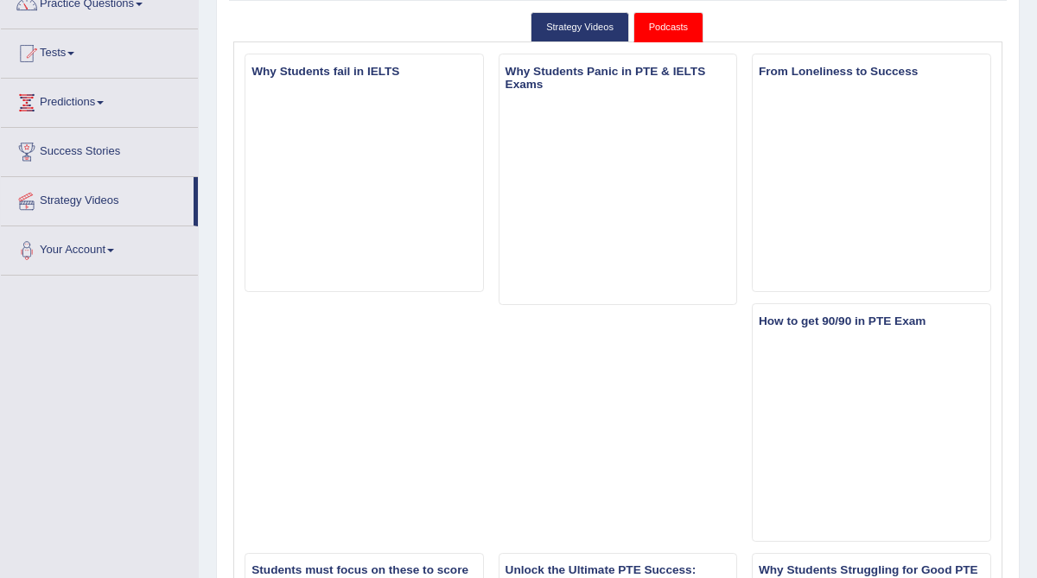
scroll to position [142, 0]
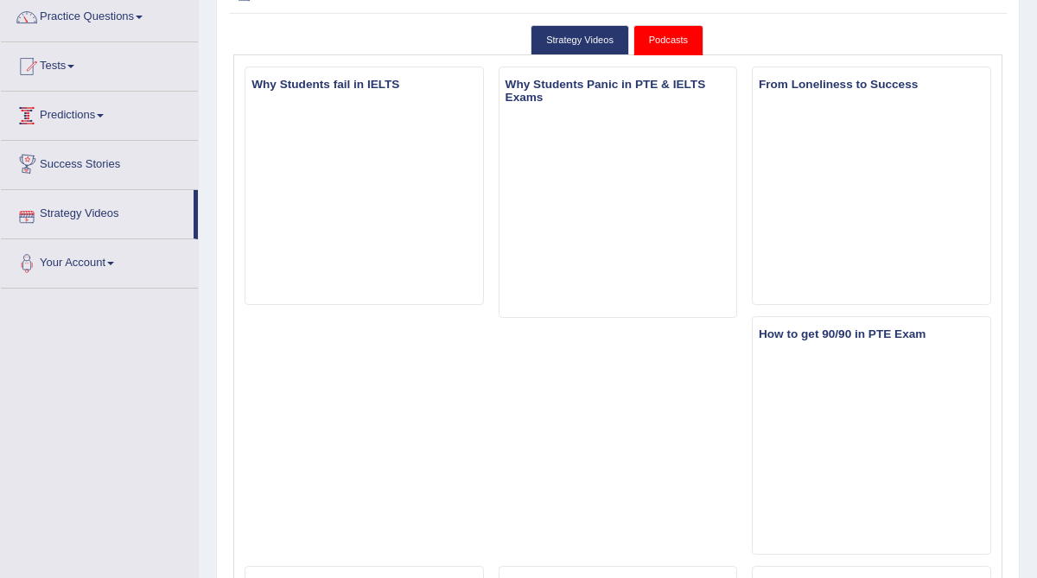
click at [73, 114] on link "Predictions" at bounding box center [99, 113] width 197 height 43
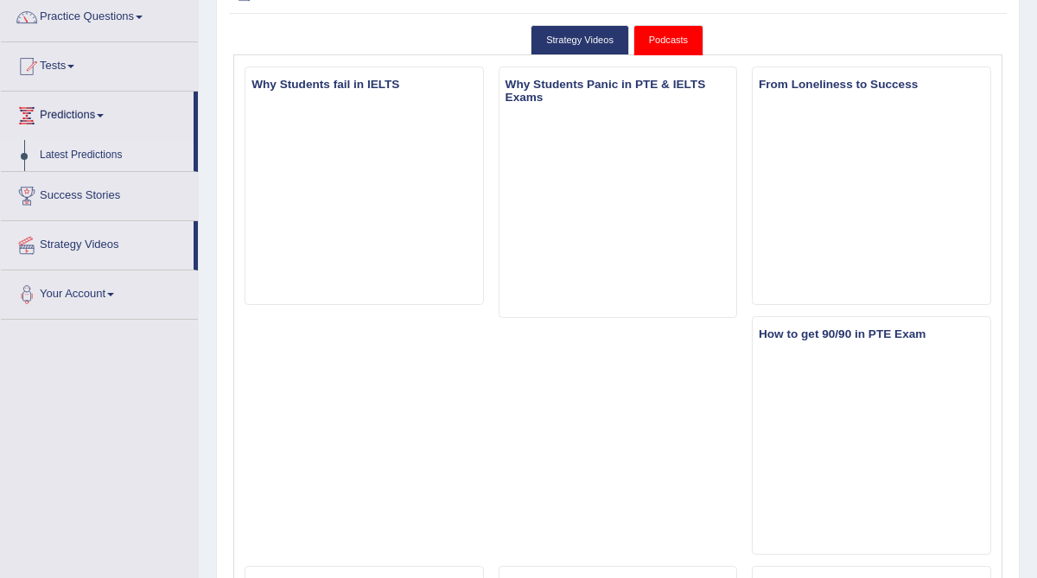
click at [80, 154] on link "Latest Predictions" at bounding box center [113, 155] width 162 height 31
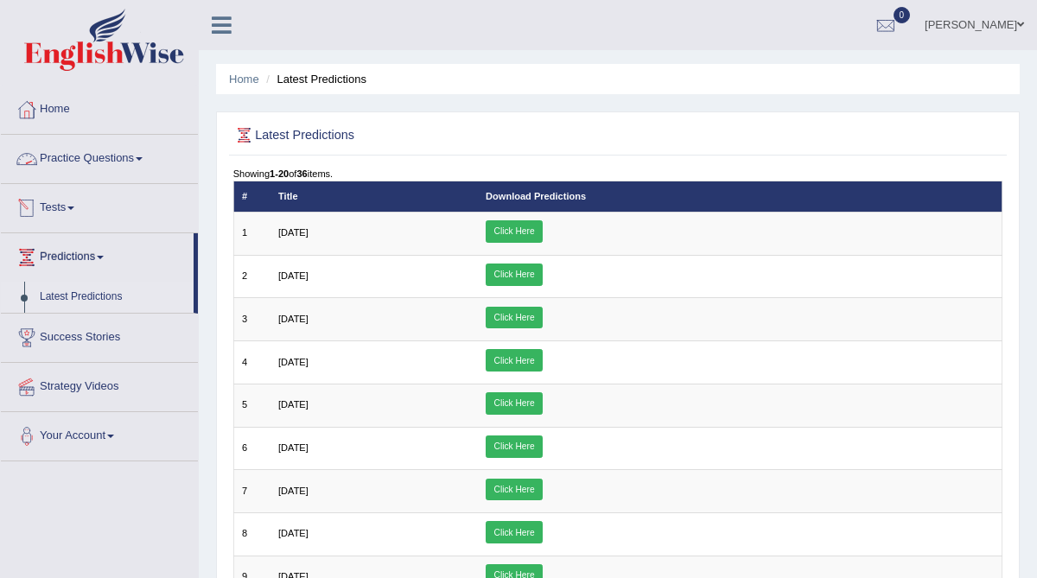
click at [119, 158] on link "Practice Questions" at bounding box center [99, 156] width 197 height 43
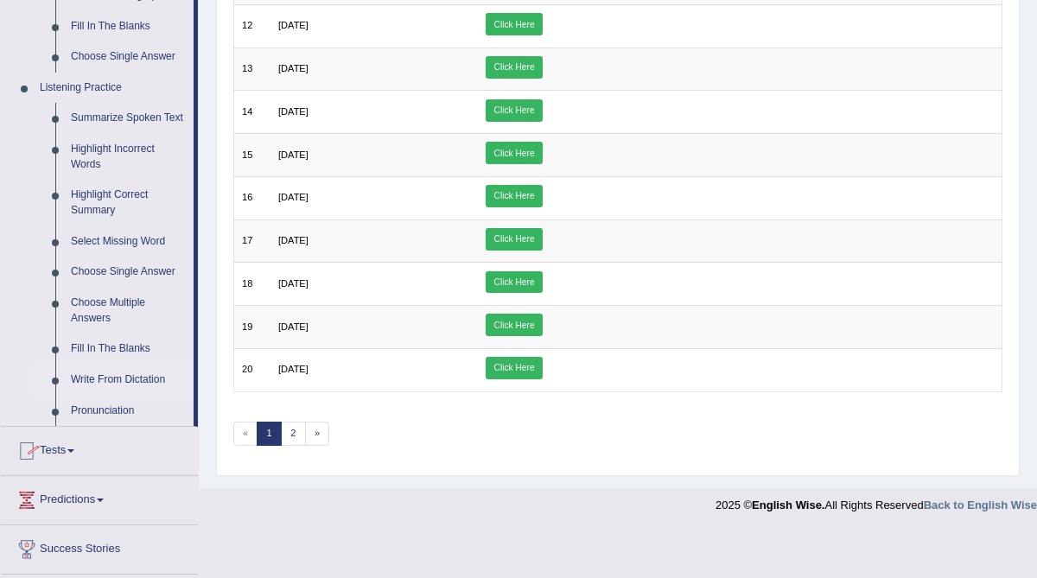
scroll to position [664, 0]
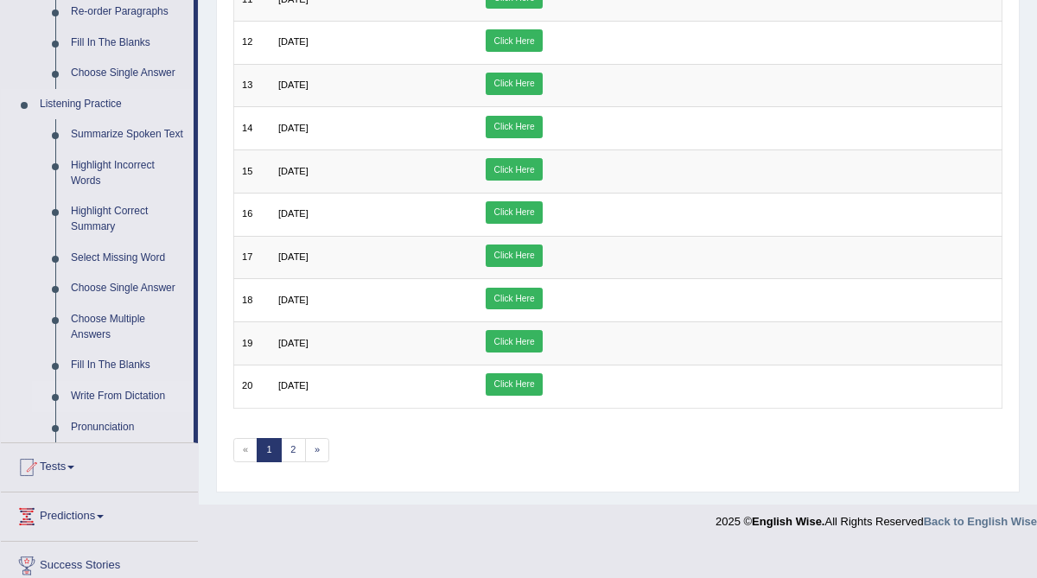
click at [117, 407] on link "Write From Dictation" at bounding box center [128, 396] width 131 height 31
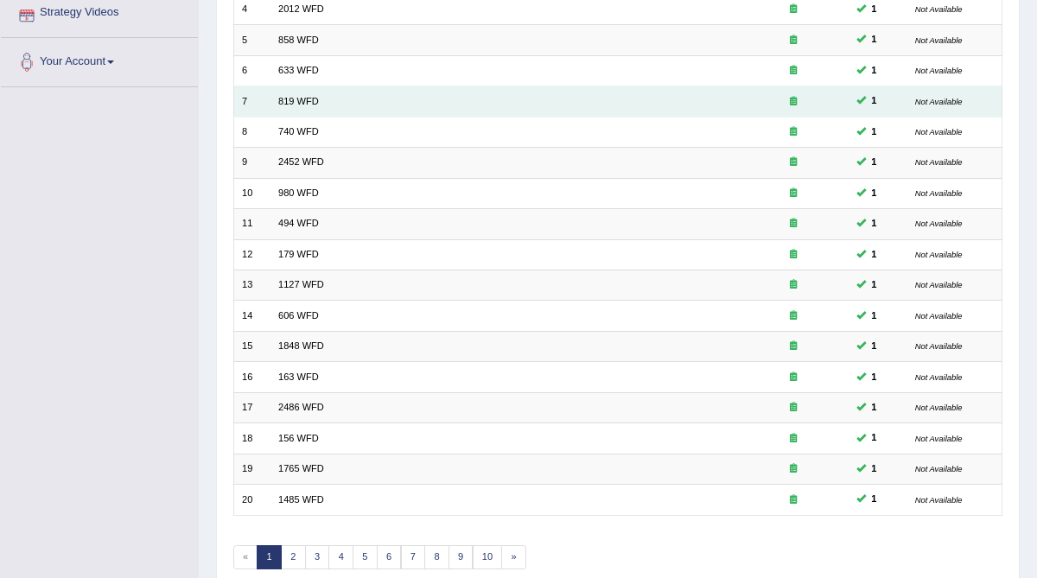
scroll to position [409, 0]
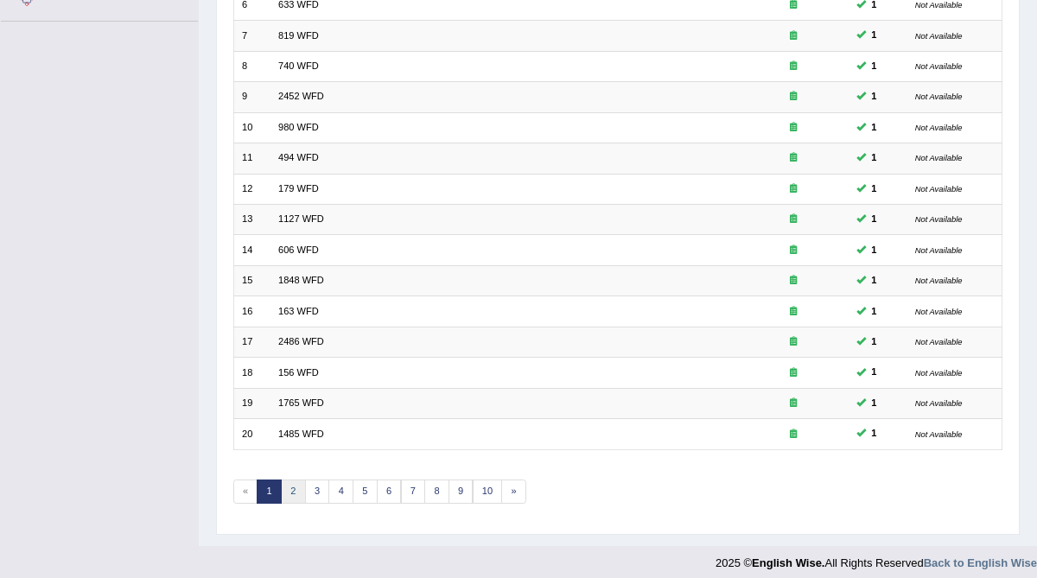
click at [284, 481] on link "2" at bounding box center [293, 492] width 25 height 24
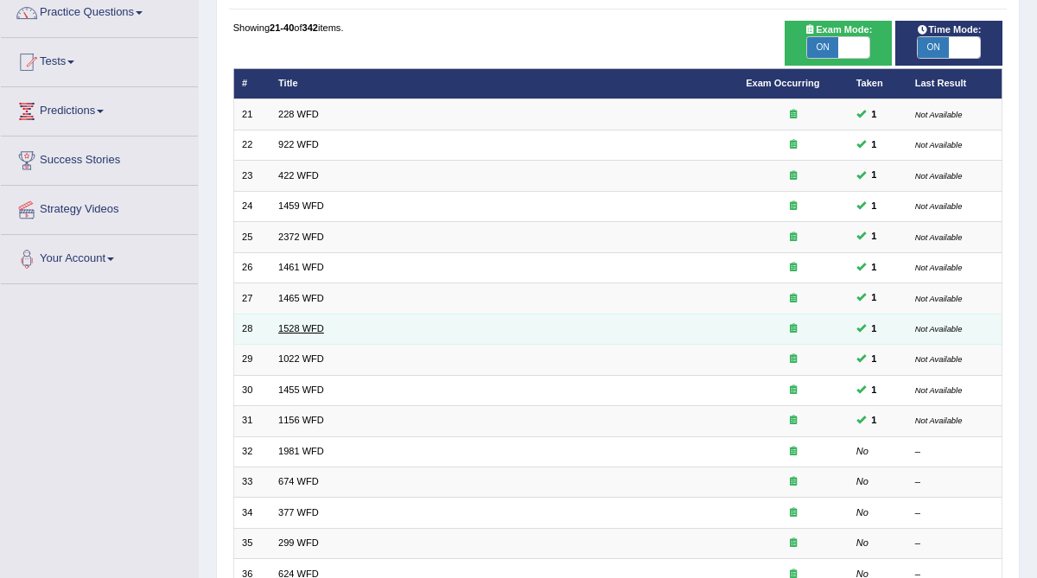
scroll to position [153, 0]
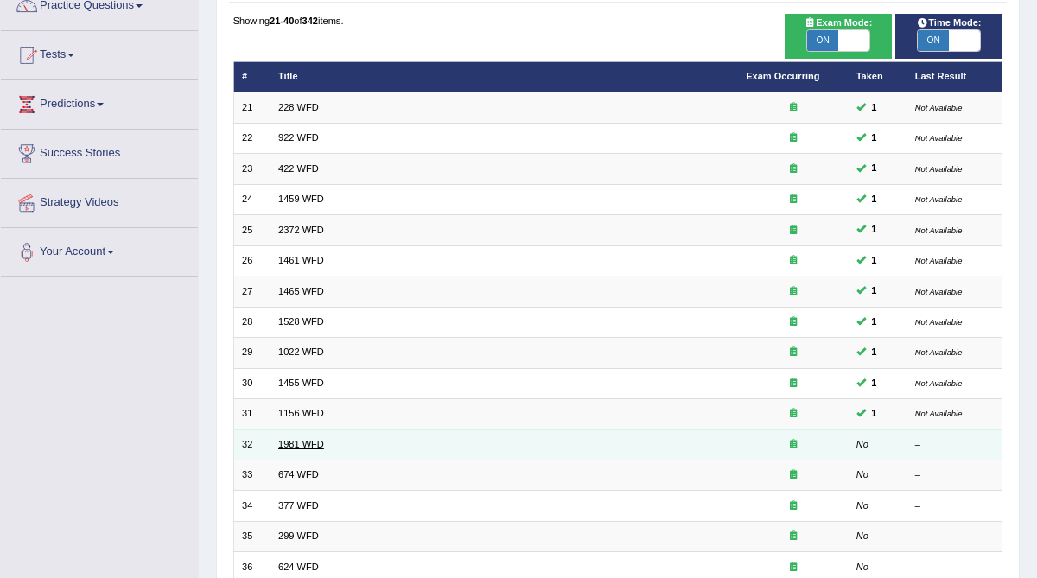
click at [285, 443] on link "1981 WFD" at bounding box center [301, 444] width 46 height 10
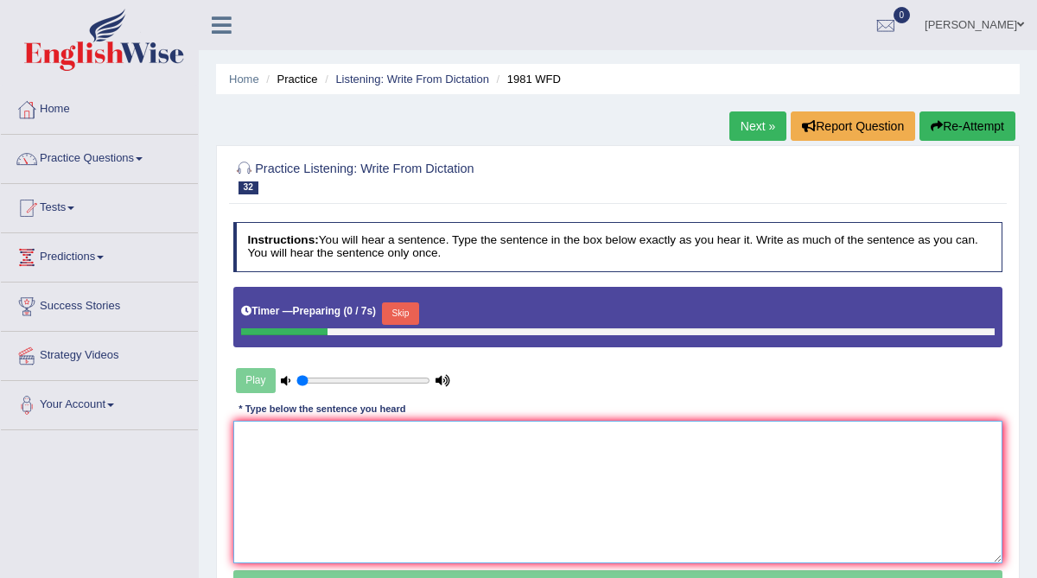
click at [288, 437] on textarea at bounding box center [618, 492] width 770 height 143
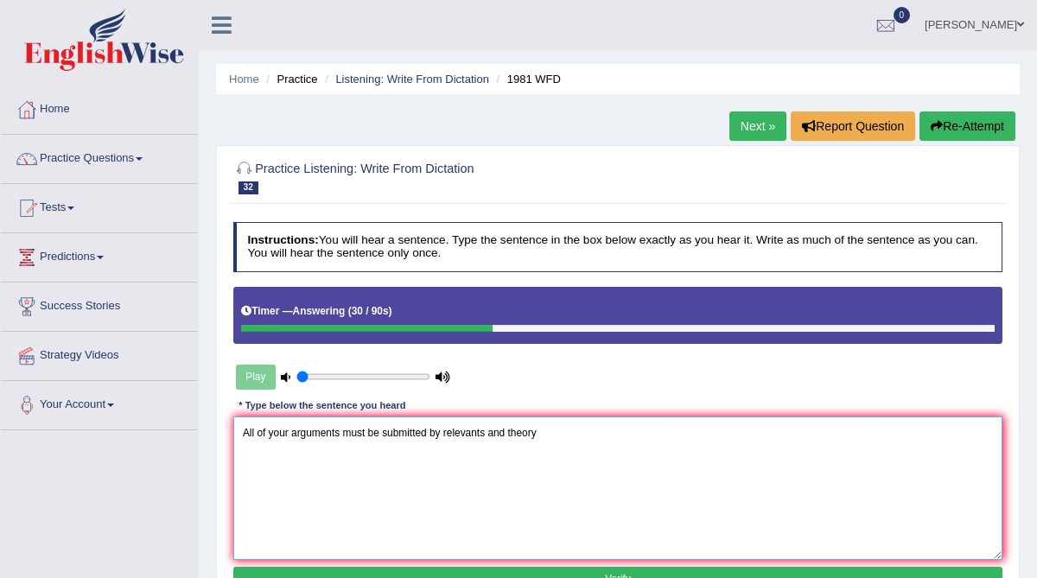
click at [513, 430] on textarea "All of your arguments must be submitted by relevants and theory" at bounding box center [618, 488] width 770 height 143
click at [512, 430] on textarea "All of your arguments must be submitted by relevants and theory" at bounding box center [618, 488] width 770 height 143
click at [578, 433] on textarea "All of your arguments must be submitted by relevants and related theory" at bounding box center [618, 488] width 770 height 143
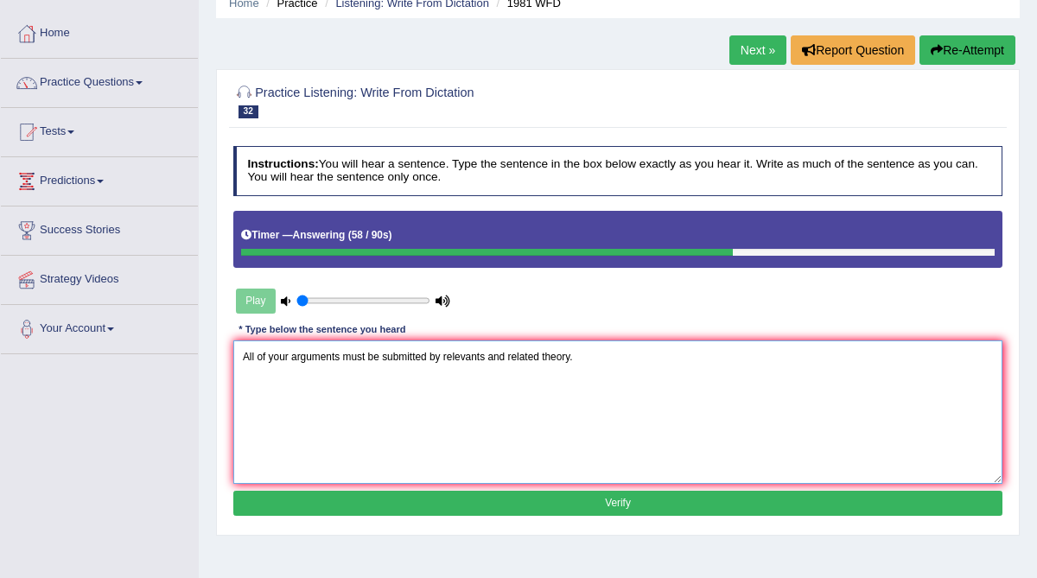
scroll to position [90, 0]
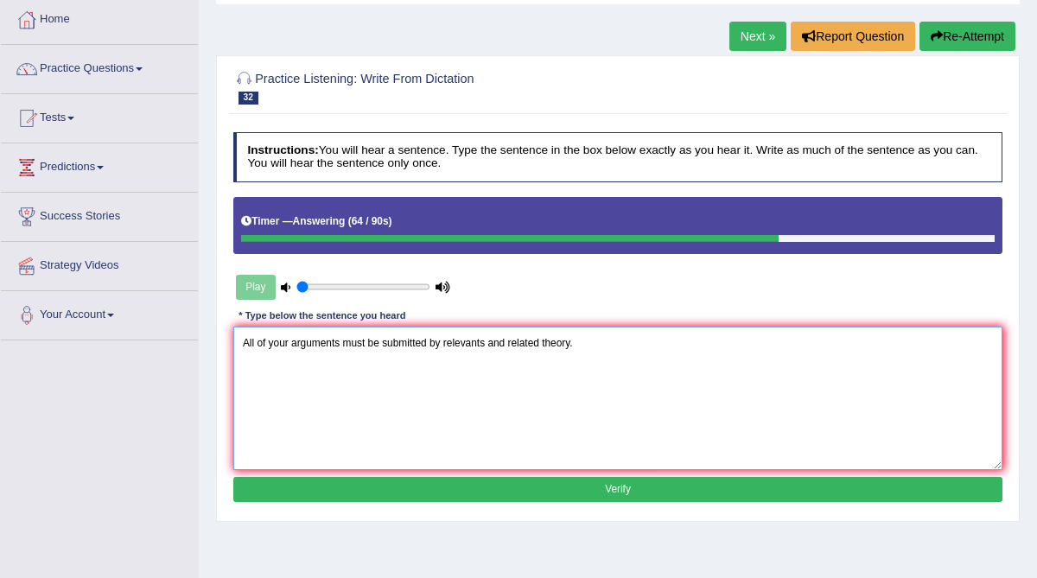
type textarea "All of your arguments must be submitted by relevants and related theory."
click at [581, 487] on button "Verify" at bounding box center [618, 489] width 770 height 25
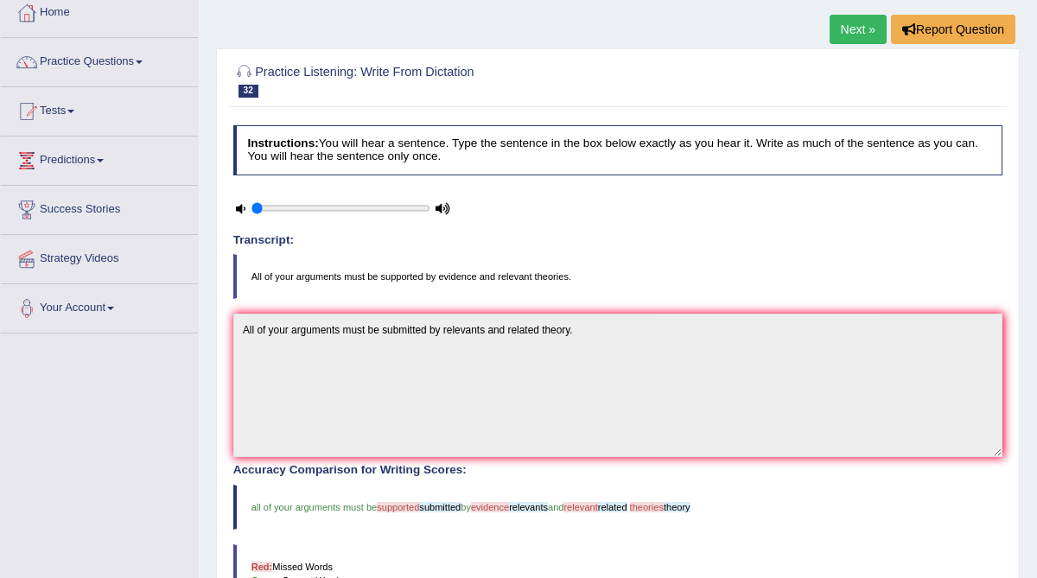
scroll to position [0, 0]
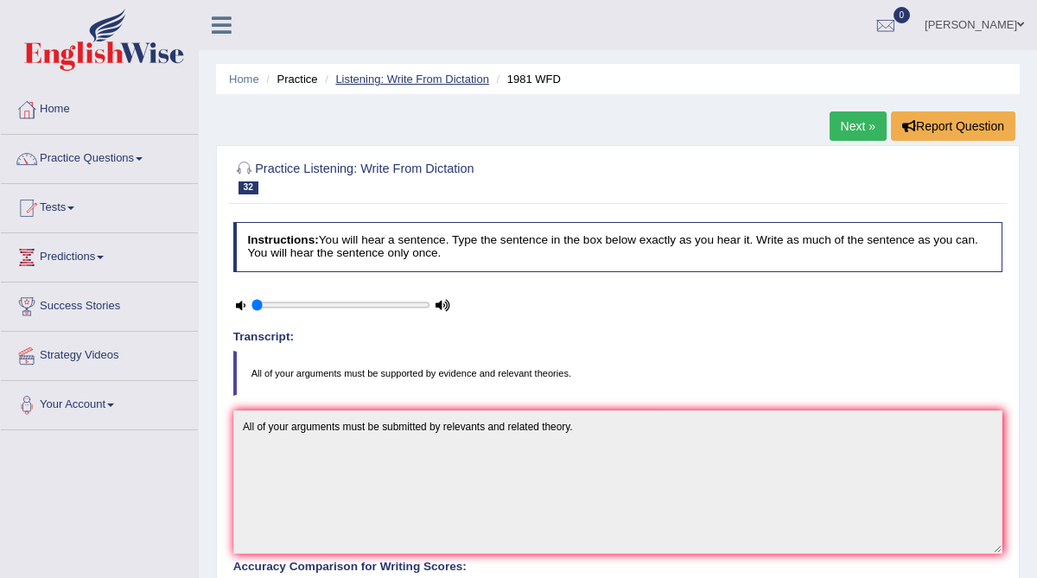
click at [447, 73] on link "Listening: Write From Dictation" at bounding box center [412, 79] width 154 height 13
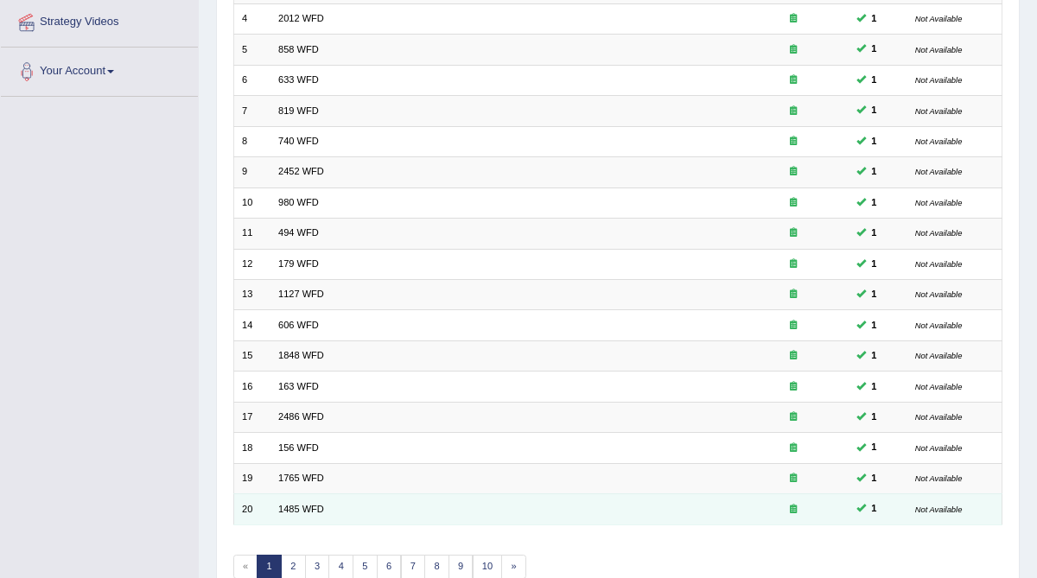
scroll to position [344, 0]
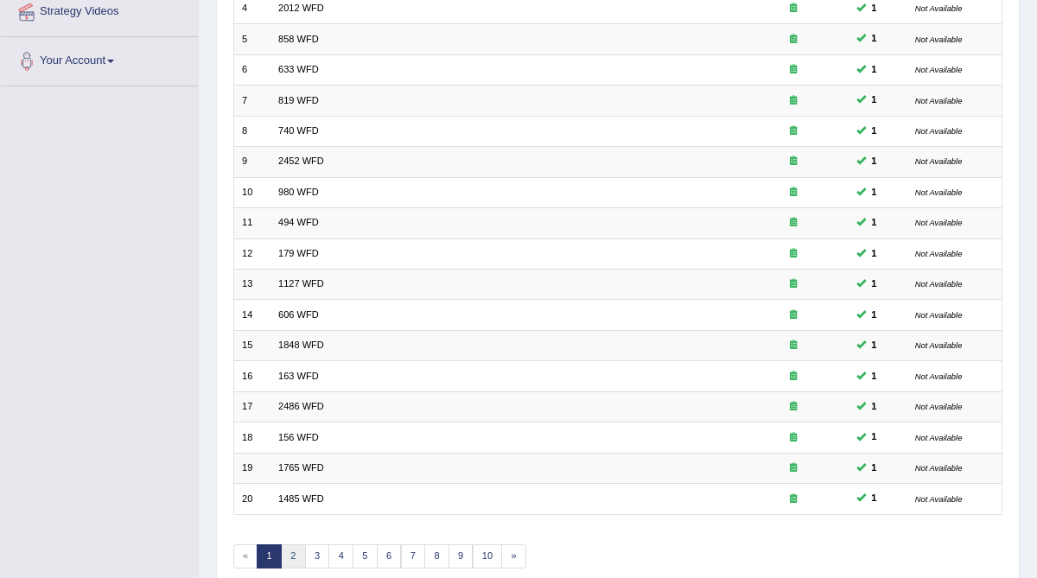
click at [287, 551] on link "2" at bounding box center [293, 557] width 25 height 24
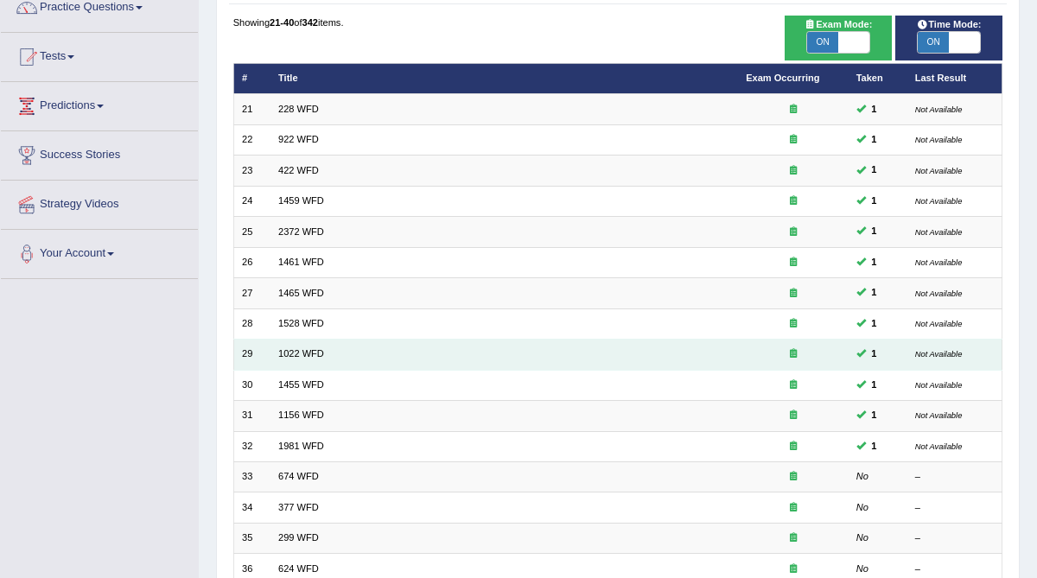
scroll to position [156, 0]
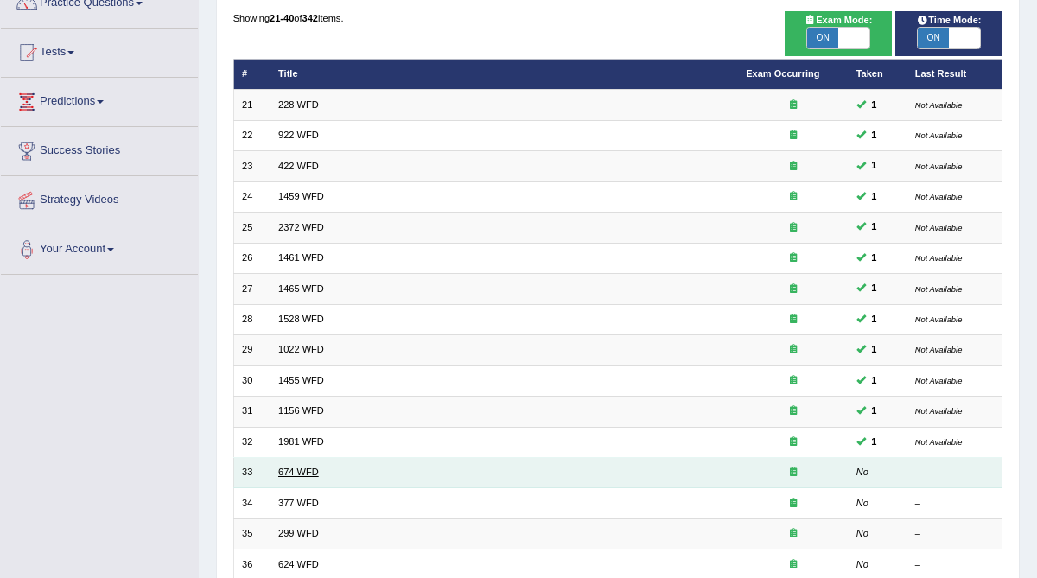
click at [299, 469] on link "674 WFD" at bounding box center [298, 472] width 41 height 10
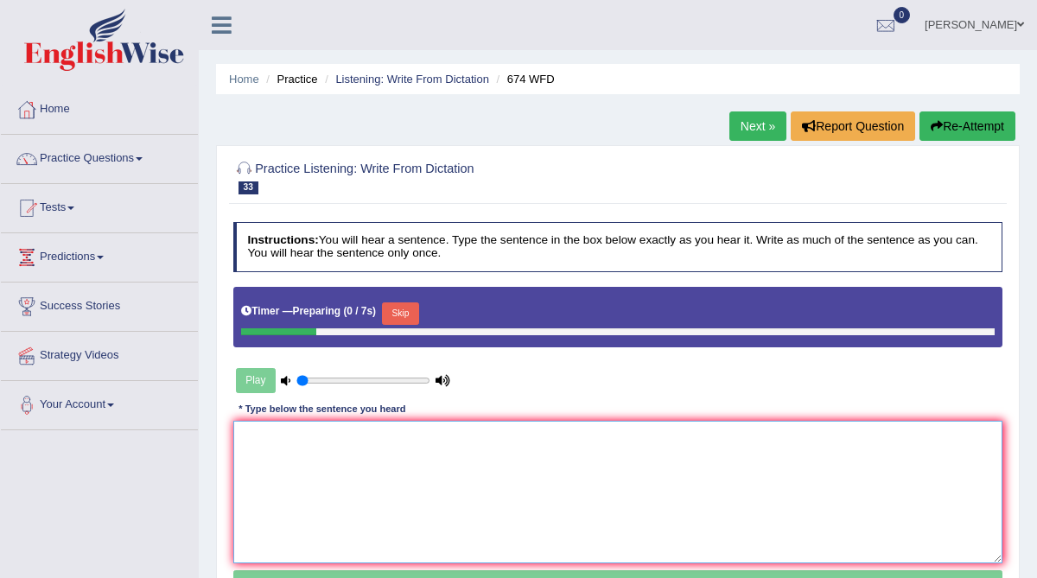
click at [253, 444] on textarea at bounding box center [618, 492] width 770 height 143
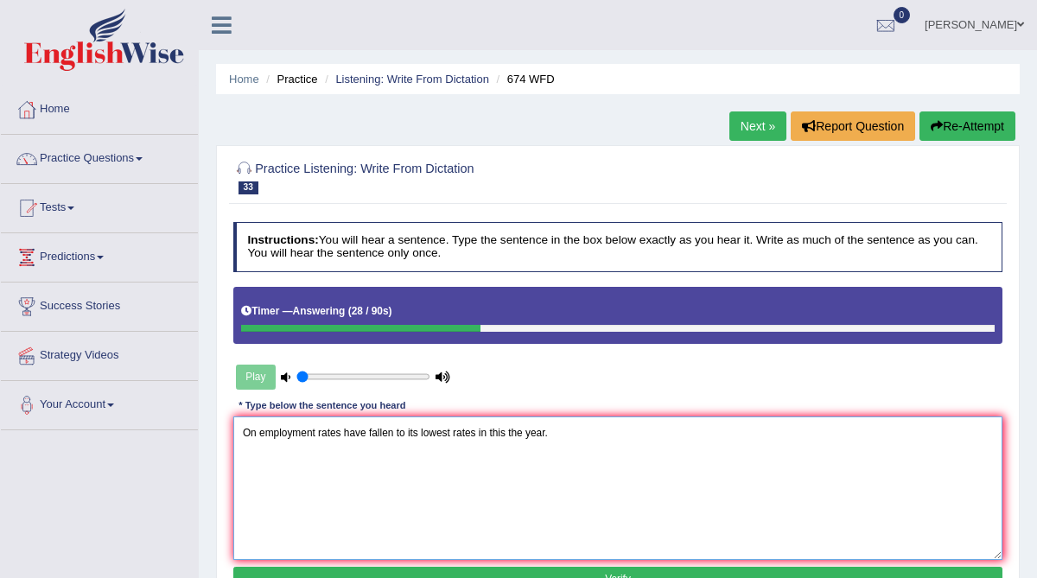
click at [252, 432] on textarea "On employment rates have fallen to its lowest rates in this the year." at bounding box center [618, 488] width 770 height 143
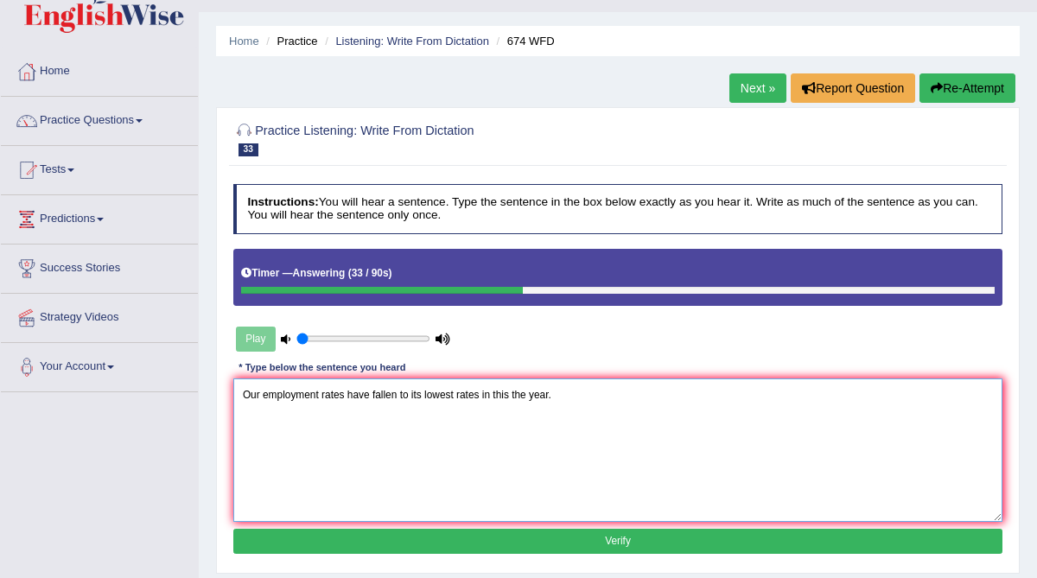
scroll to position [48, 0]
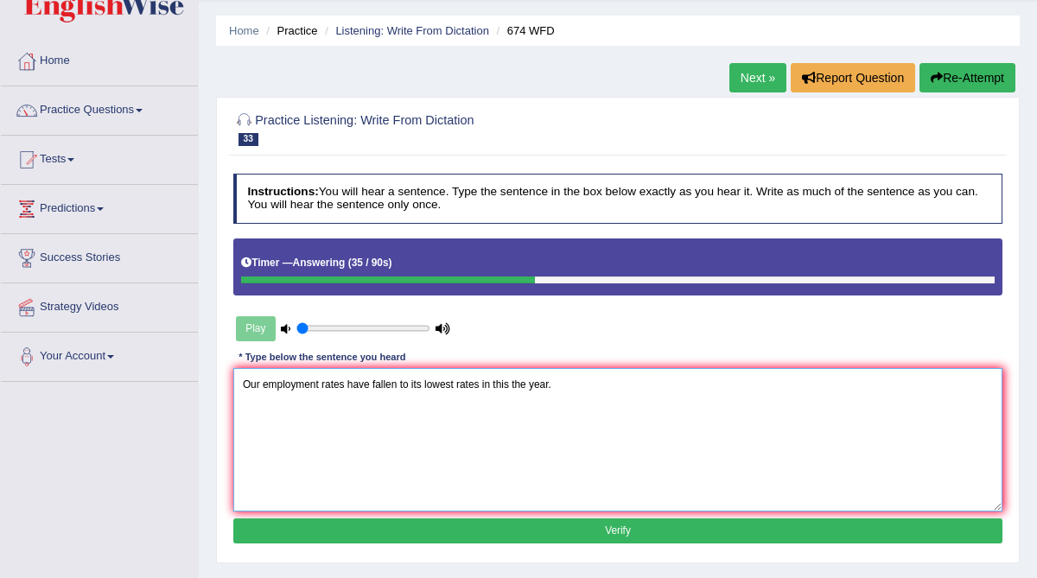
type textarea "Our employment rates have fallen to its lowest rates in this the year."
click at [444, 526] on button "Verify" at bounding box center [618, 531] width 770 height 25
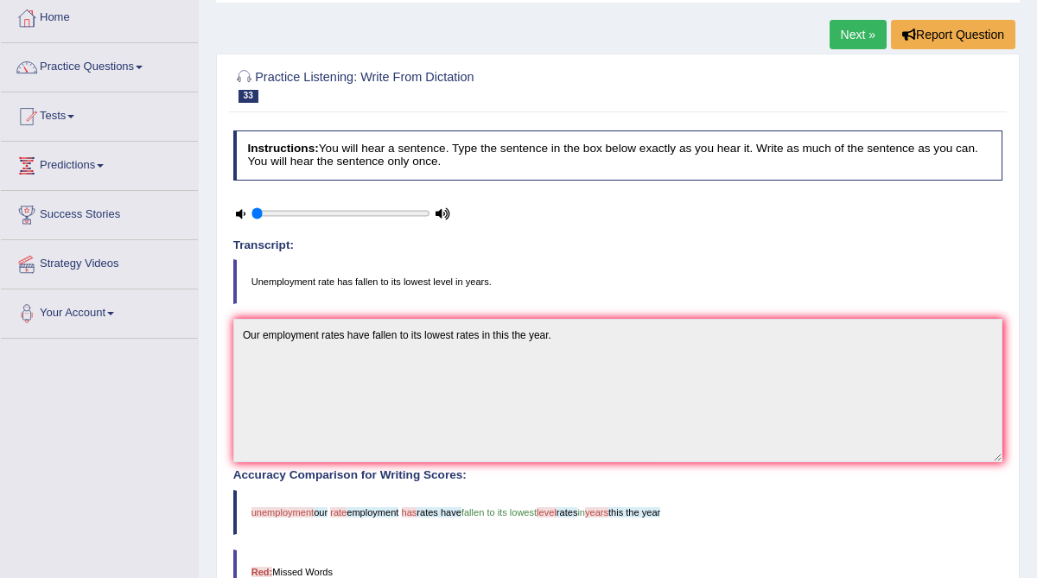
scroll to position [23, 0]
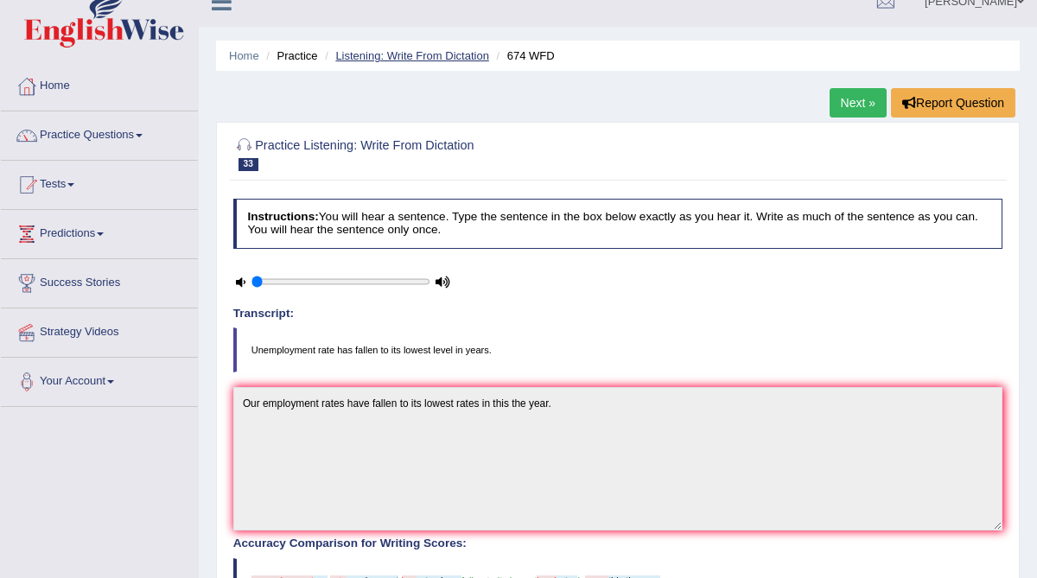
click at [461, 56] on link "Listening: Write From Dictation" at bounding box center [412, 55] width 154 height 13
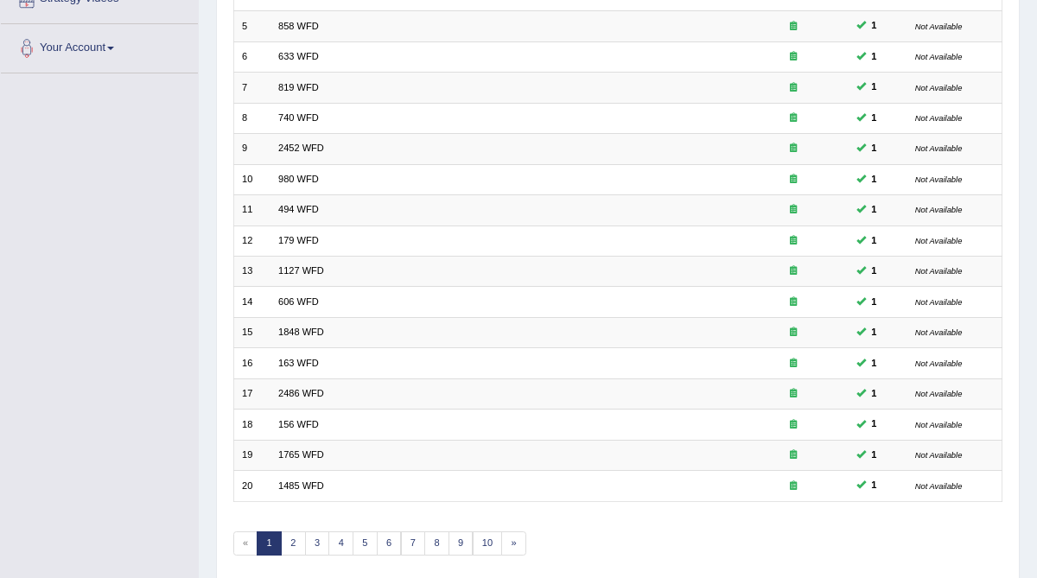
scroll to position [328, 0]
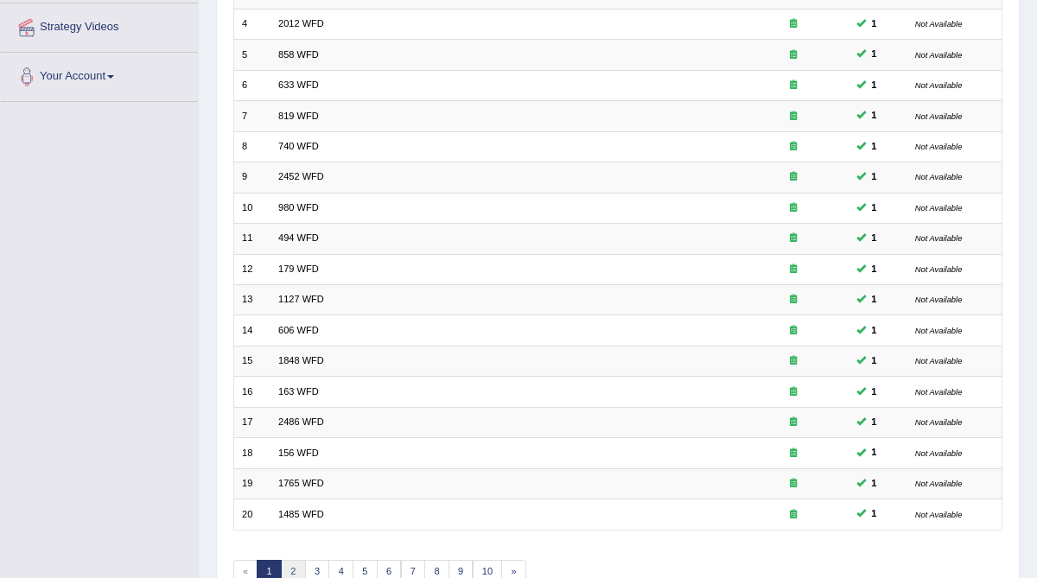
click at [291, 564] on link "2" at bounding box center [293, 572] width 25 height 24
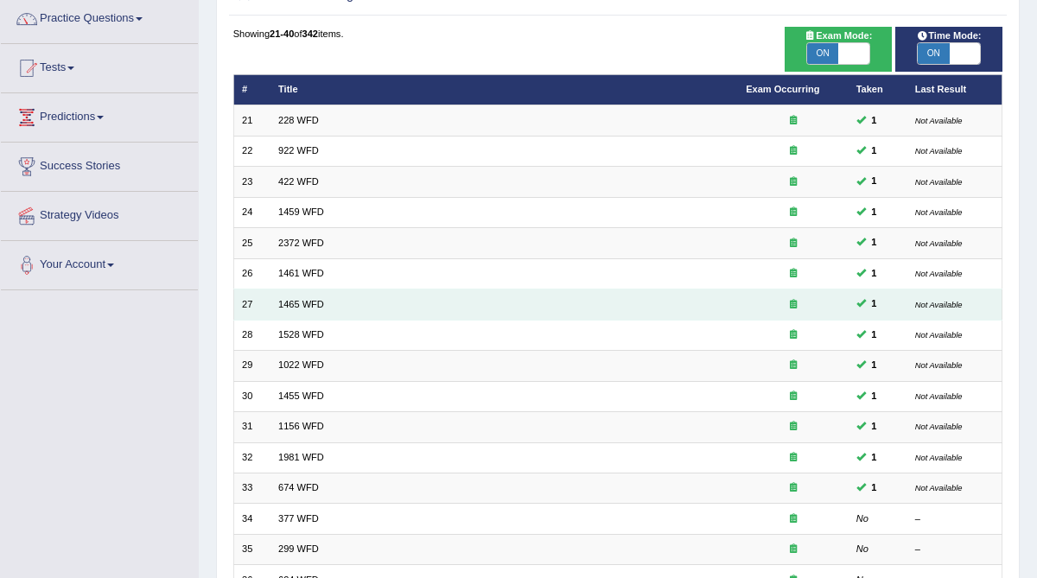
scroll to position [163, 0]
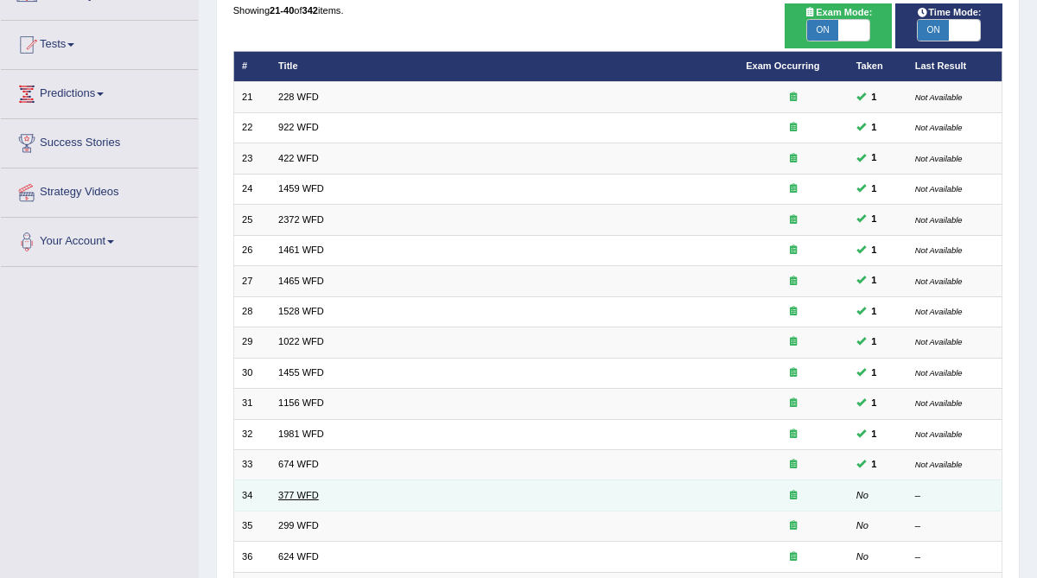
click at [287, 490] on link "377 WFD" at bounding box center [298, 495] width 41 height 10
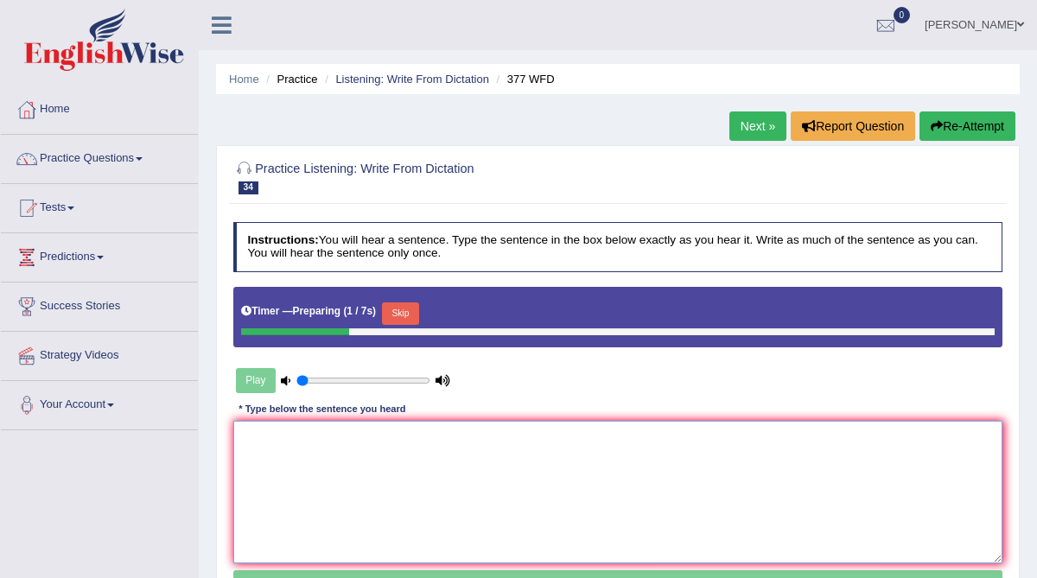
click at [278, 436] on textarea at bounding box center [618, 492] width 770 height 143
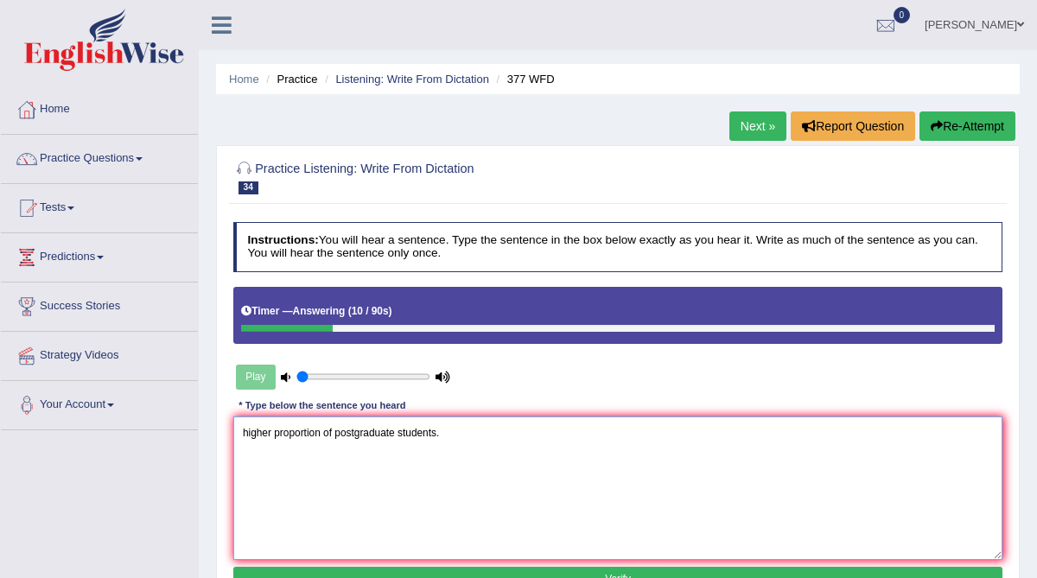
click at [240, 432] on textarea "higher proportion of postgraduate students." at bounding box center [618, 488] width 770 height 143
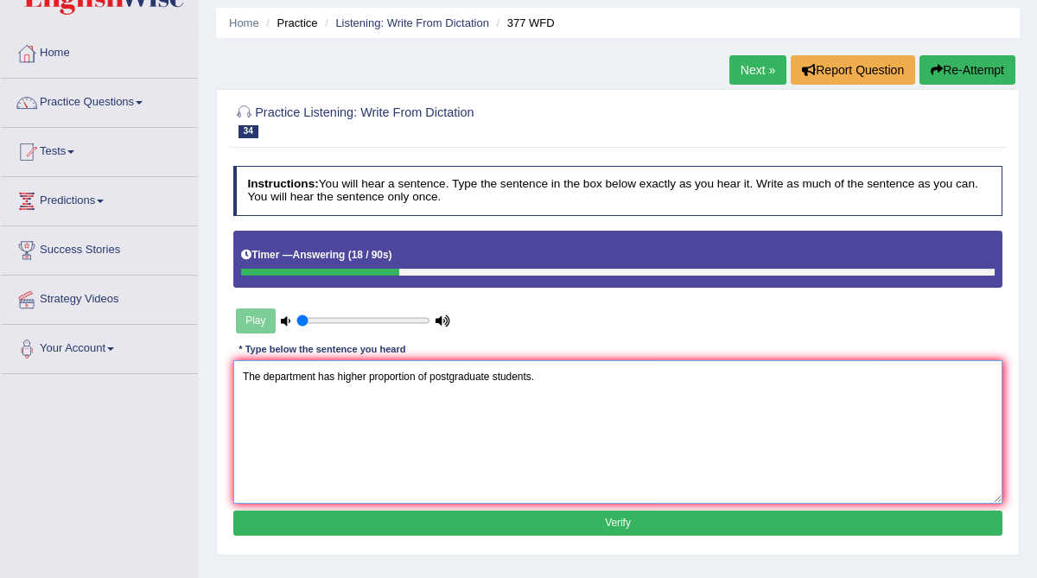
scroll to position [59, 0]
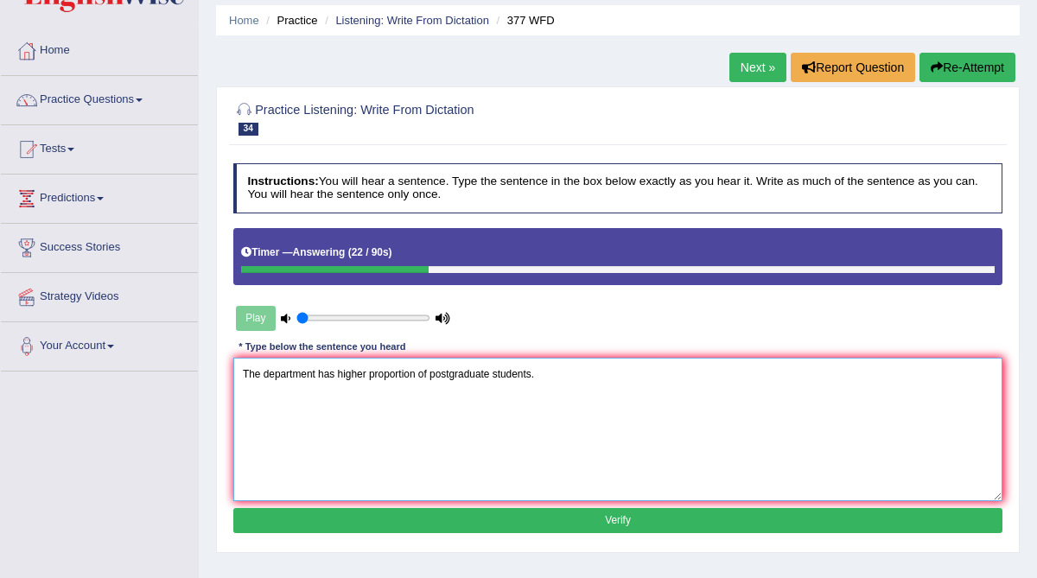
type textarea "The department has higher proportion of postgraduate students."
click at [367, 519] on button "Verify" at bounding box center [618, 520] width 770 height 25
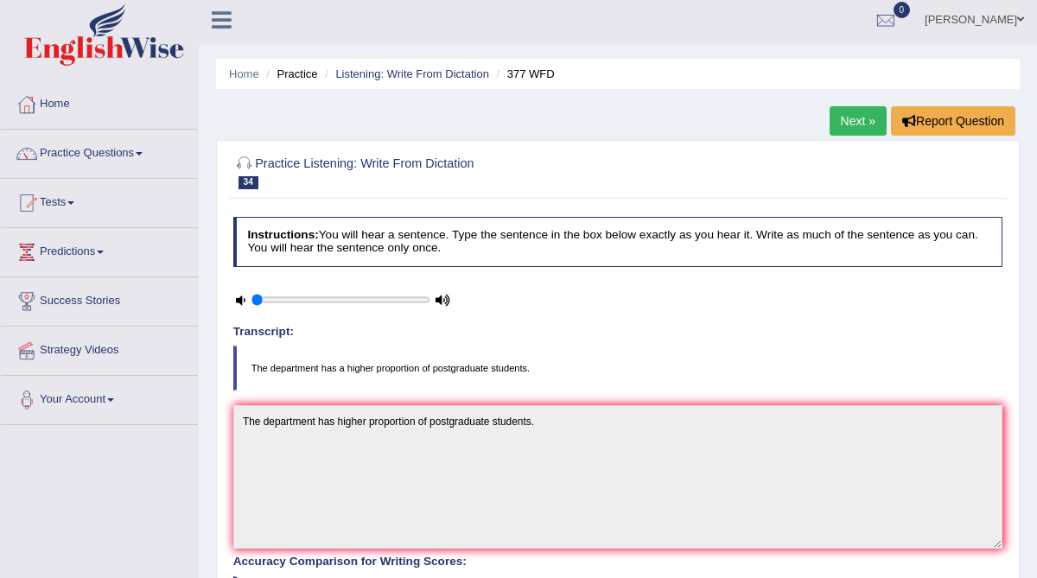
scroll to position [0, 0]
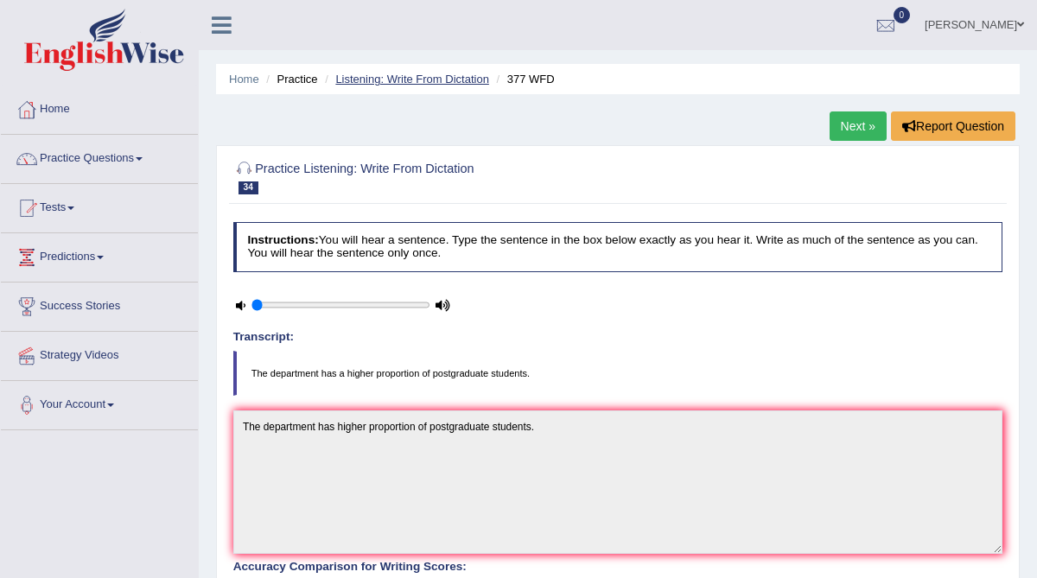
click at [436, 83] on link "Listening: Write From Dictation" at bounding box center [412, 79] width 154 height 13
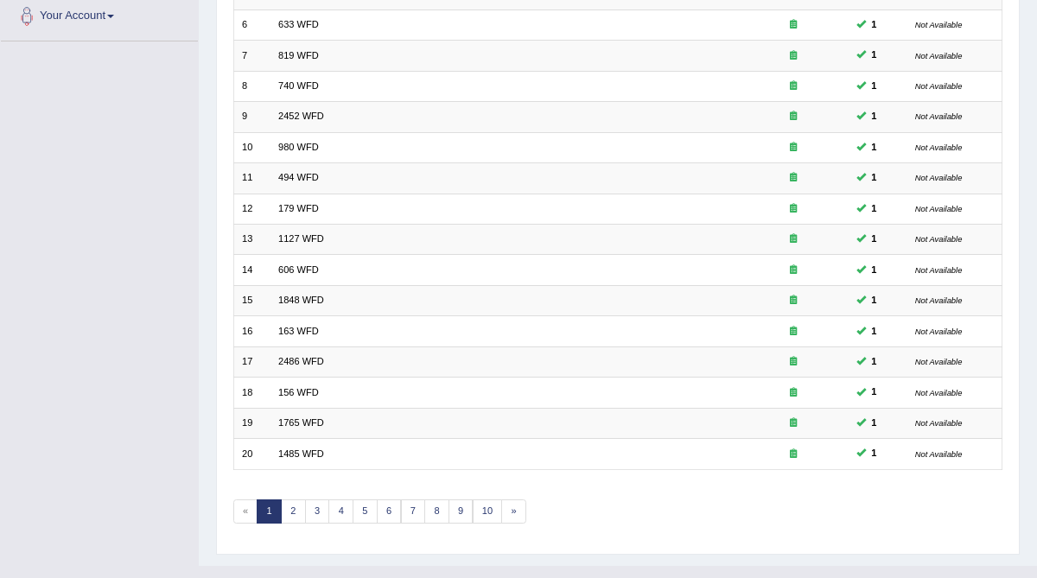
scroll to position [409, 0]
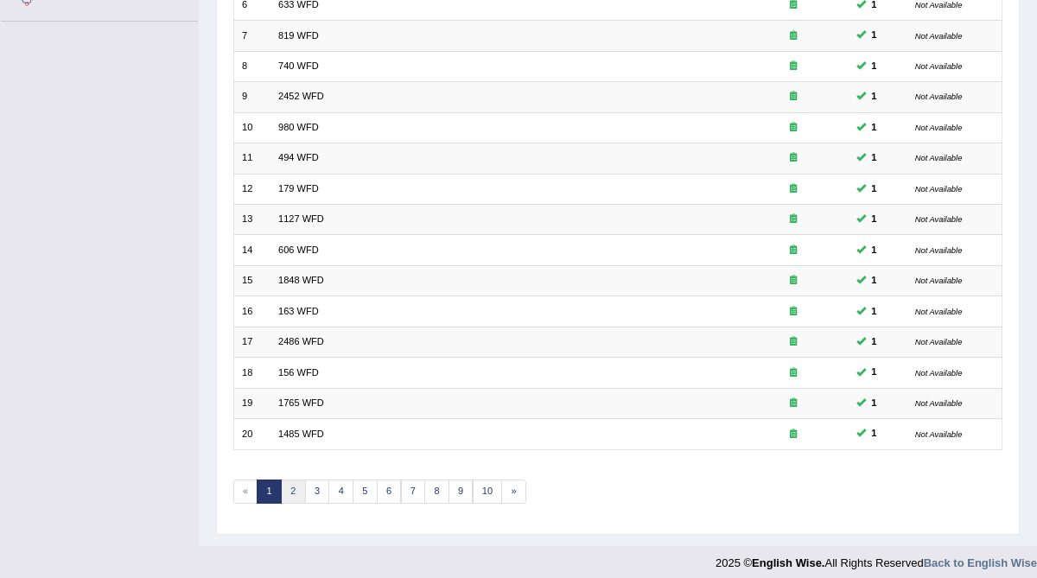
click at [287, 485] on link "2" at bounding box center [293, 492] width 25 height 24
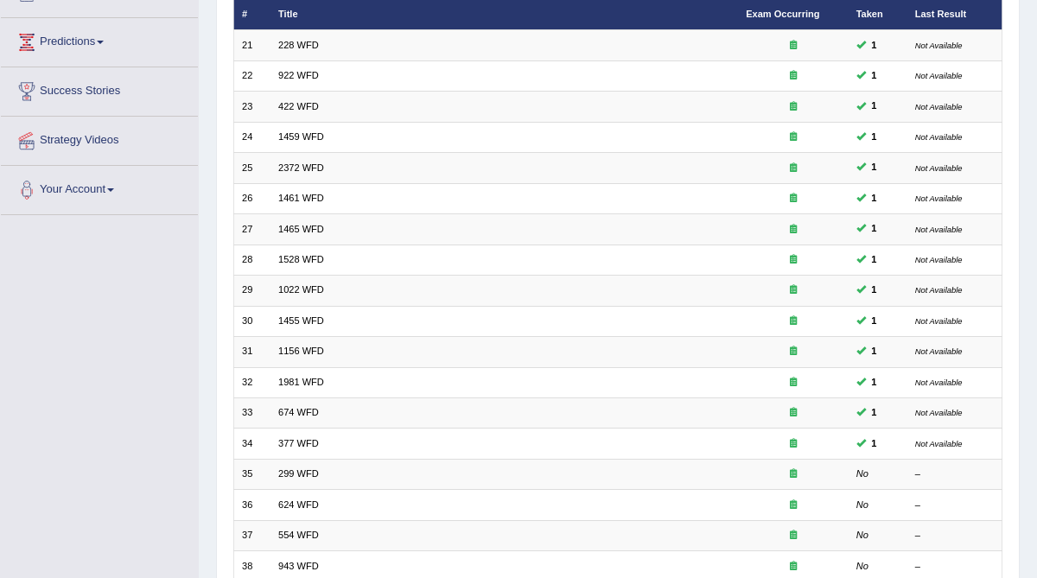
scroll to position [236, 0]
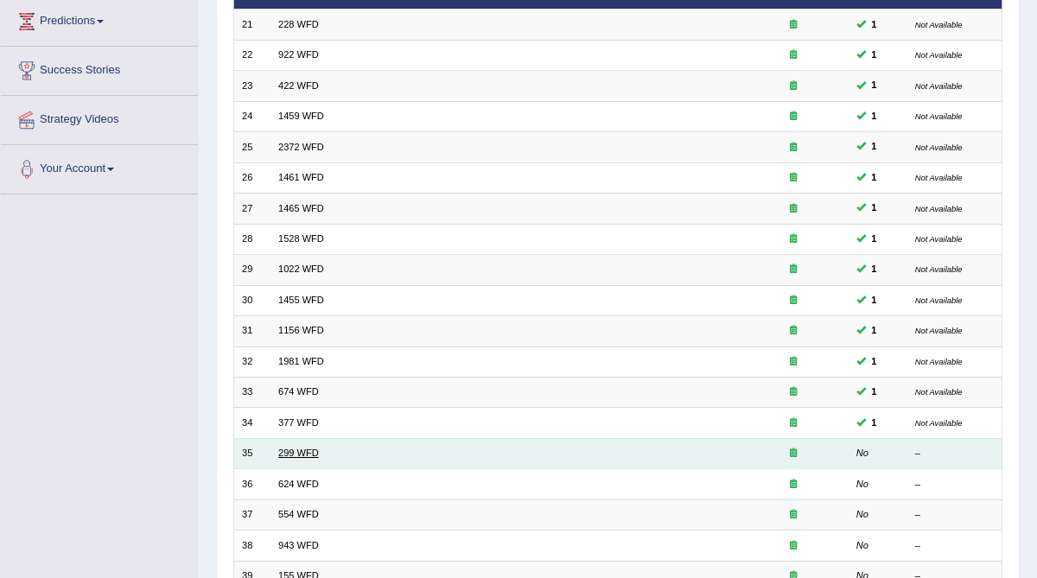
click at [290, 448] on link "299 WFD" at bounding box center [298, 453] width 41 height 10
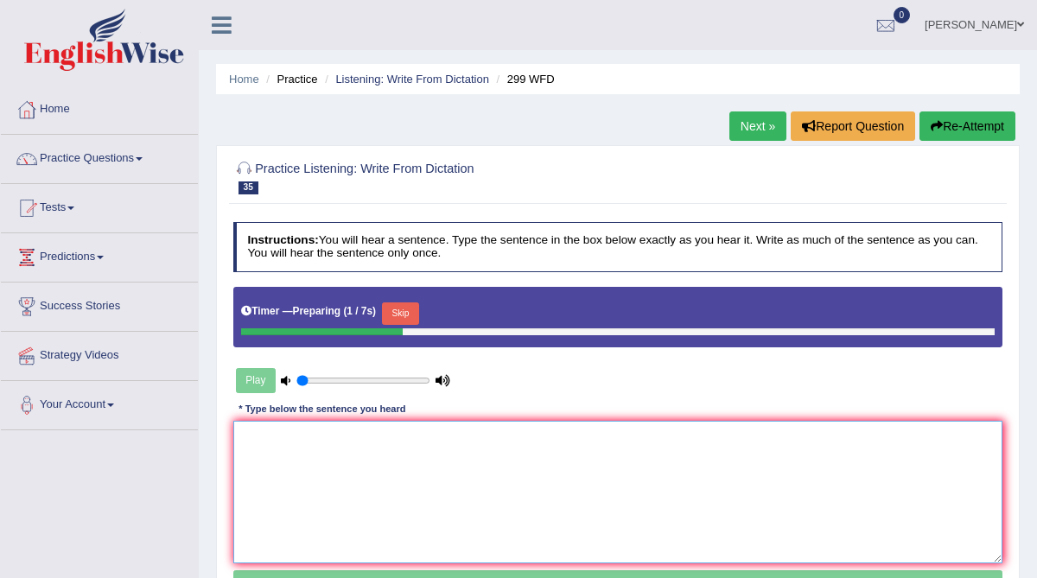
click at [274, 444] on textarea at bounding box center [618, 492] width 770 height 143
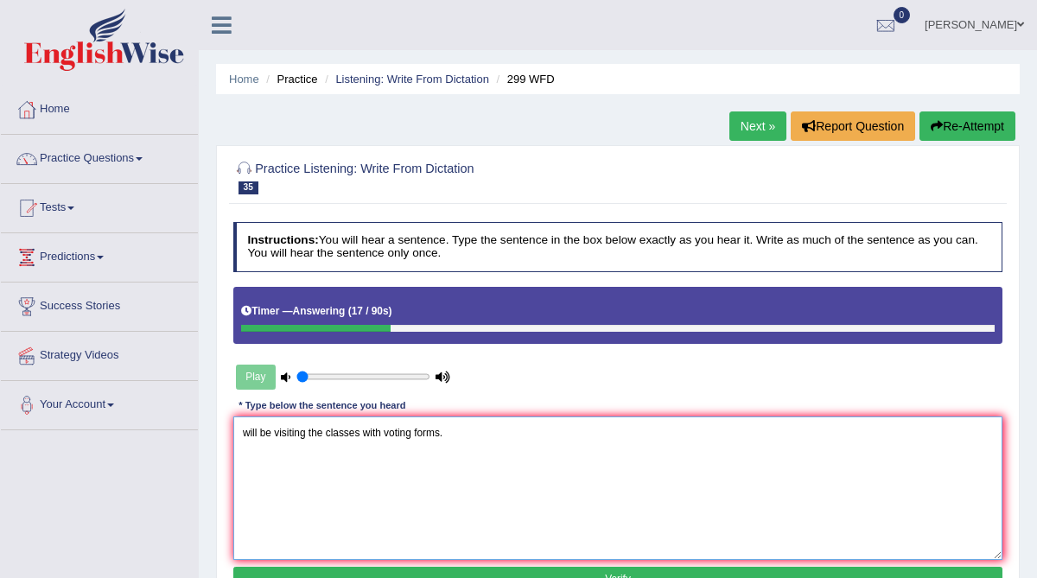
click at [241, 431] on textarea "will be visiting the classes with voting forms." at bounding box center [618, 488] width 770 height 143
click at [285, 431] on textarea "Students reprecentatives will be visiting the classes with voting forms." at bounding box center [618, 488] width 770 height 143
click at [355, 462] on textarea "Students' reprecentatives will be visiting the classes with voting forms." at bounding box center [618, 488] width 770 height 143
click at [321, 434] on textarea "Students' reprecentatives will be visiting the classes with voting forms." at bounding box center [618, 488] width 770 height 143
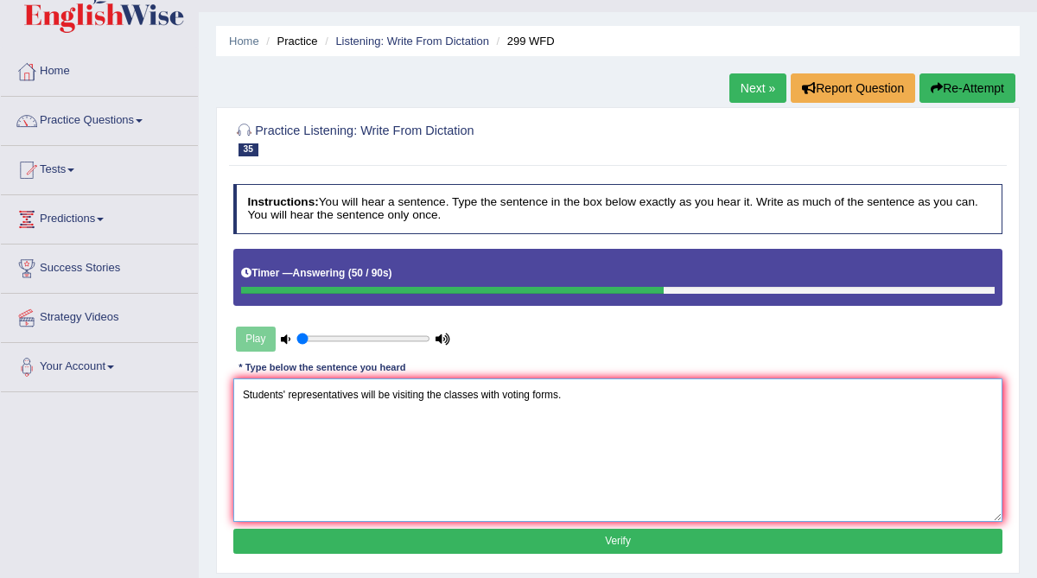
scroll to position [41, 0]
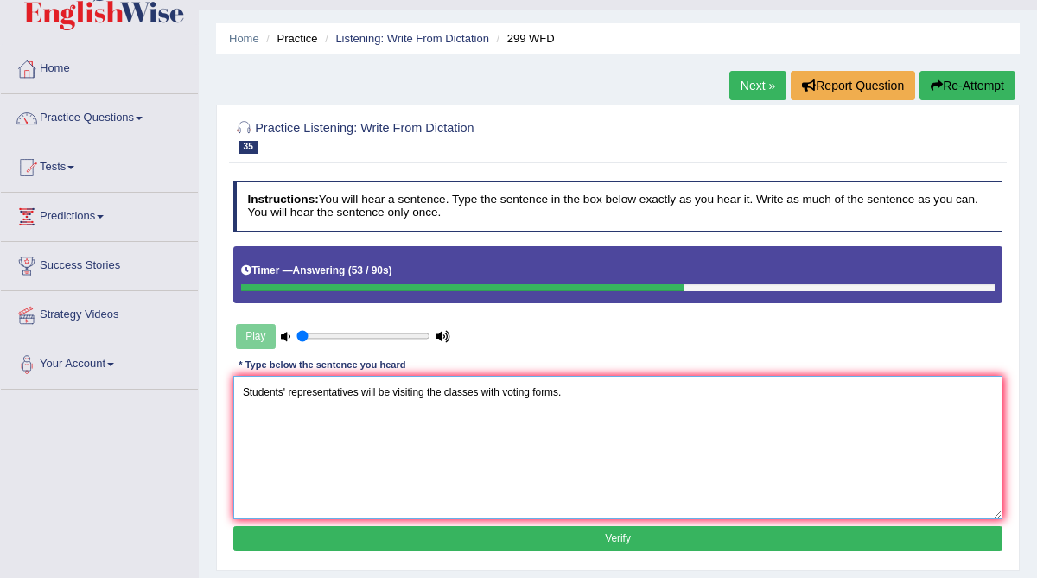
type textarea "Students' representatives will be visiting the classes with voting forms."
click at [461, 537] on button "Verify" at bounding box center [618, 538] width 770 height 25
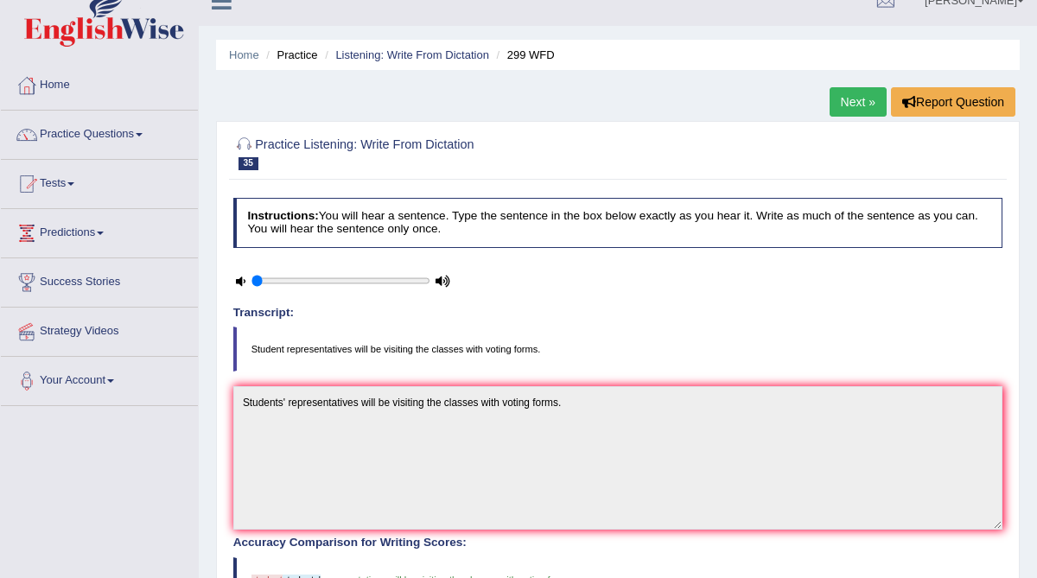
scroll to position [22, 0]
